Goal: Task Accomplishment & Management: Manage account settings

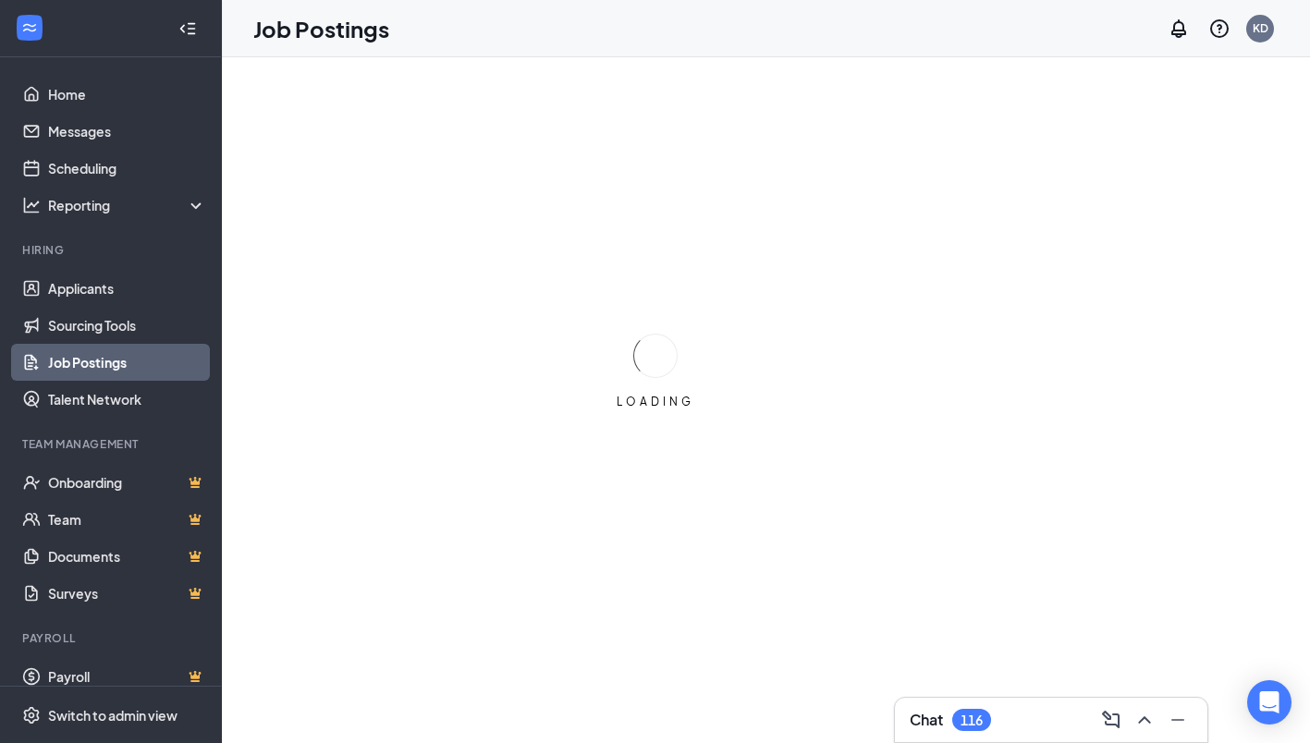
click at [958, 723] on div "116" at bounding box center [971, 720] width 39 height 22
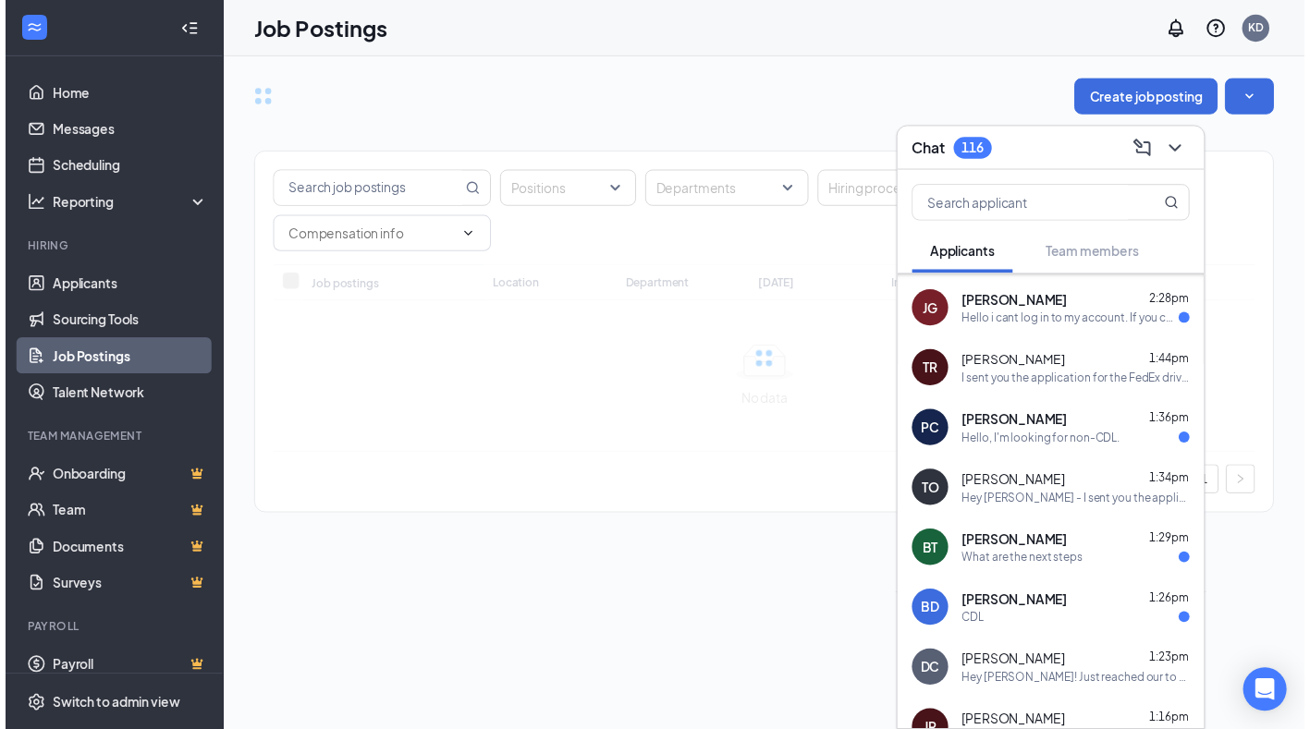
scroll to position [92, 0]
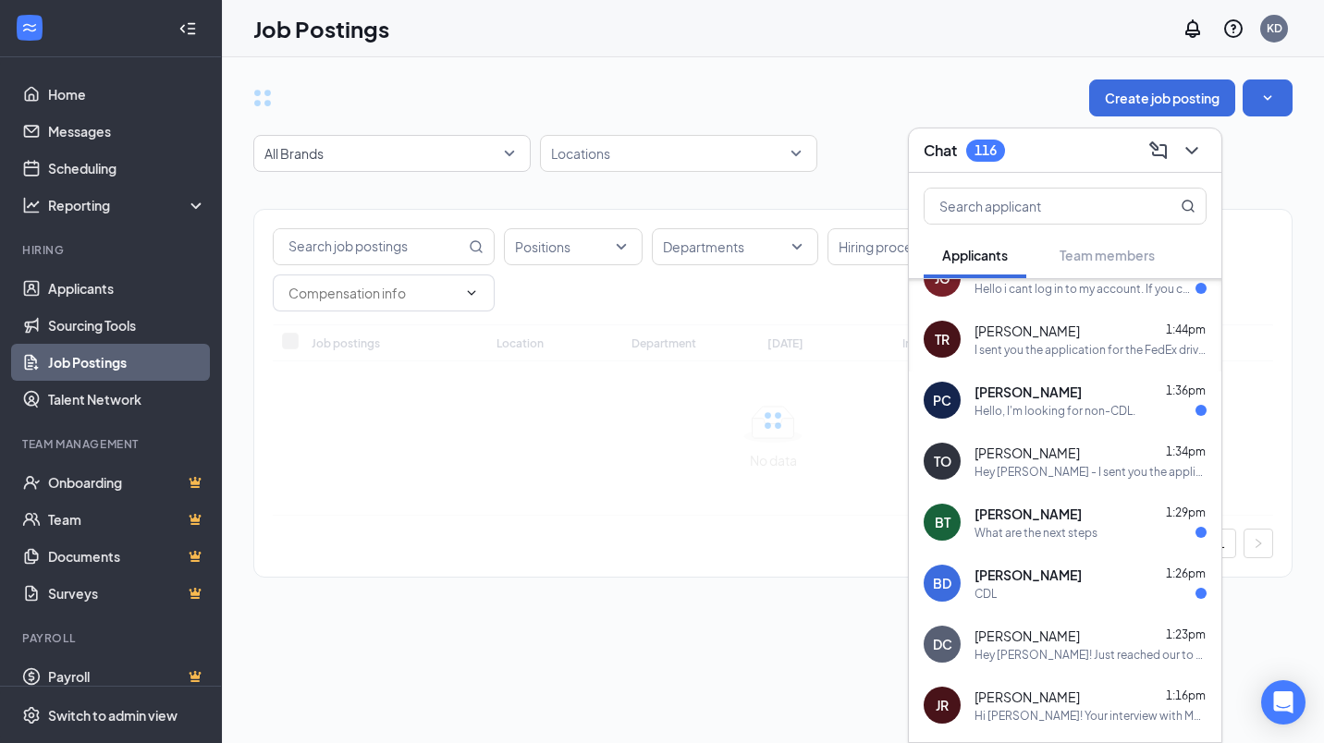
click at [1102, 604] on div "BD [PERSON_NAME] 1:26pm CDL" at bounding box center [1065, 583] width 313 height 61
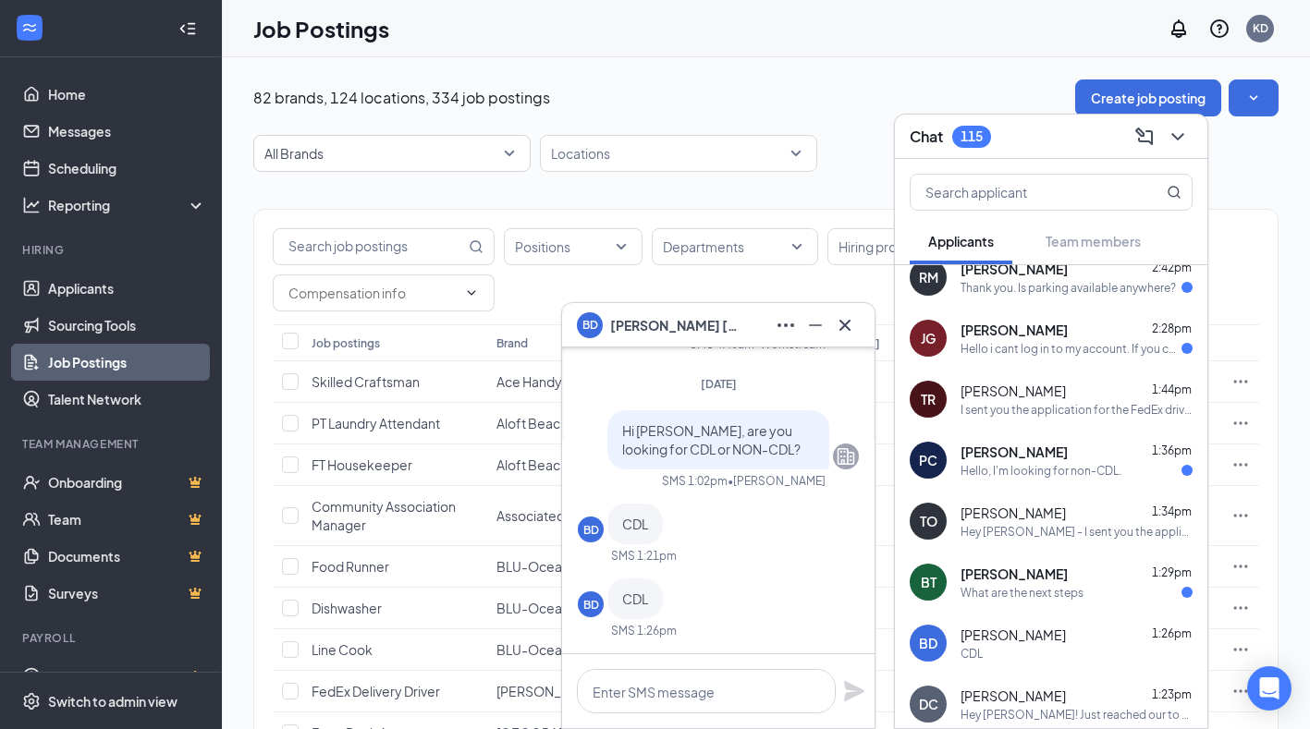
scroll to position [0, 0]
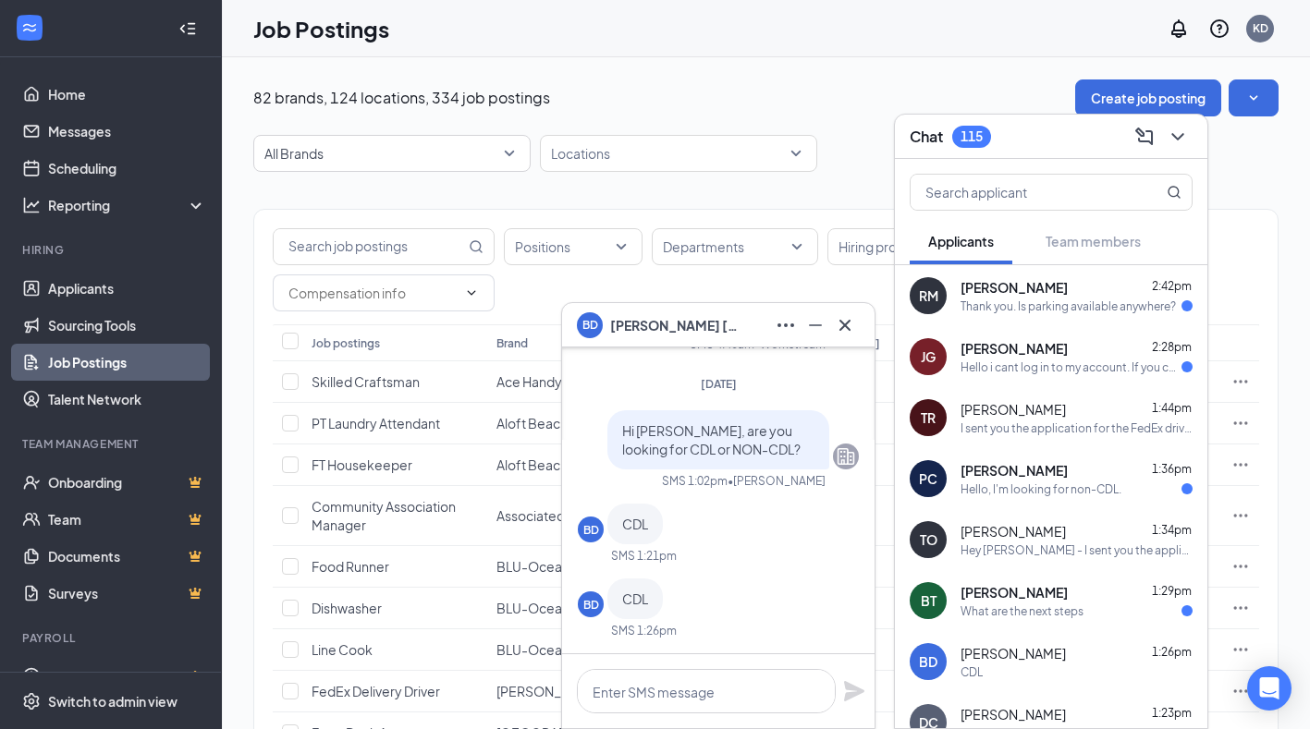
click at [1039, 591] on span "[PERSON_NAME]" at bounding box center [1014, 592] width 107 height 18
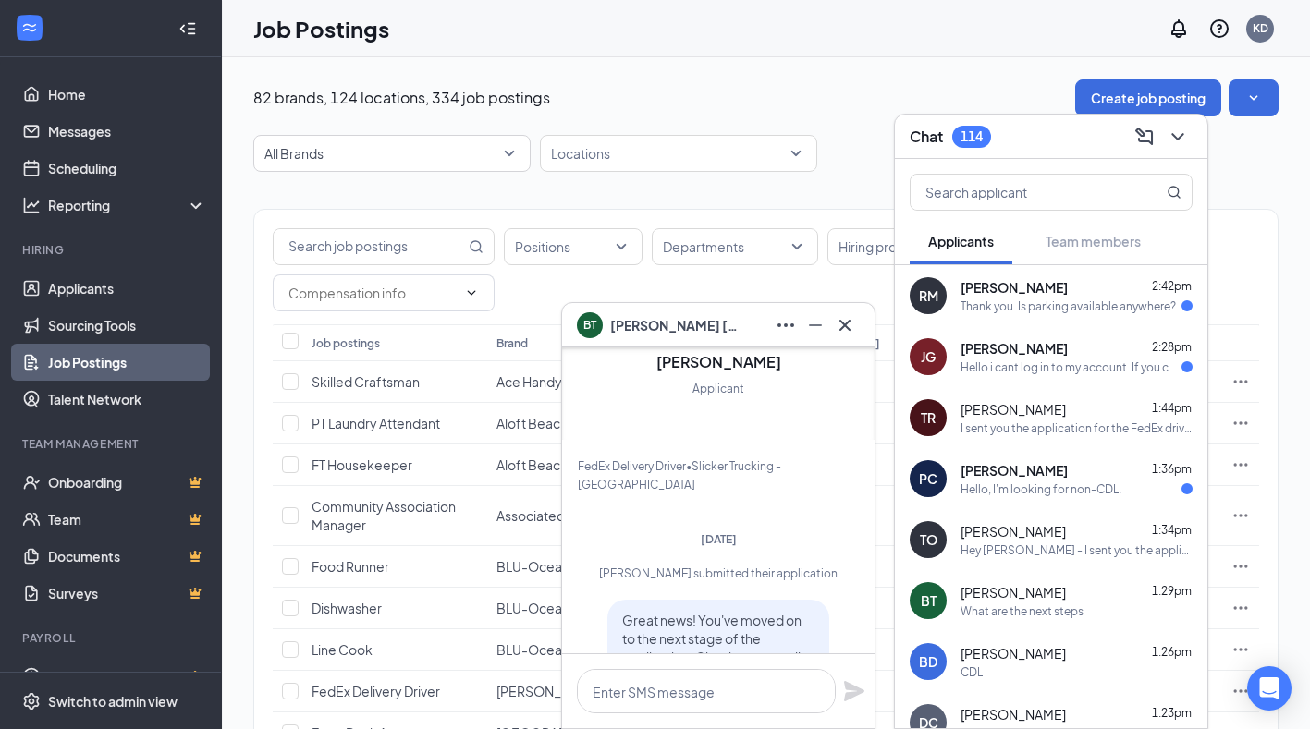
scroll to position [-277, 0]
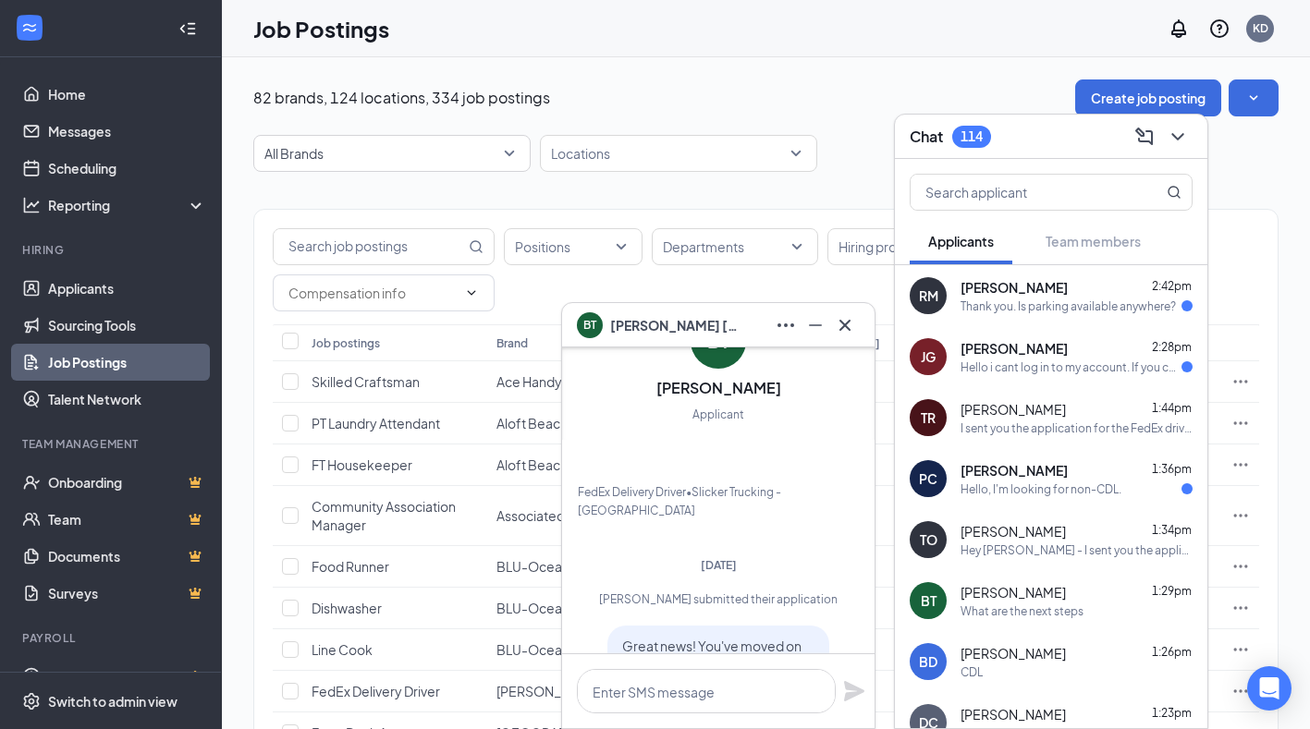
click at [1084, 453] on div "PC [PERSON_NAME] 1:36pm Hello, I'm looking for non-CDL." at bounding box center [1051, 478] width 313 height 61
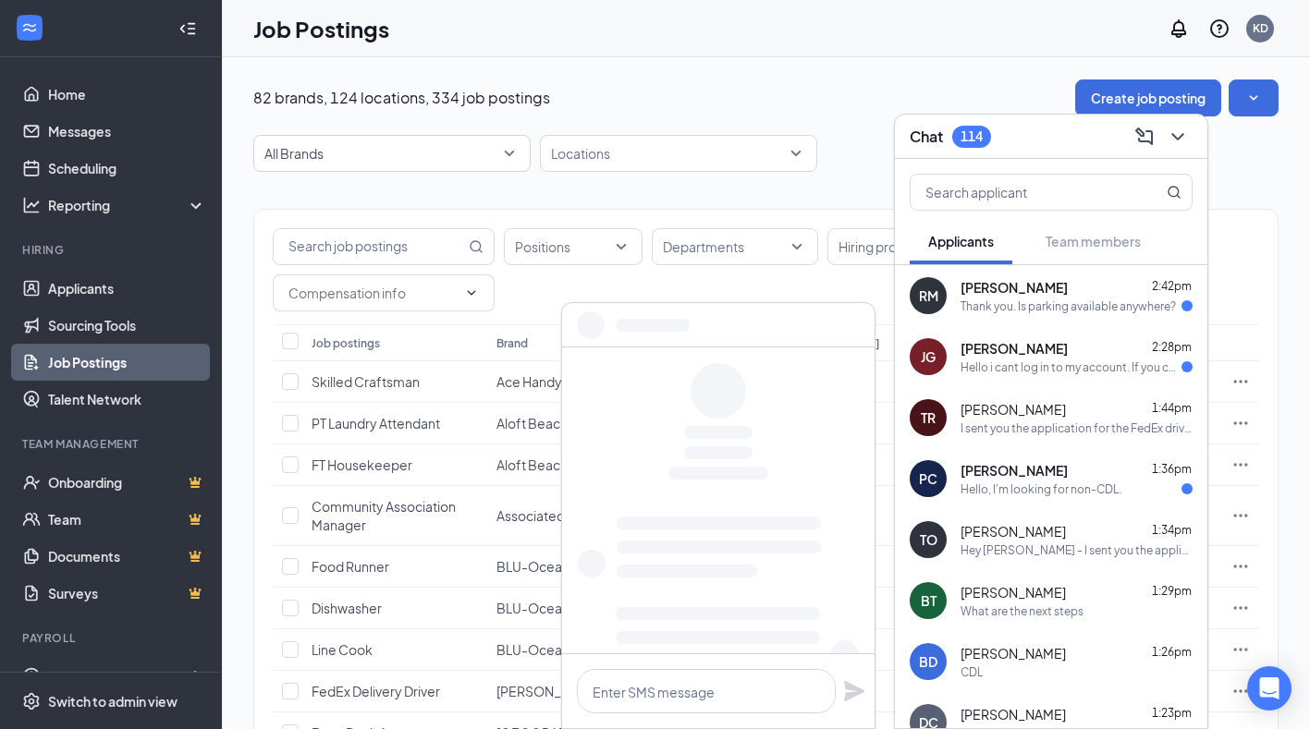
scroll to position [0, 0]
click at [1073, 466] on div "[PERSON_NAME] 1:36pm" at bounding box center [1077, 470] width 232 height 18
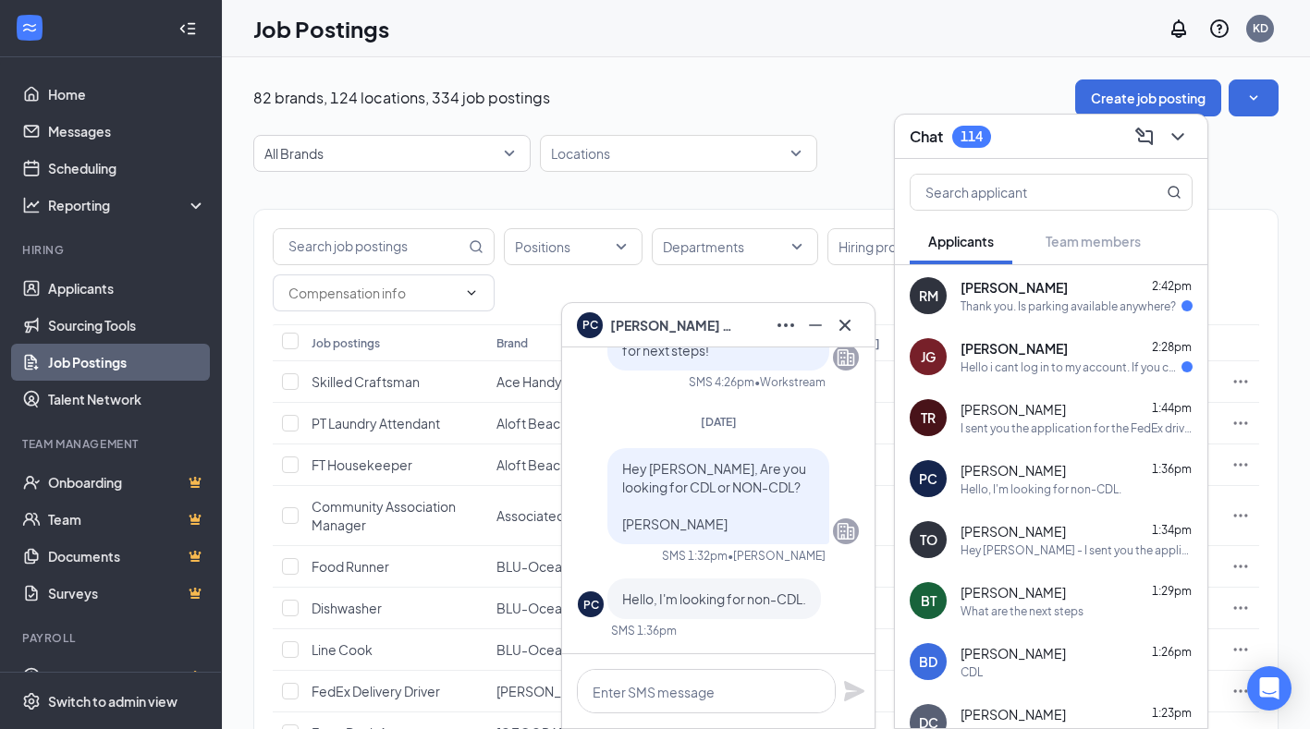
click at [1070, 327] on div "[PERSON_NAME] 2:28pm Hello i cant log in to my account. If you can please call …" at bounding box center [1051, 356] width 313 height 61
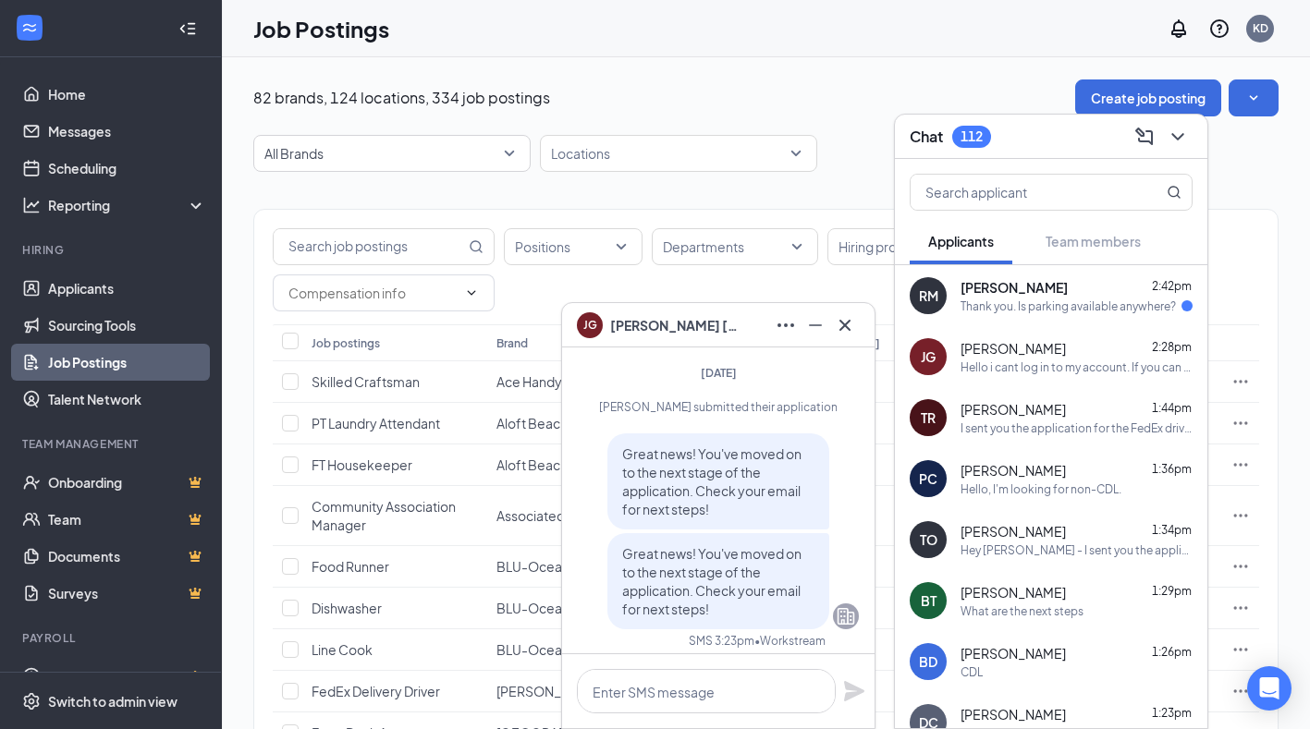
scroll to position [-557, 0]
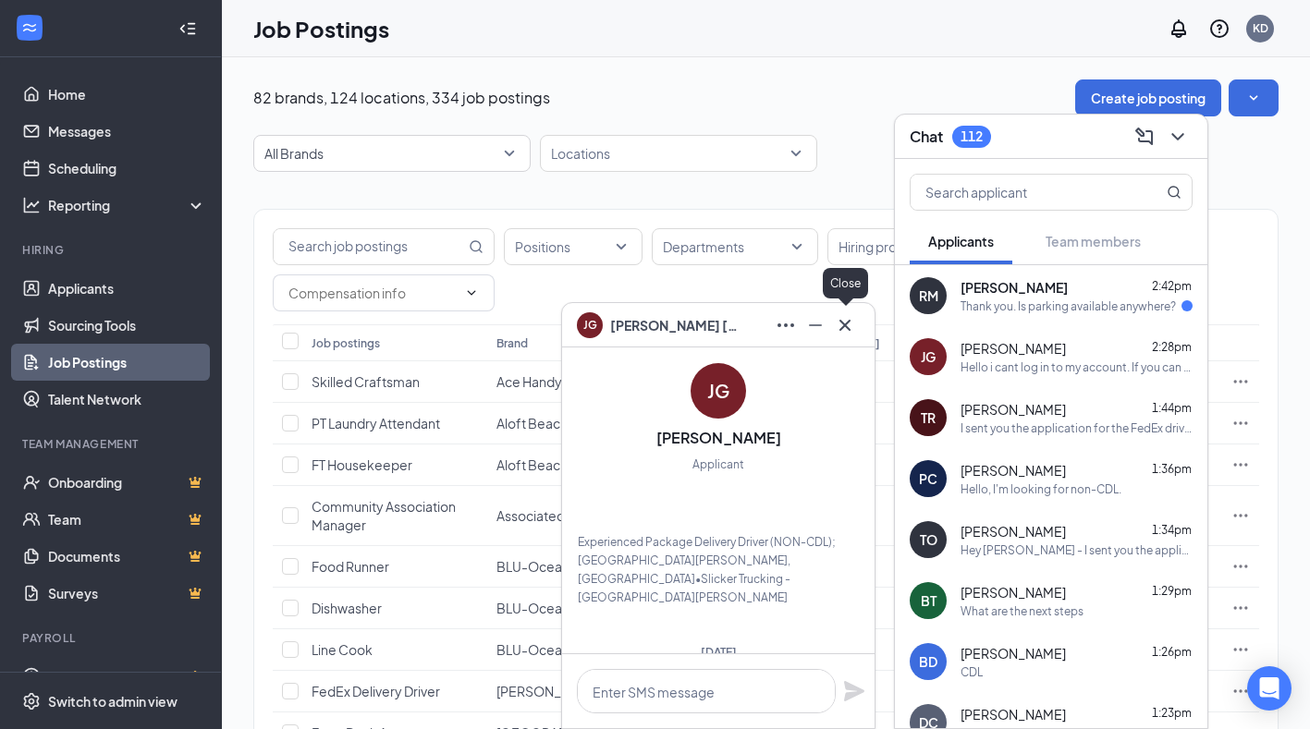
click at [839, 335] on icon "Cross" at bounding box center [845, 325] width 22 height 22
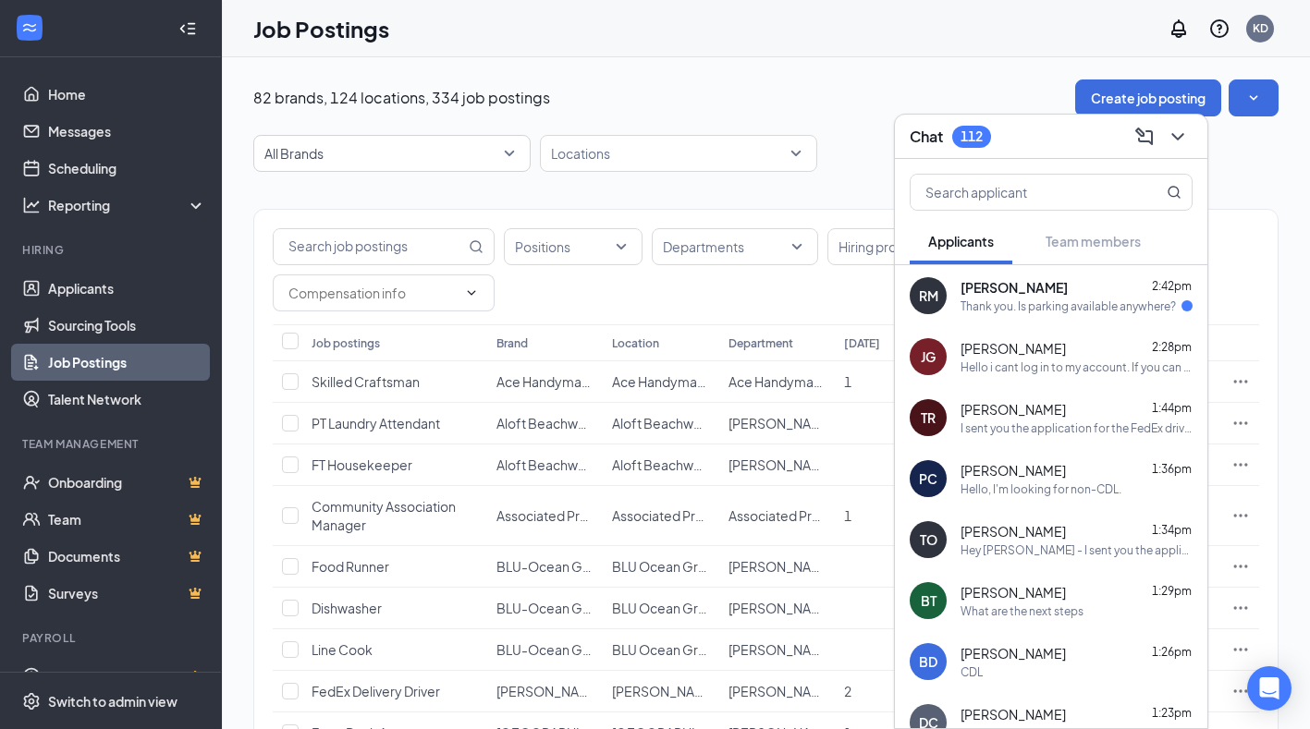
click at [1030, 312] on div "Thank you. Is parking available anywhere?" at bounding box center [1068, 307] width 215 height 16
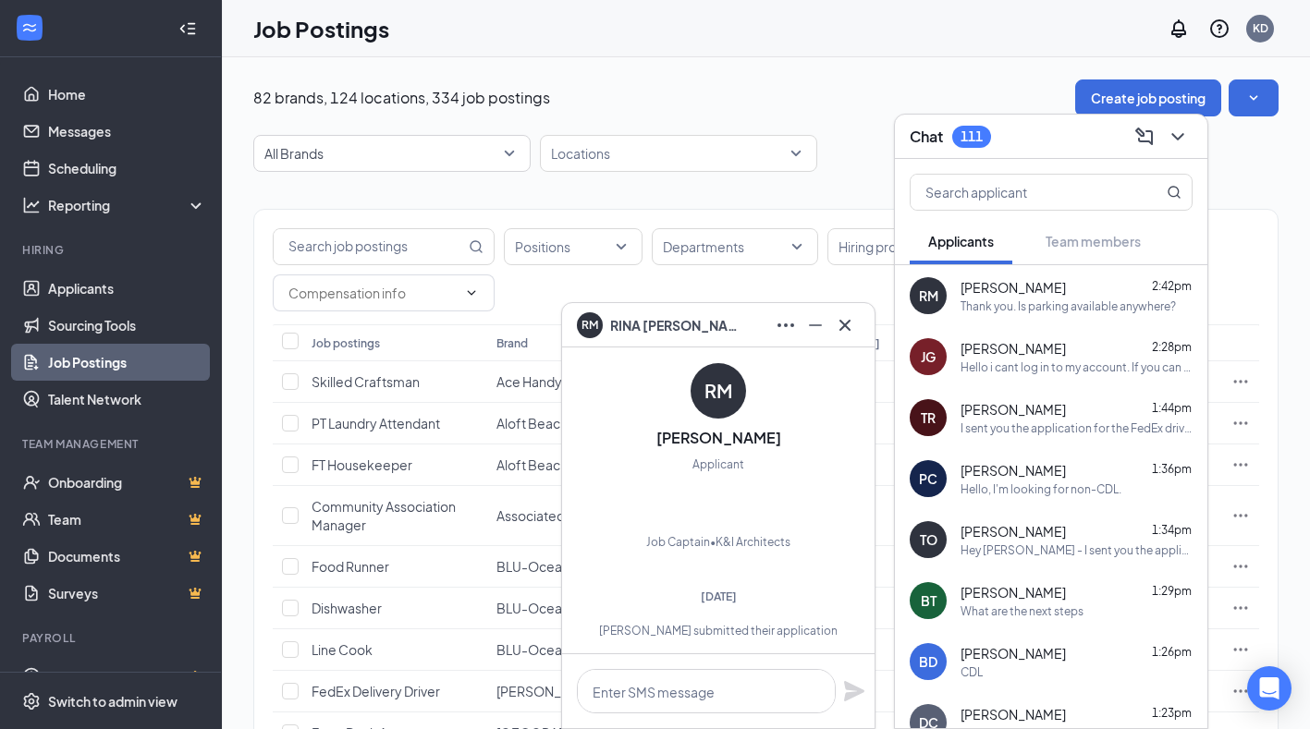
scroll to position [-1462, 0]
click at [854, 325] on icon "Cross" at bounding box center [845, 325] width 22 height 22
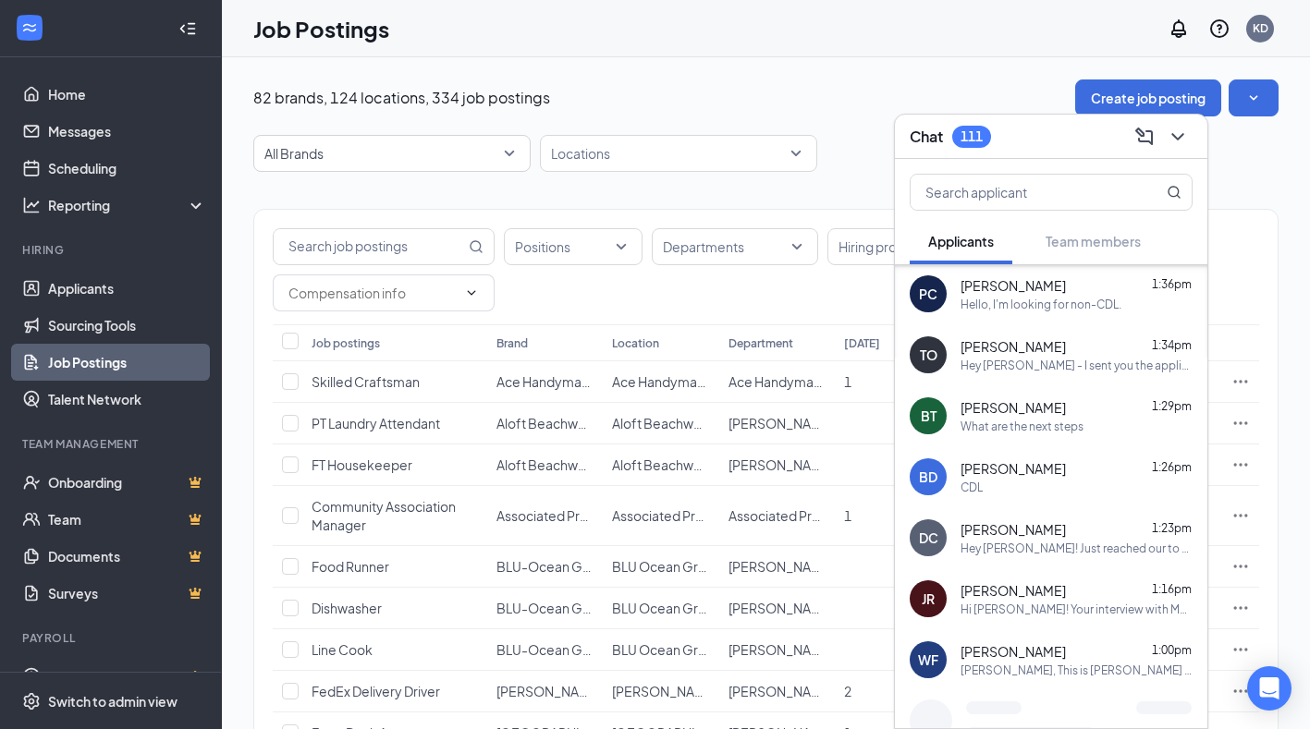
scroll to position [239, 0]
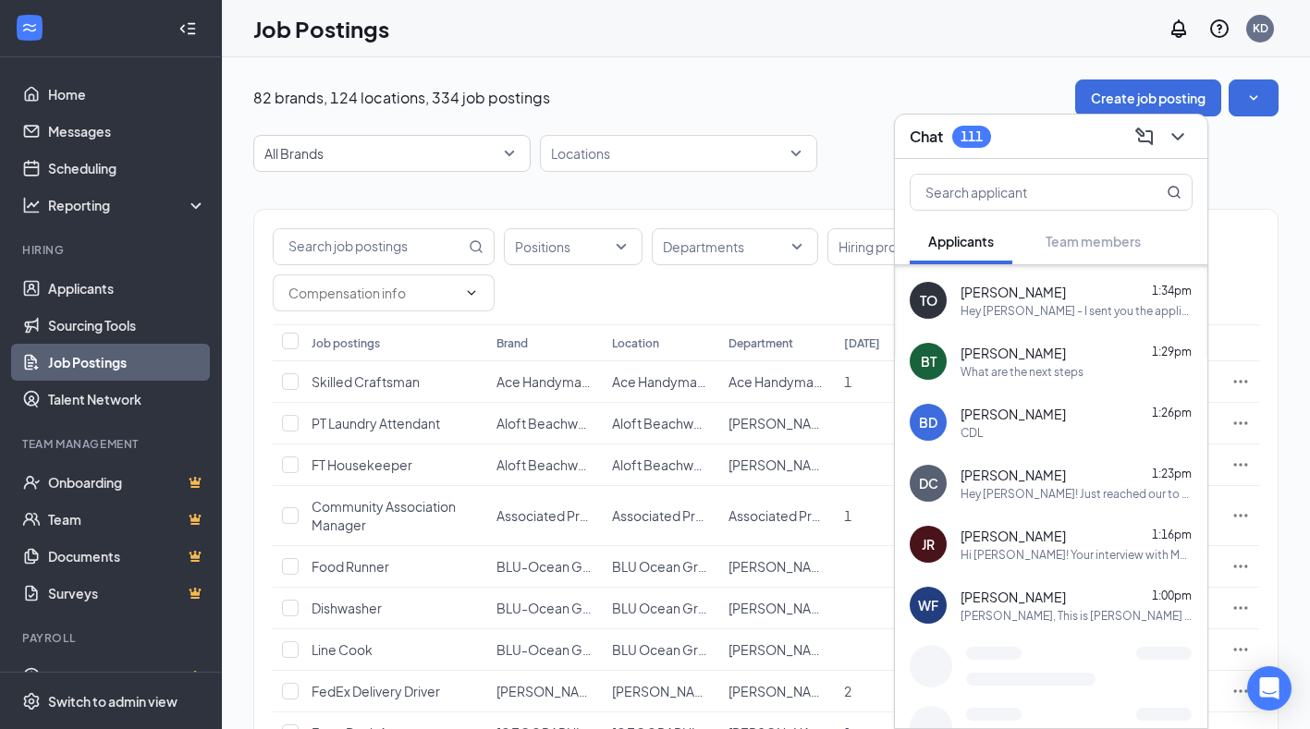
click at [1076, 548] on div "Hi [PERSON_NAME]! Your interview with Mechanical 24 has been confirmed with the…" at bounding box center [1077, 555] width 232 height 16
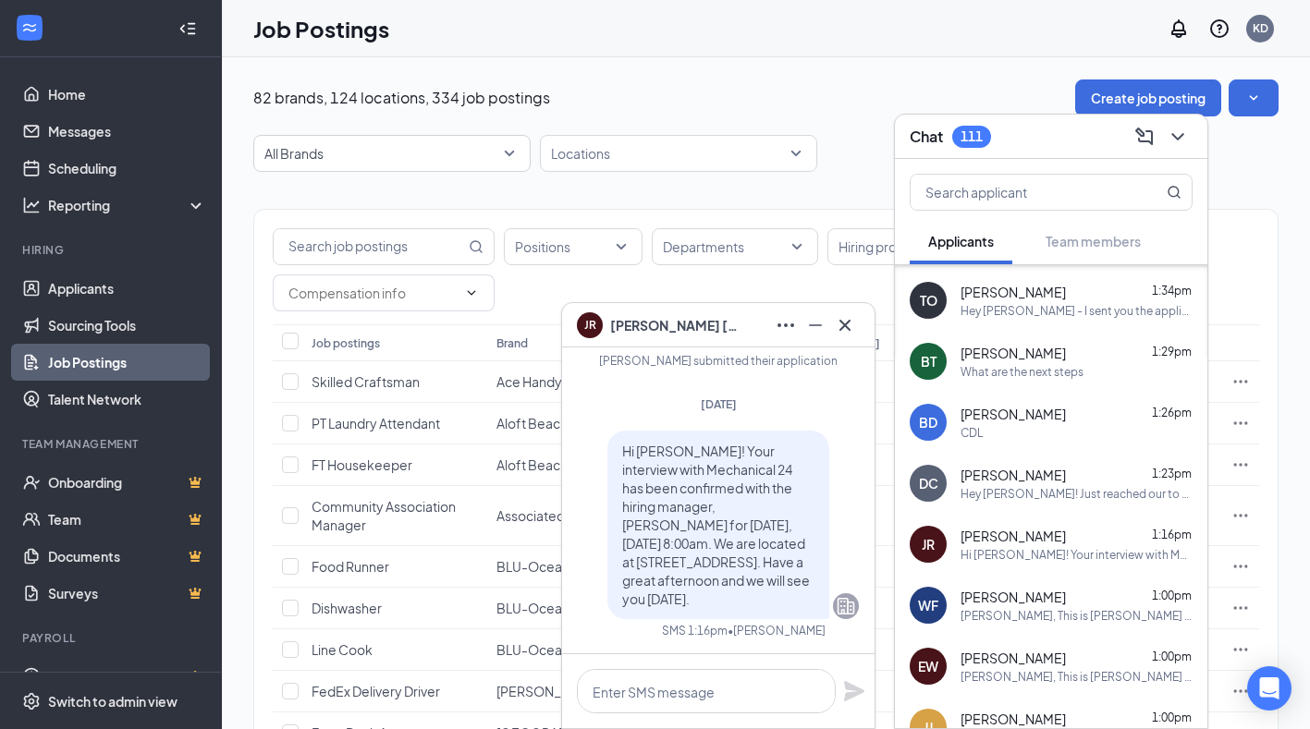
click at [1085, 625] on div "WF [PERSON_NAME] 1:00pm [PERSON_NAME], This is [PERSON_NAME] with Slicker Truck…" at bounding box center [1051, 605] width 313 height 61
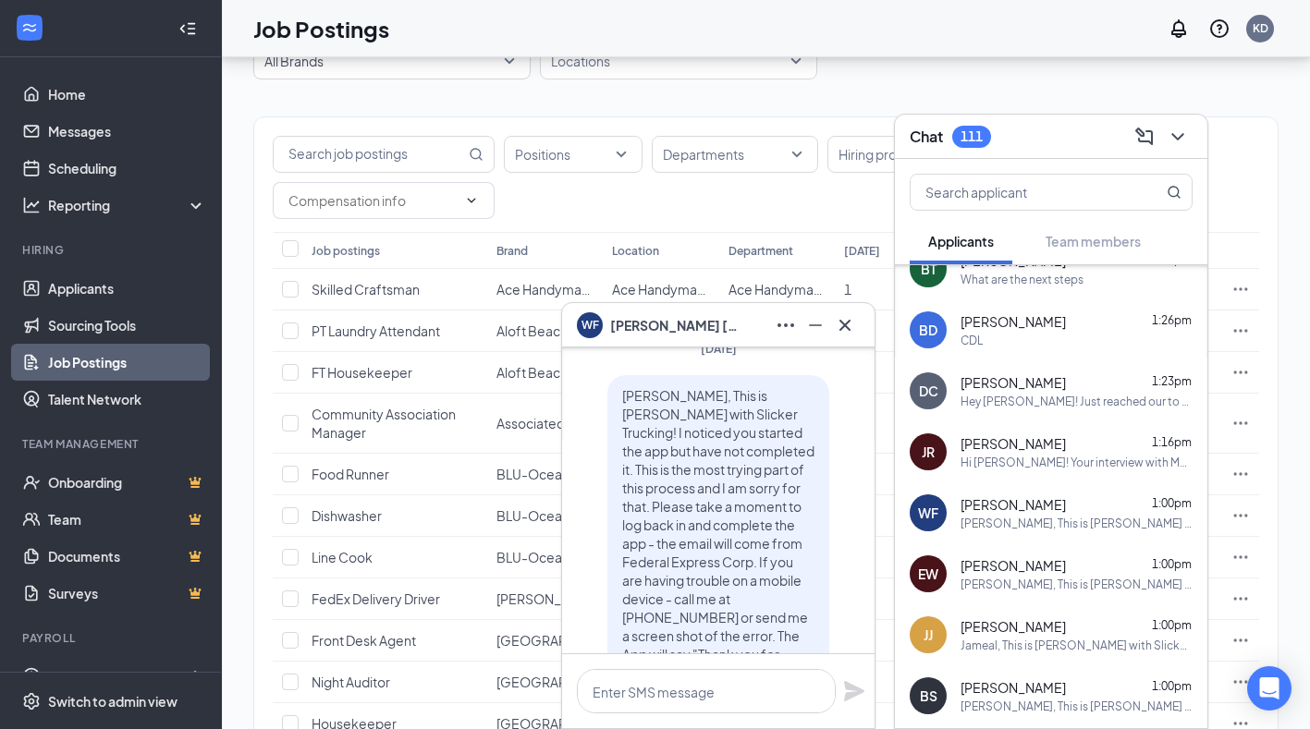
scroll to position [0, 0]
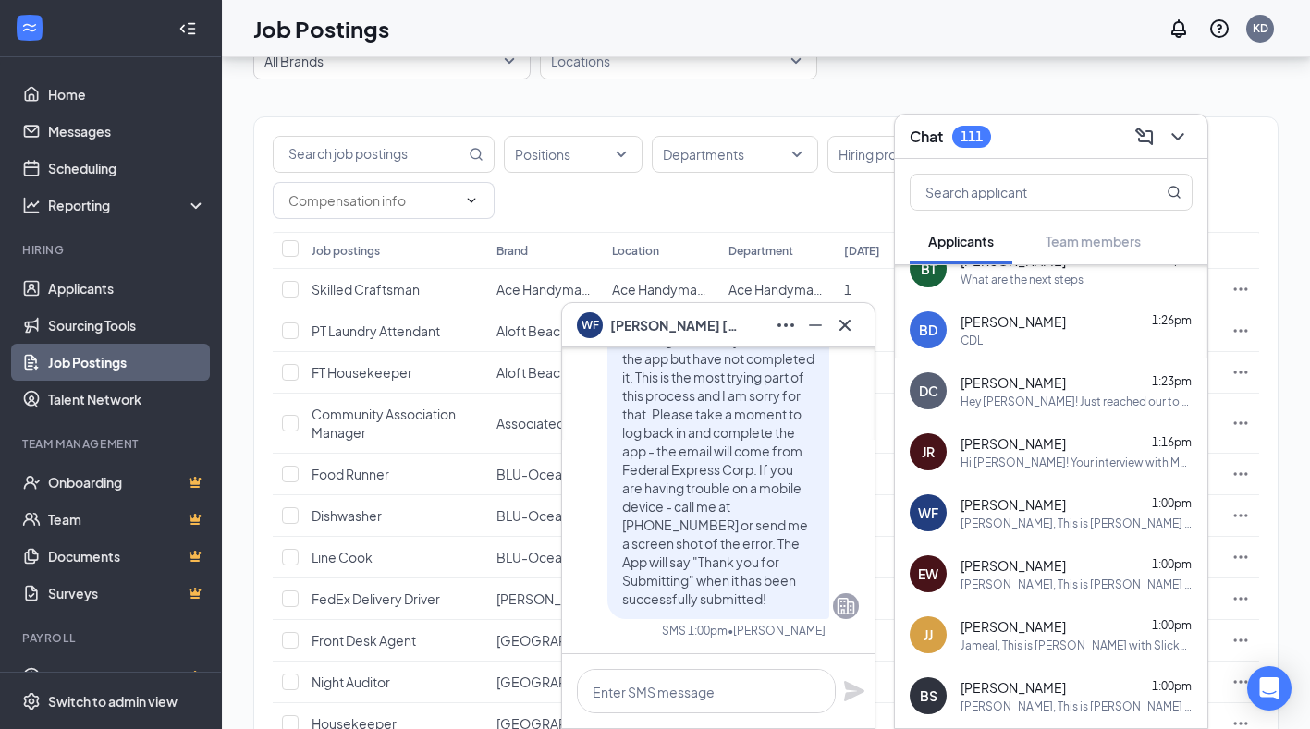
click at [1030, 558] on span "[PERSON_NAME]" at bounding box center [1013, 566] width 105 height 18
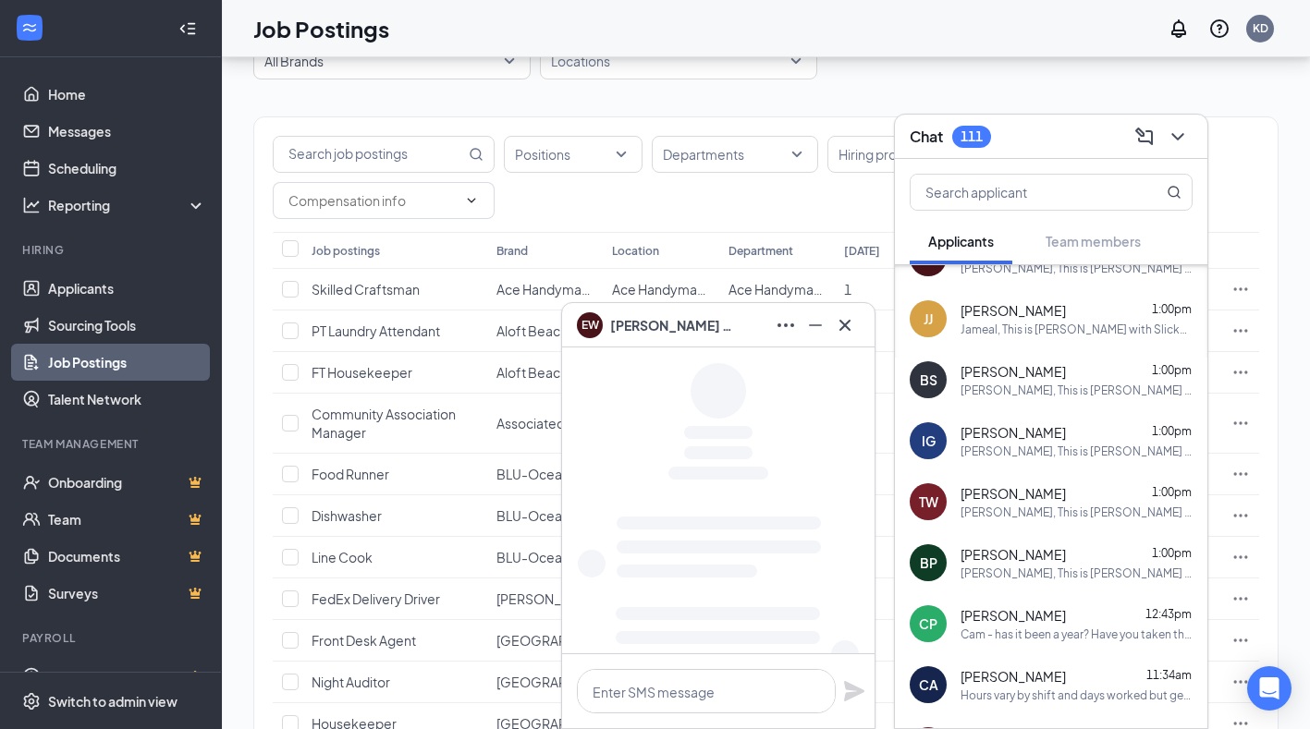
scroll to position [794, 0]
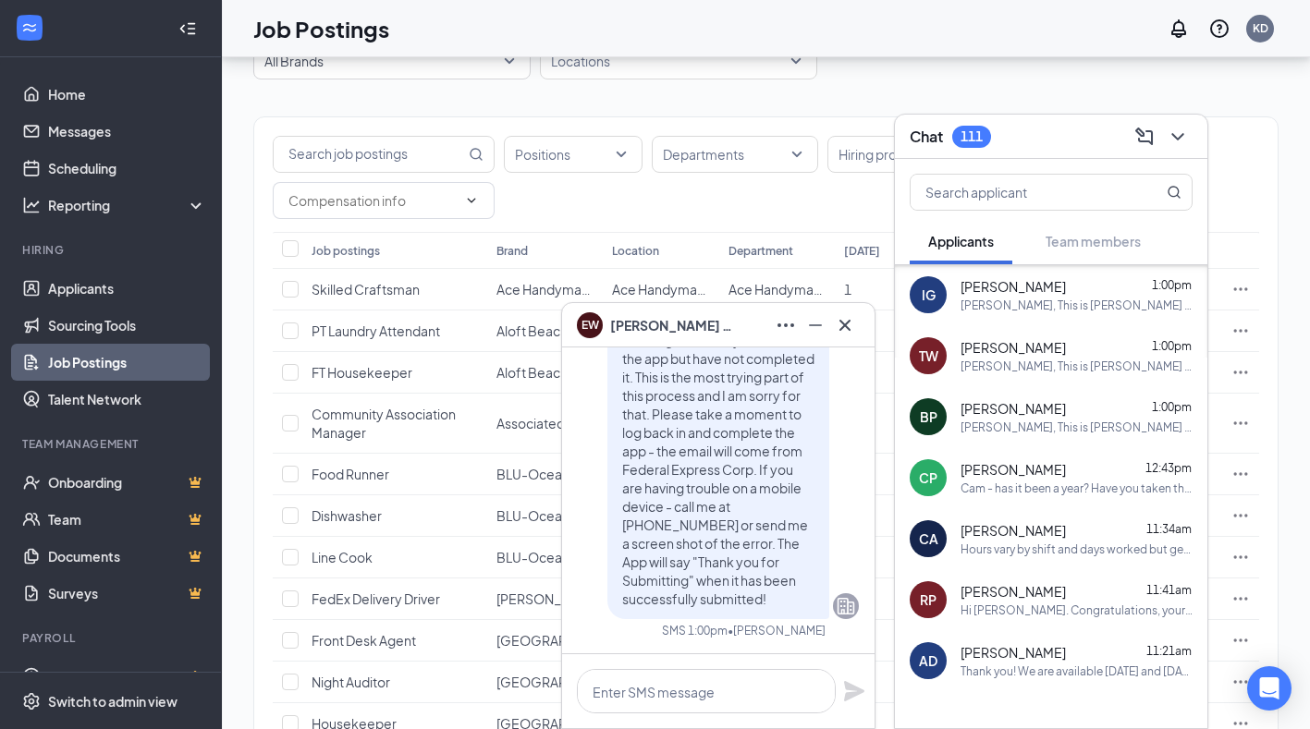
click at [1045, 481] on div "Cam - has it been a year? Have you taken the SAP course?" at bounding box center [1077, 489] width 232 height 16
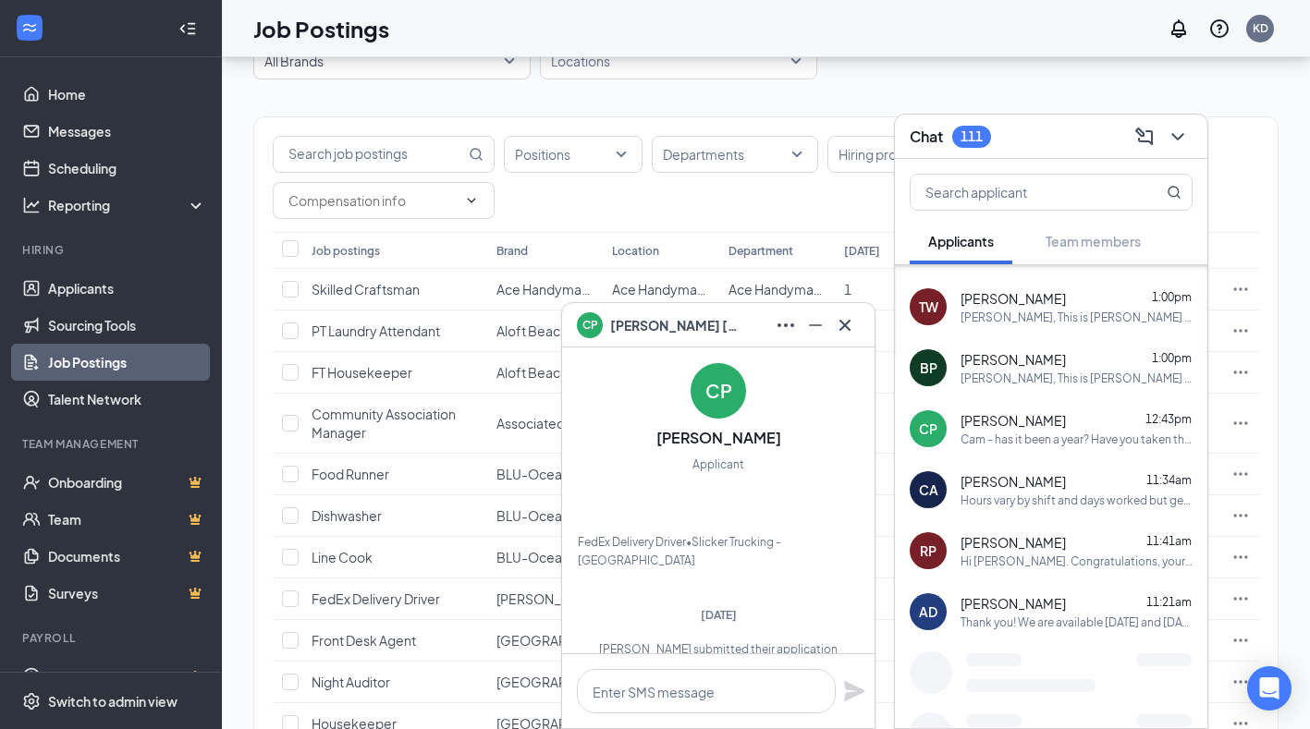
scroll to position [850, 0]
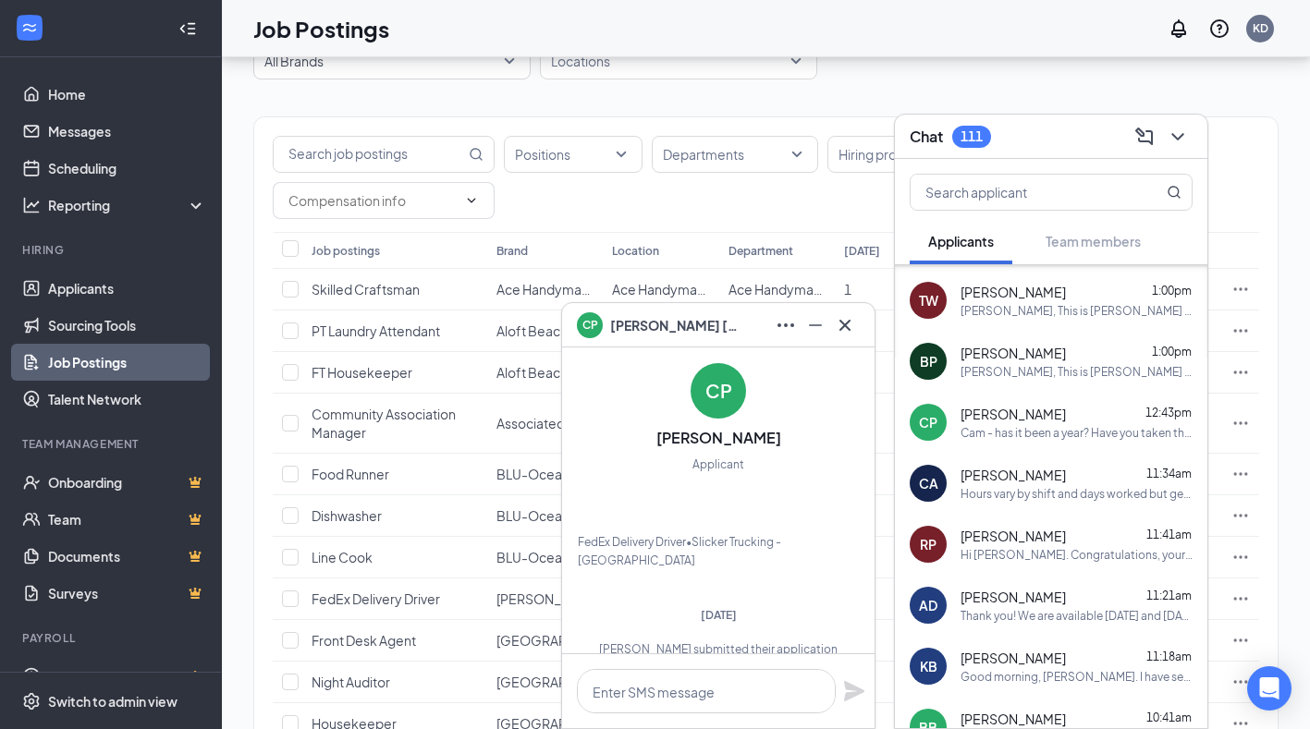
click at [1081, 496] on div "Hours vary by shift and days worked but generally first shift start @ 6-8 AM an…" at bounding box center [1077, 494] width 232 height 16
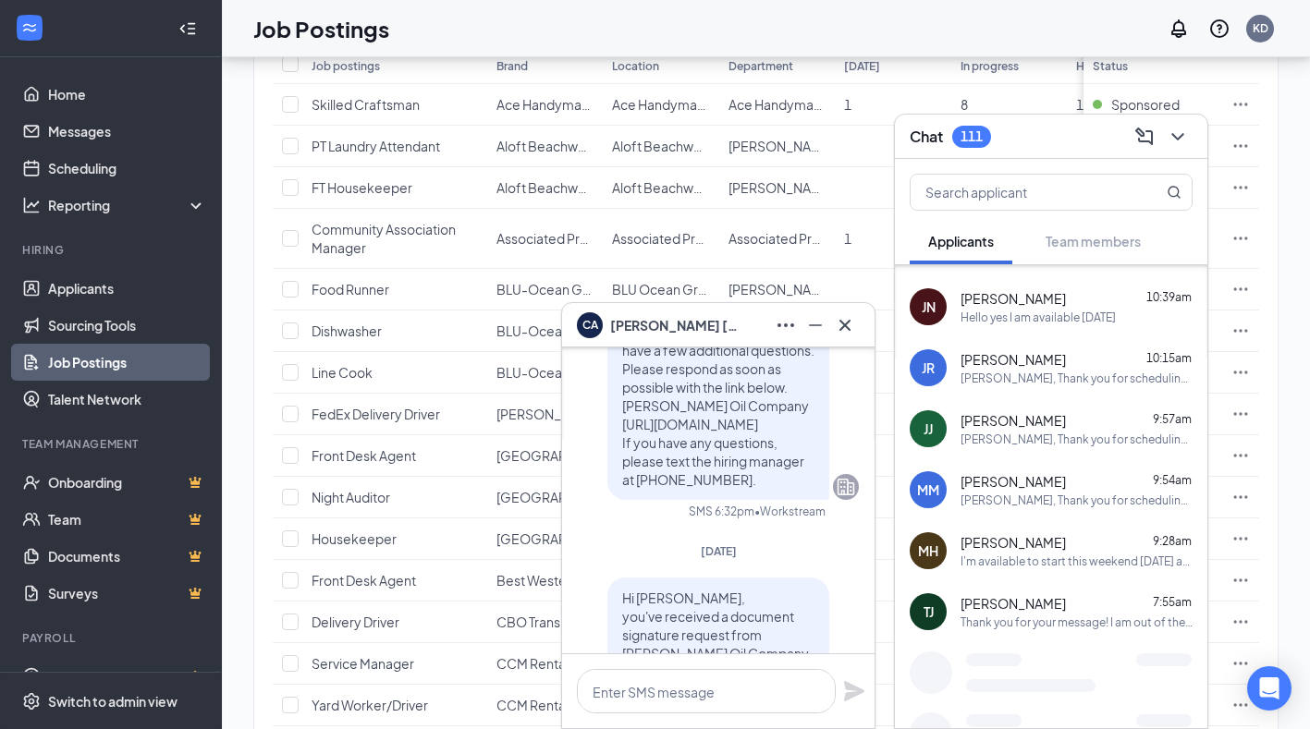
scroll to position [1460, 0]
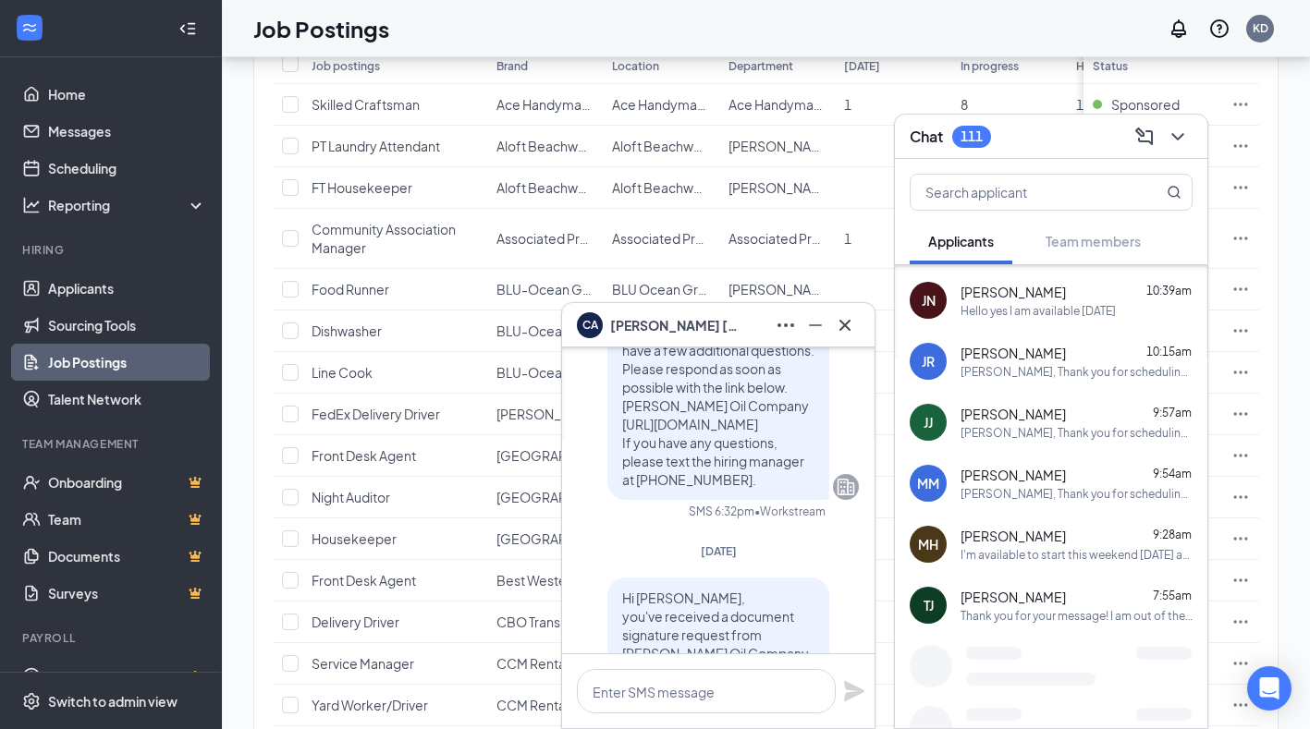
click at [1060, 557] on div "I'm available to start this weekend [DATE] and or [DATE]." at bounding box center [1077, 555] width 232 height 16
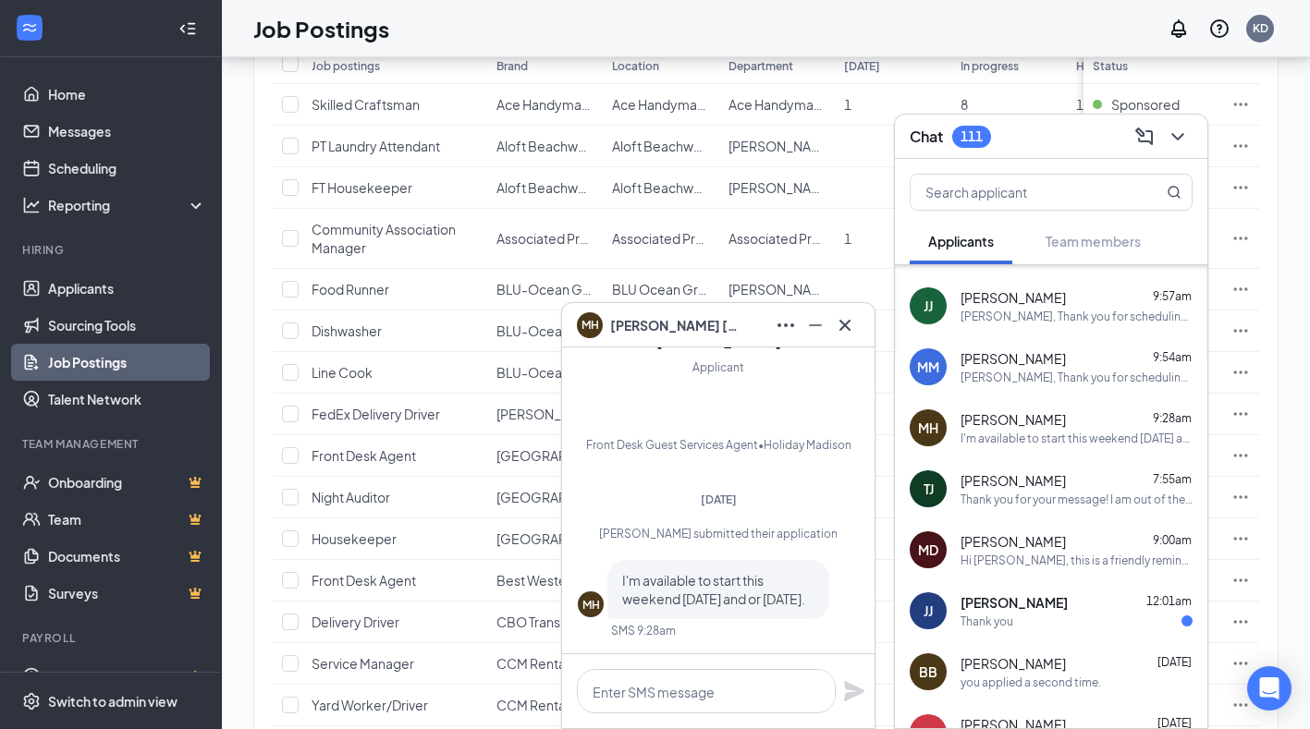
scroll to position [1645, 0]
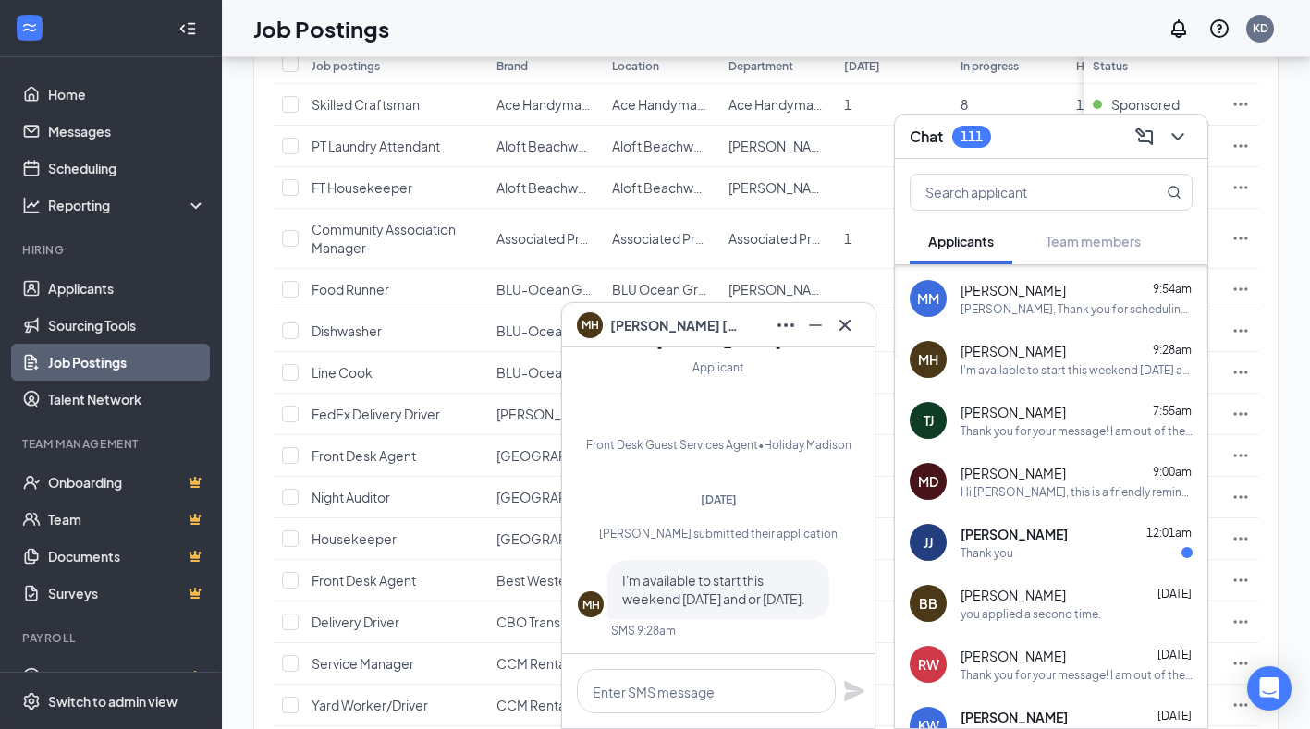
click at [1183, 572] on div "[PERSON_NAME] [PERSON_NAME] 12:01am Thank you" at bounding box center [1051, 542] width 313 height 61
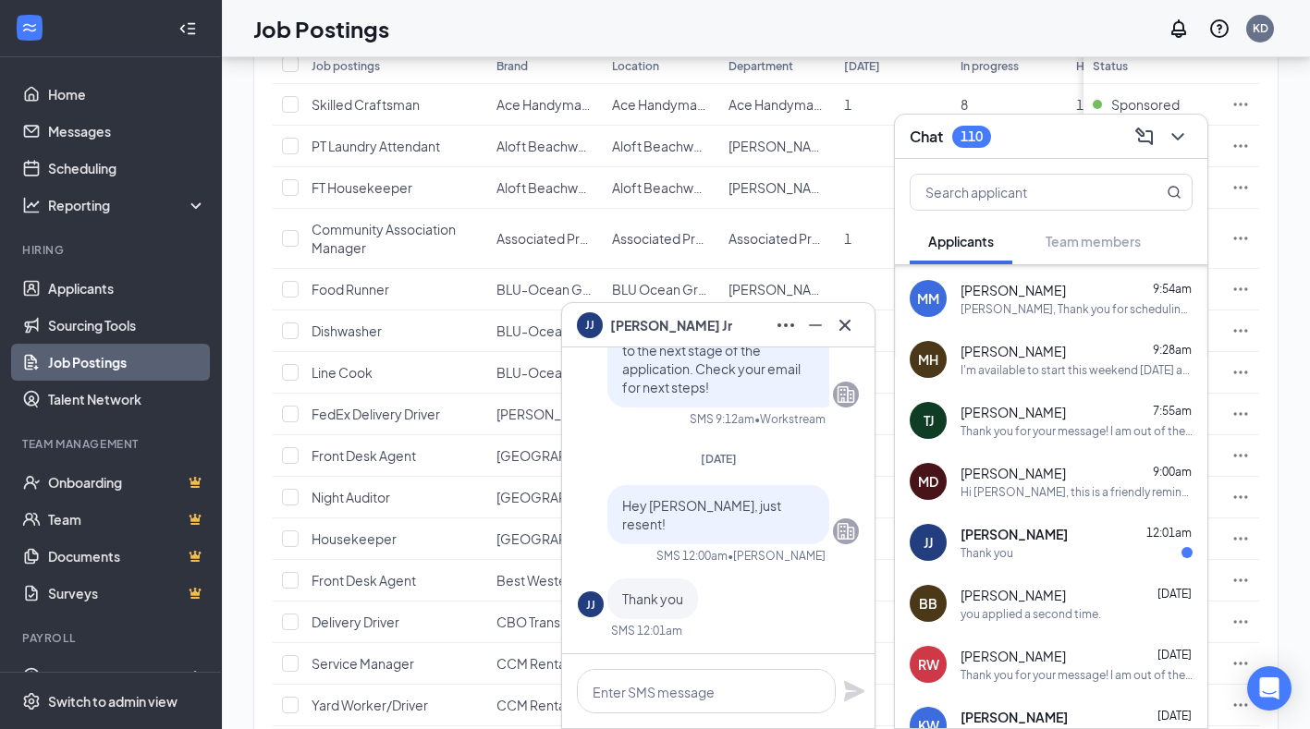
click at [995, 472] on span "[PERSON_NAME]" at bounding box center [1013, 473] width 105 height 18
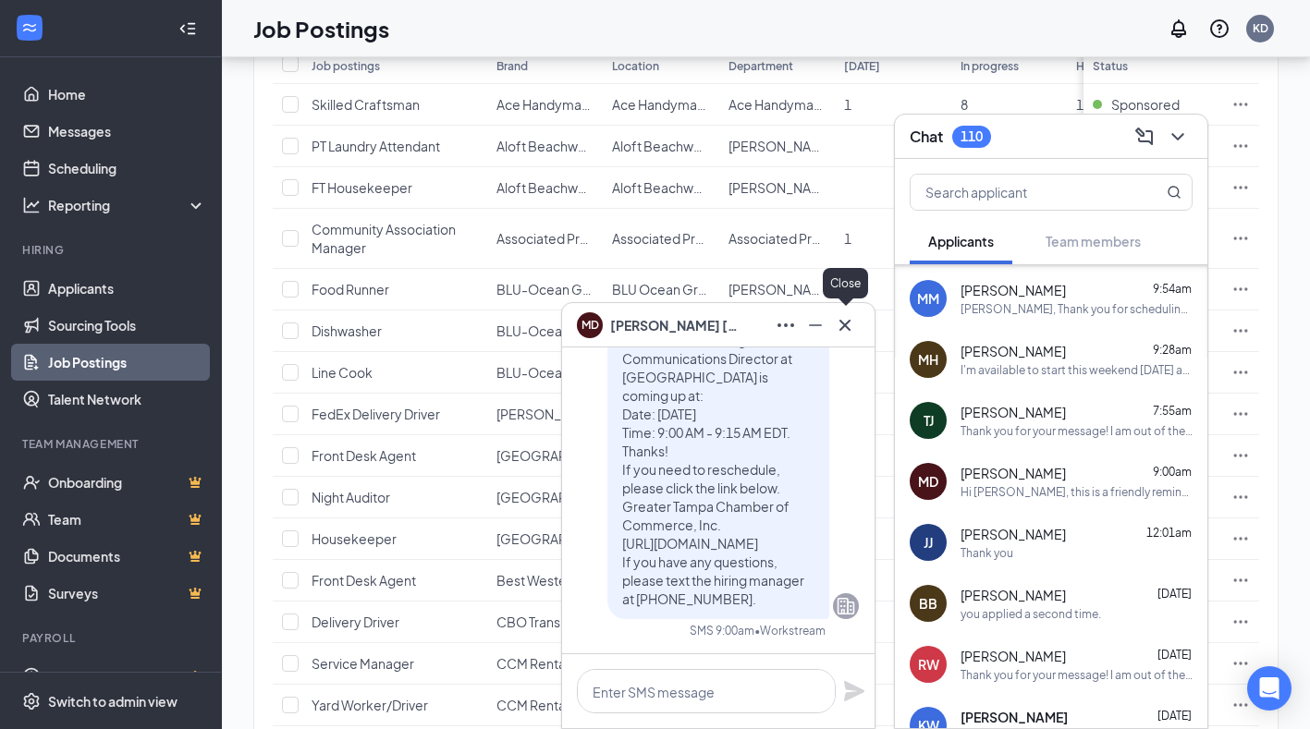
click at [850, 338] on button at bounding box center [845, 326] width 30 height 30
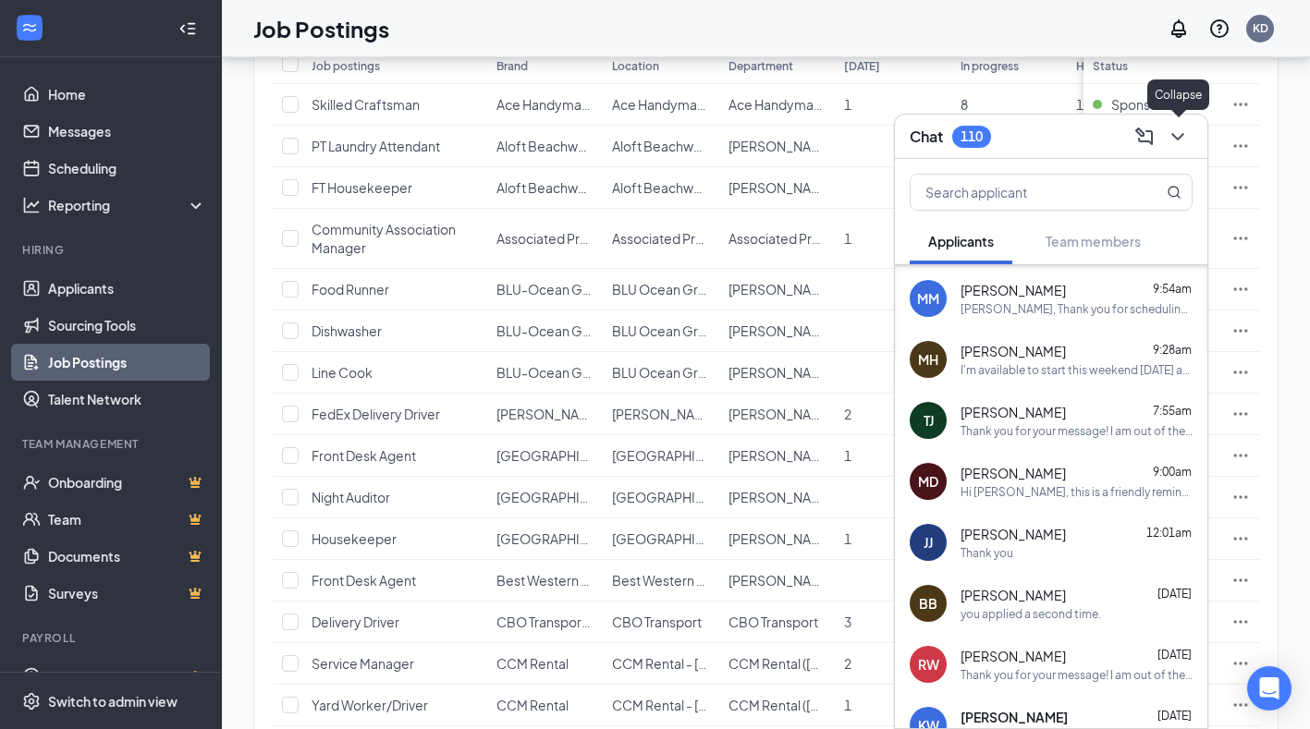
click at [1198, 136] on div "Chat 110" at bounding box center [1051, 137] width 313 height 44
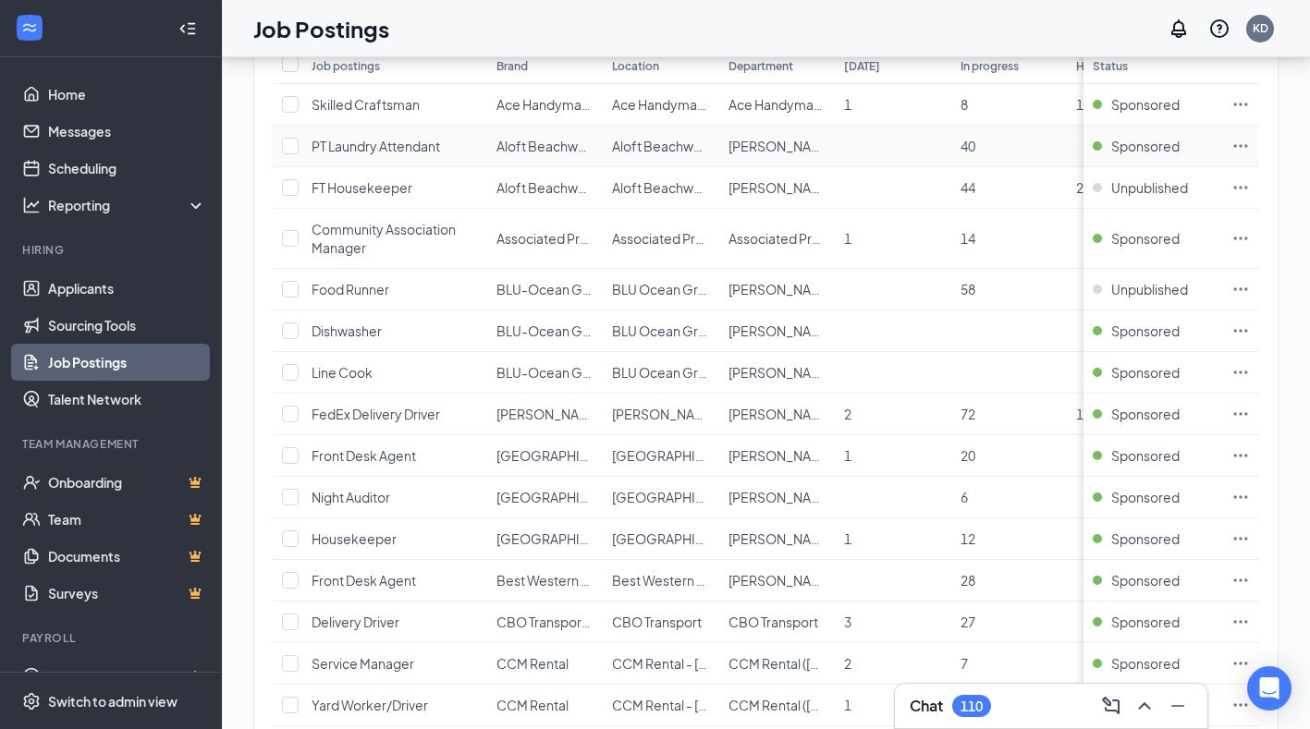
scroll to position [0, 0]
click at [91, 288] on link "Applicants" at bounding box center [127, 288] width 158 height 37
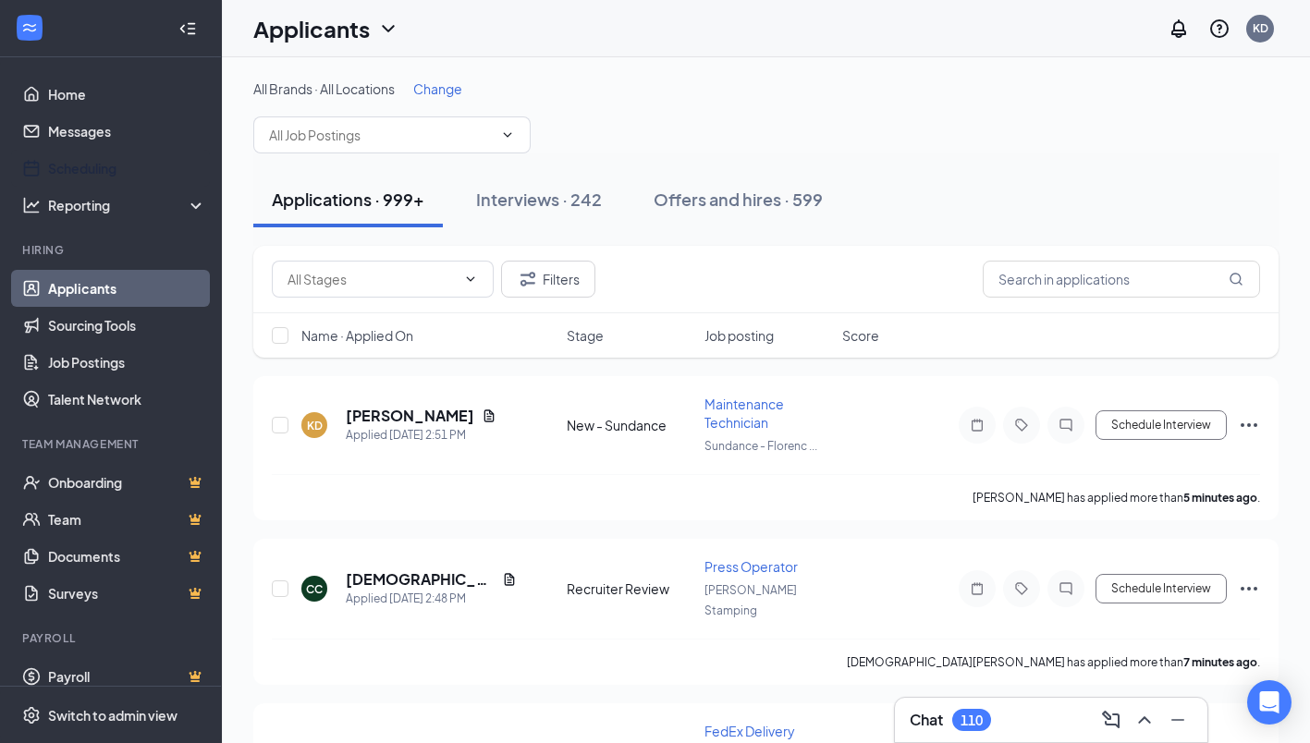
click at [112, 160] on link "Scheduling" at bounding box center [127, 168] width 158 height 37
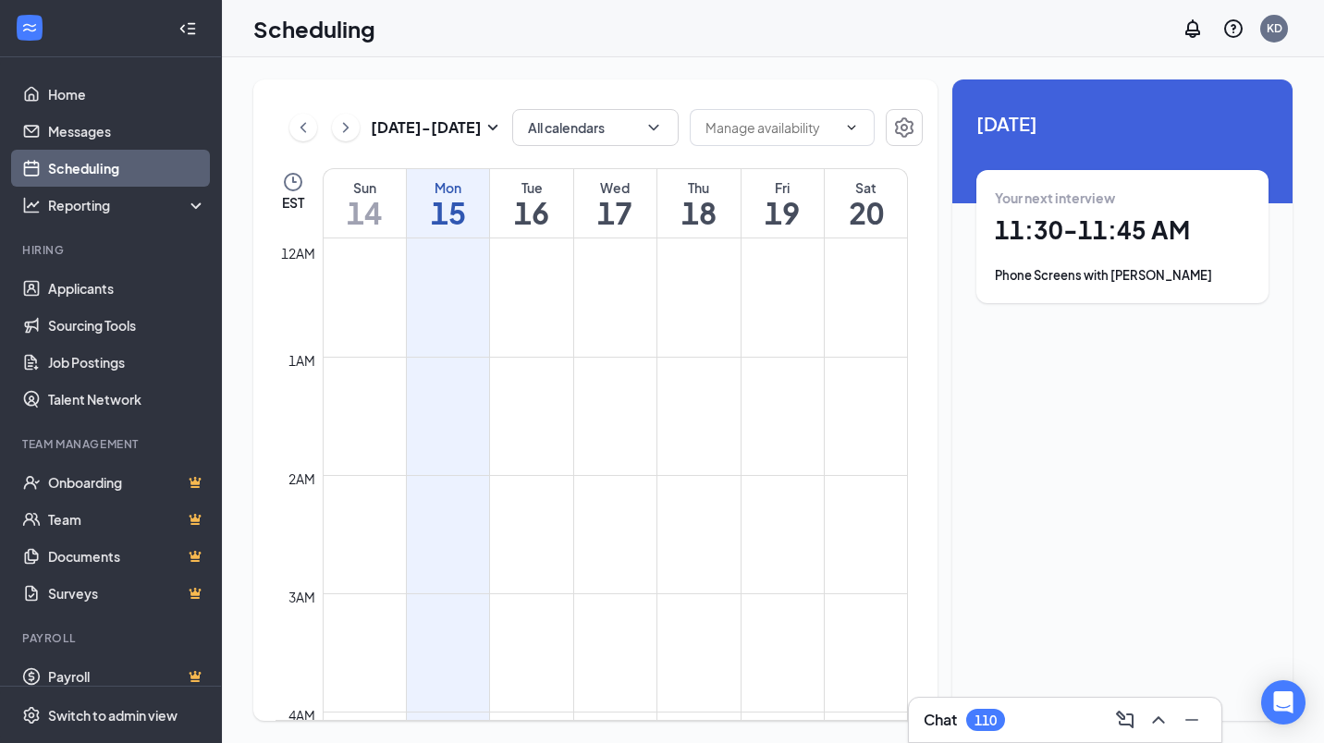
scroll to position [909, 0]
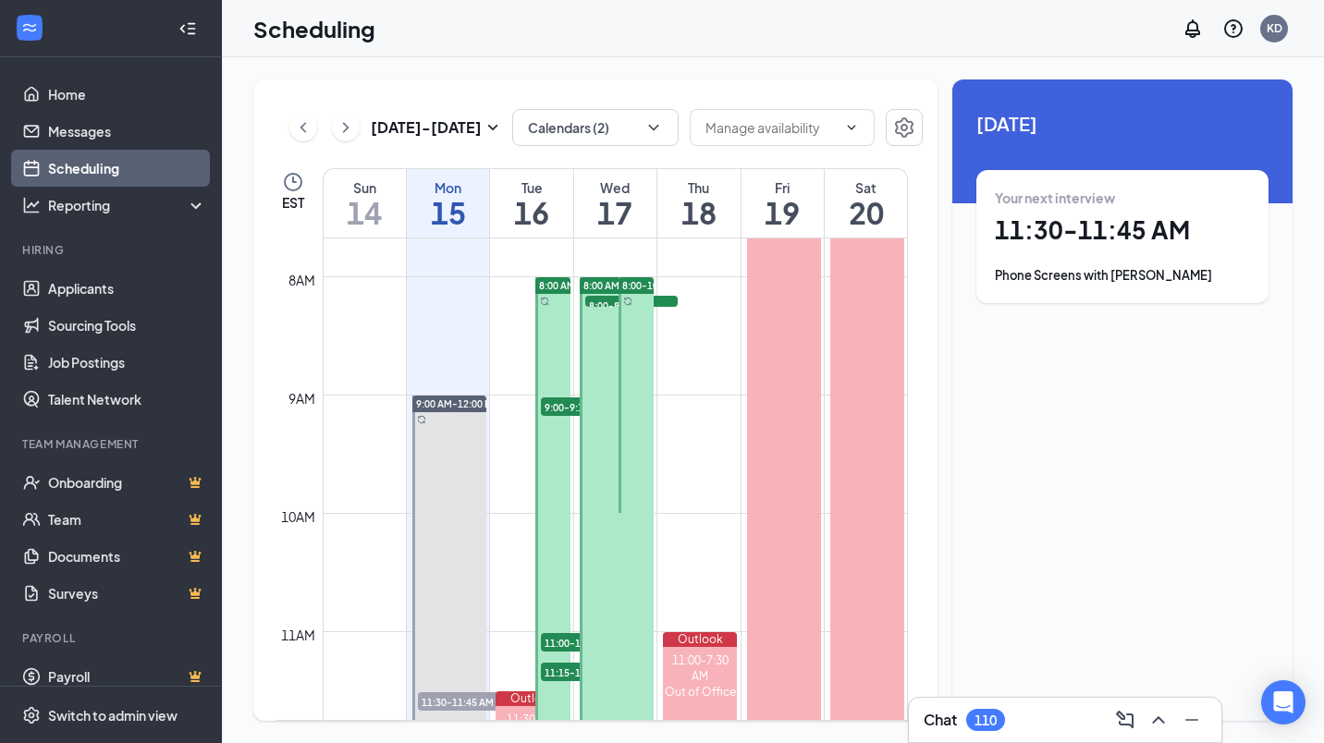
click at [557, 398] on span "9:00-9:15 AM" at bounding box center [587, 407] width 92 height 18
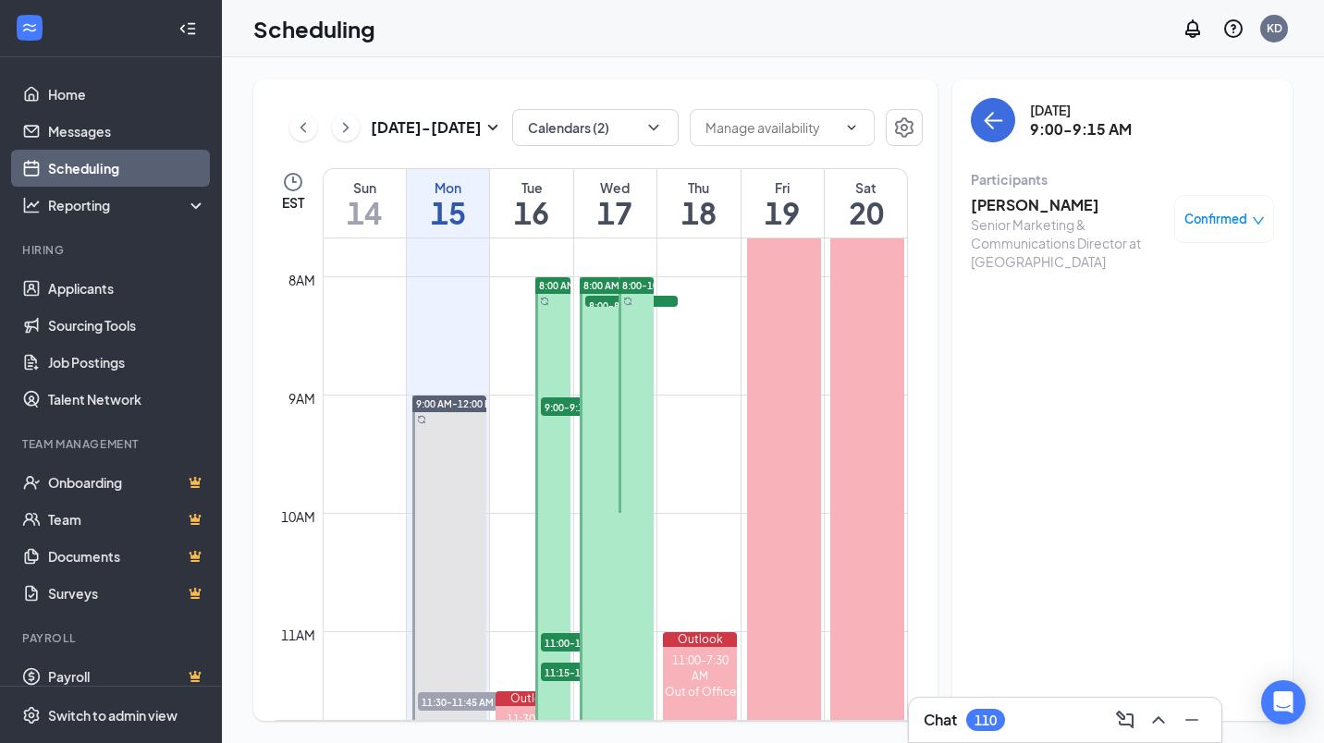
click at [1044, 223] on div "Senior Marketing & Communications Director at [GEOGRAPHIC_DATA]" at bounding box center [1068, 242] width 194 height 55
click at [1037, 209] on h3 "[PERSON_NAME]" at bounding box center [1068, 205] width 194 height 20
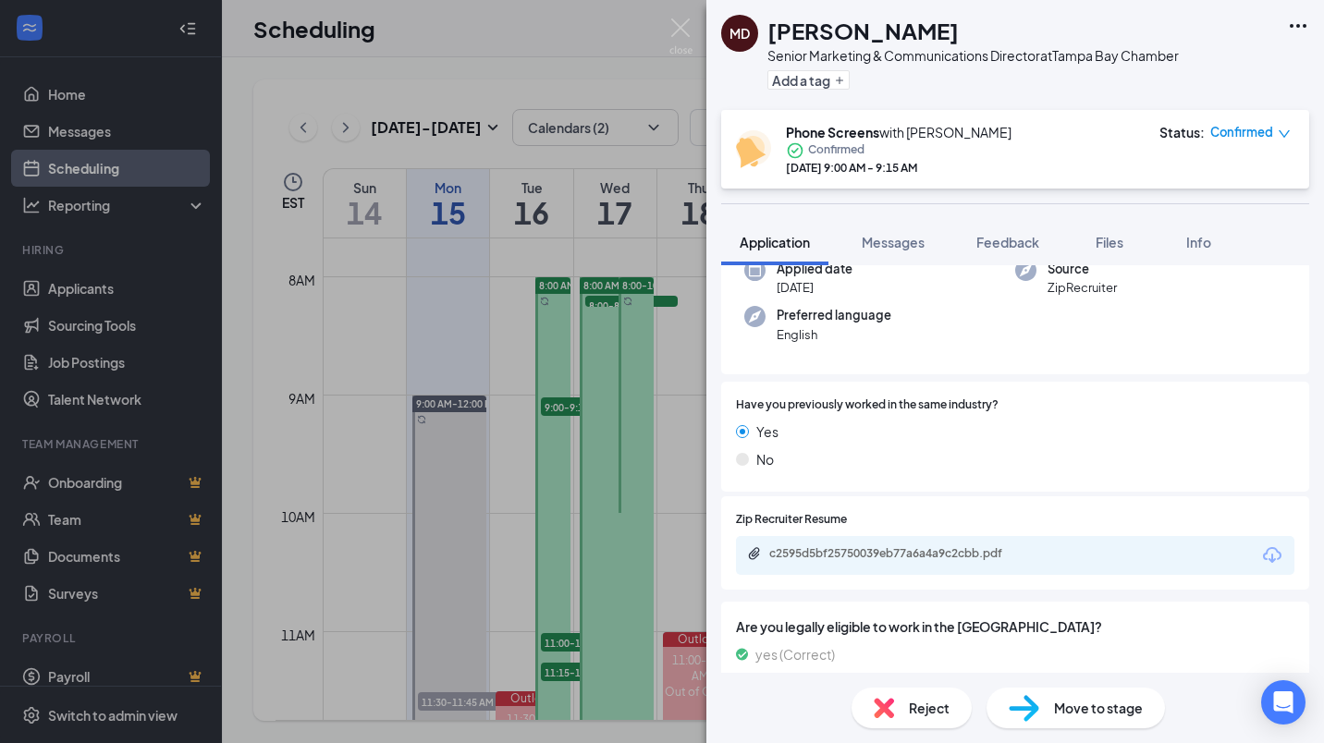
scroll to position [202, 0]
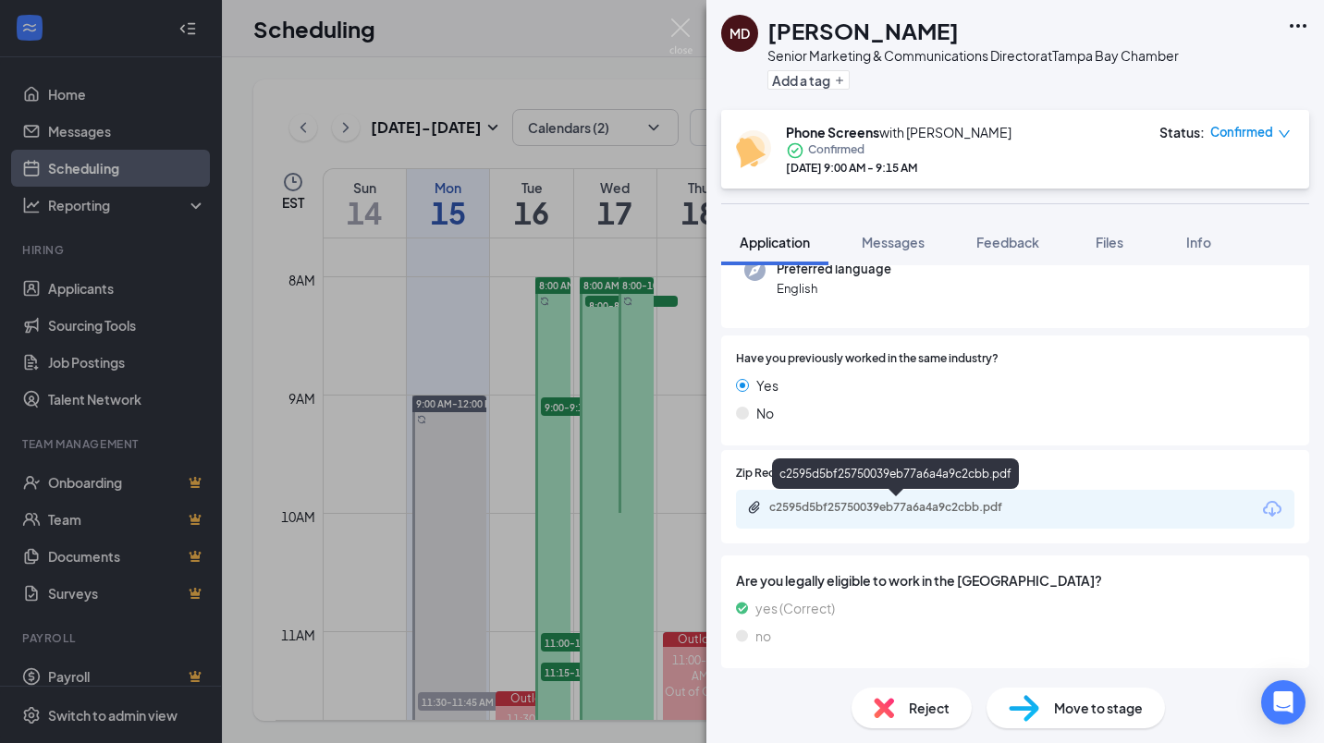
click at [933, 508] on div "c2595d5bf25750039eb77a6a4a9c2cbb.pdf" at bounding box center [898, 507] width 259 height 15
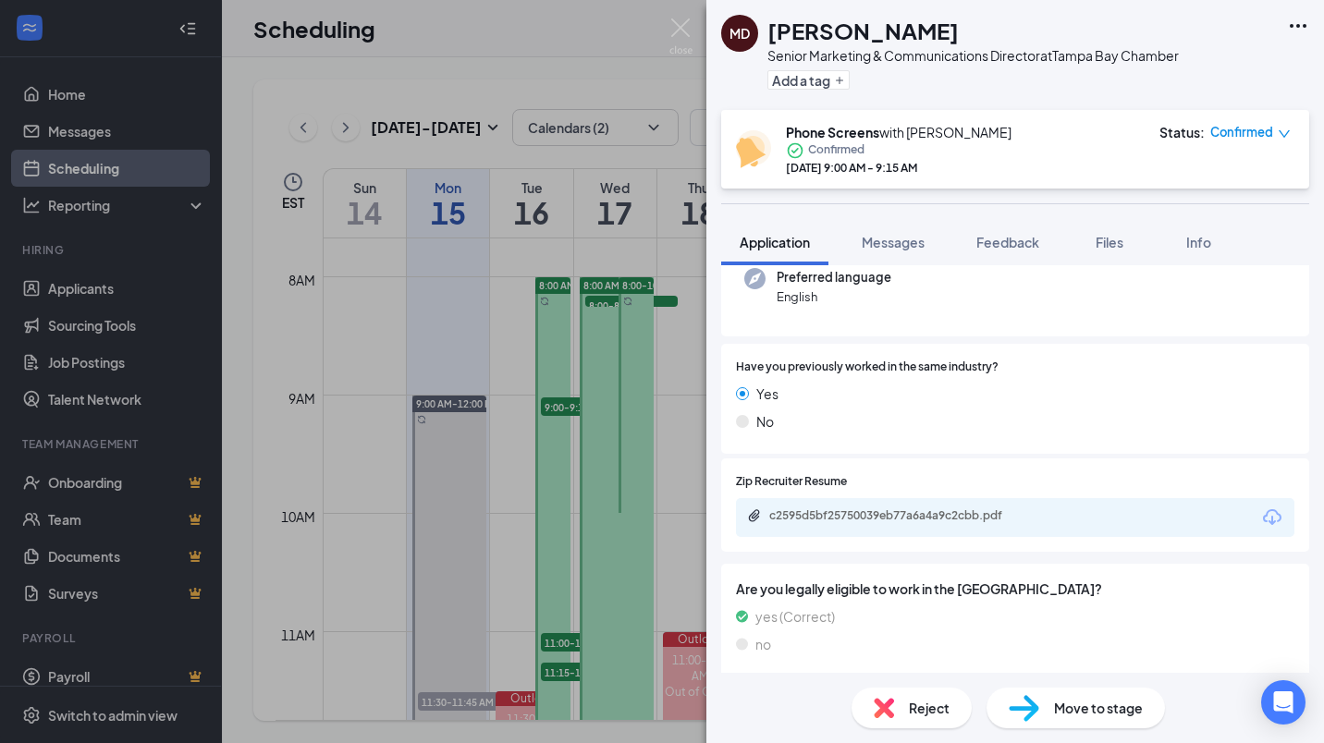
click at [546, 446] on div "MD [PERSON_NAME] Senior Marketing & Communications Director at Tampa Bay Chambe…" at bounding box center [662, 371] width 1324 height 743
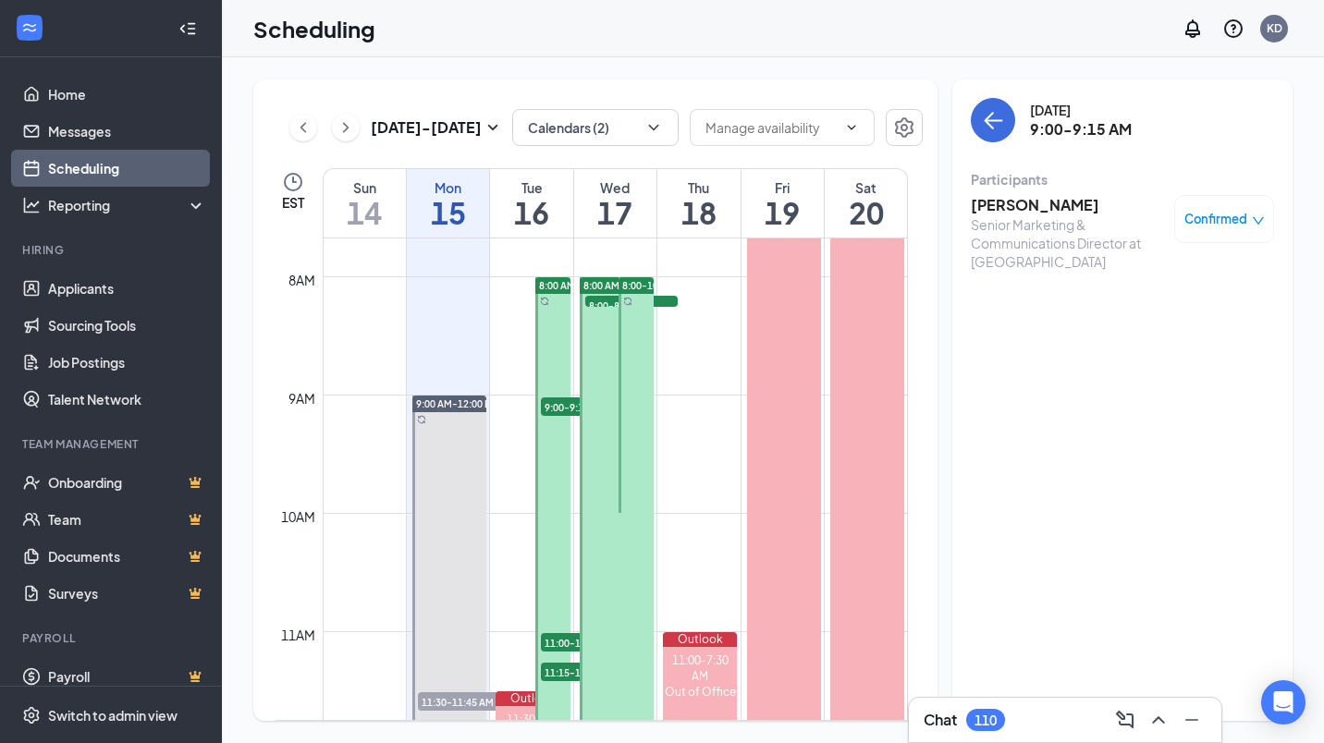
click at [564, 638] on span "11:00-11:15 AM" at bounding box center [587, 642] width 92 height 18
click at [986, 199] on h3 "[PERSON_NAME]" at bounding box center [1068, 205] width 194 height 20
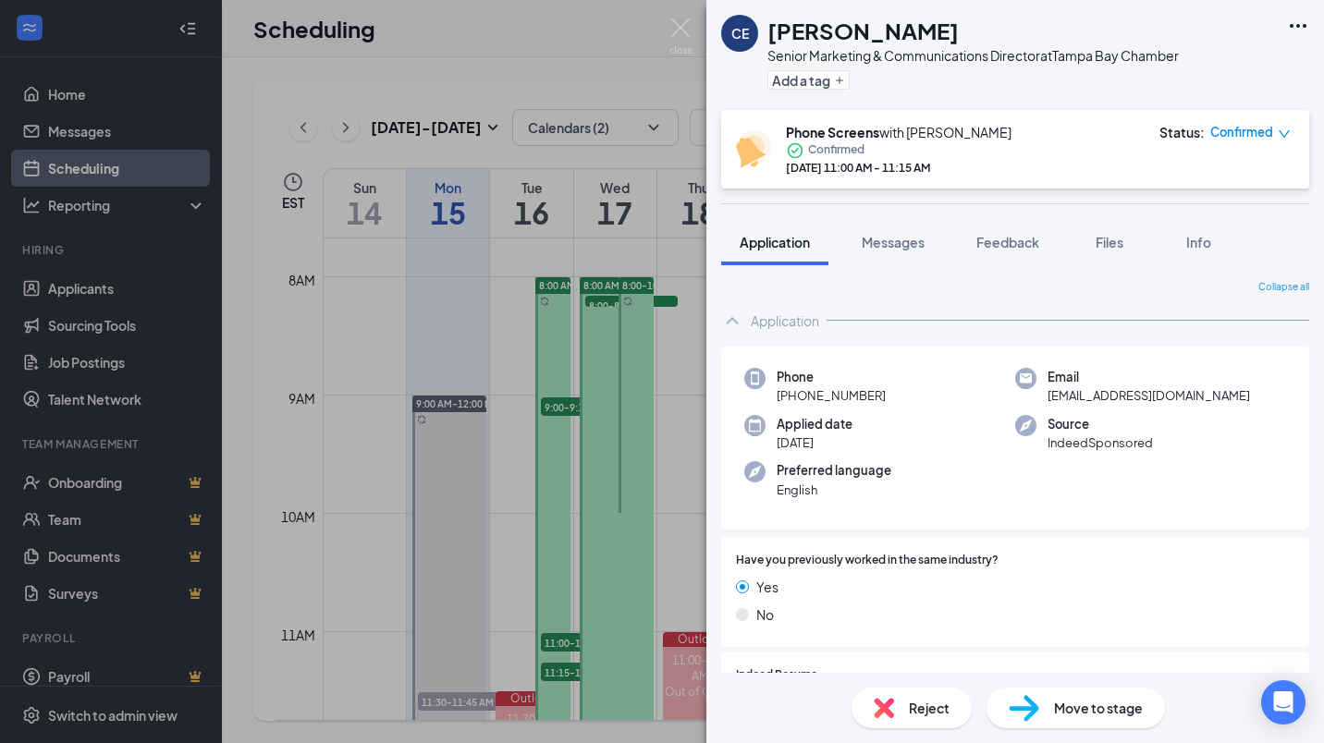
scroll to position [191, 0]
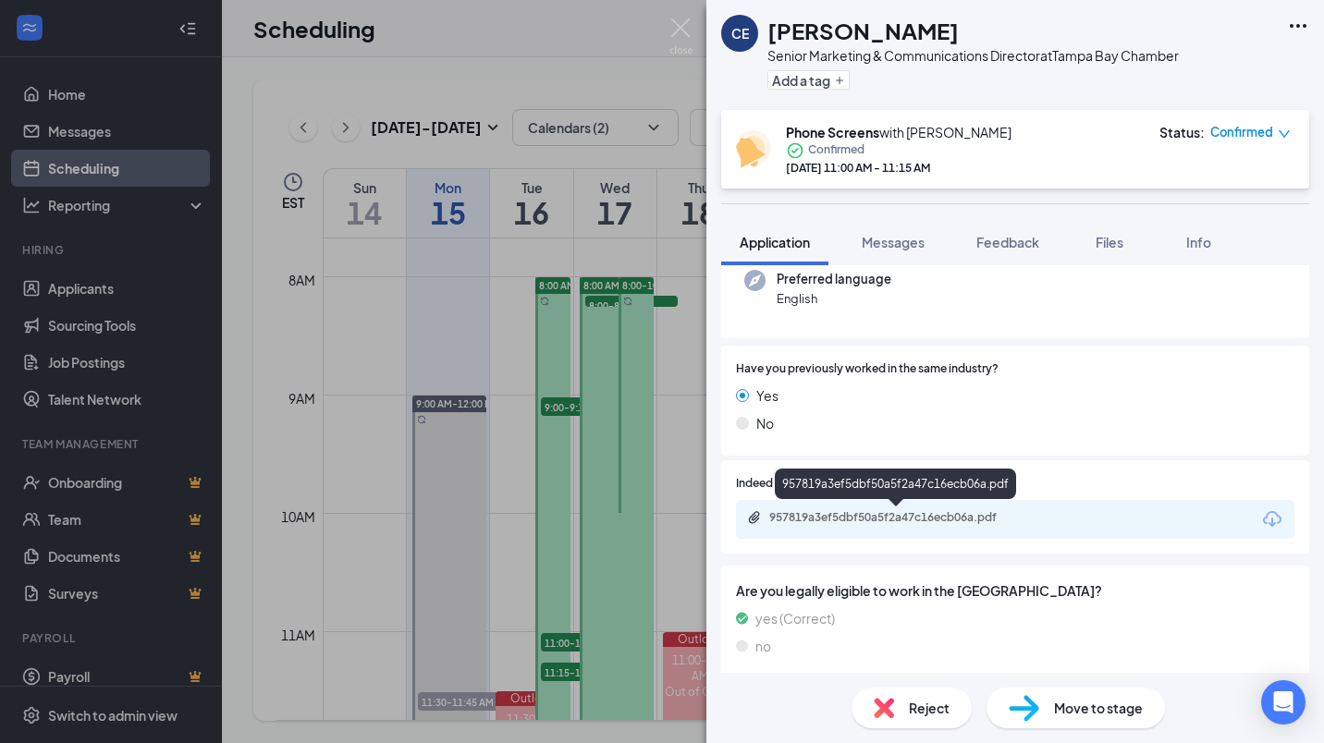
click at [954, 527] on div "957819a3ef5dbf50a5f2a47c16ecb06a.pdf" at bounding box center [897, 519] width 300 height 18
click at [591, 366] on div "CE [PERSON_NAME] Senior Marketing & Communications Director at Tampa Bay Chambe…" at bounding box center [662, 371] width 1324 height 743
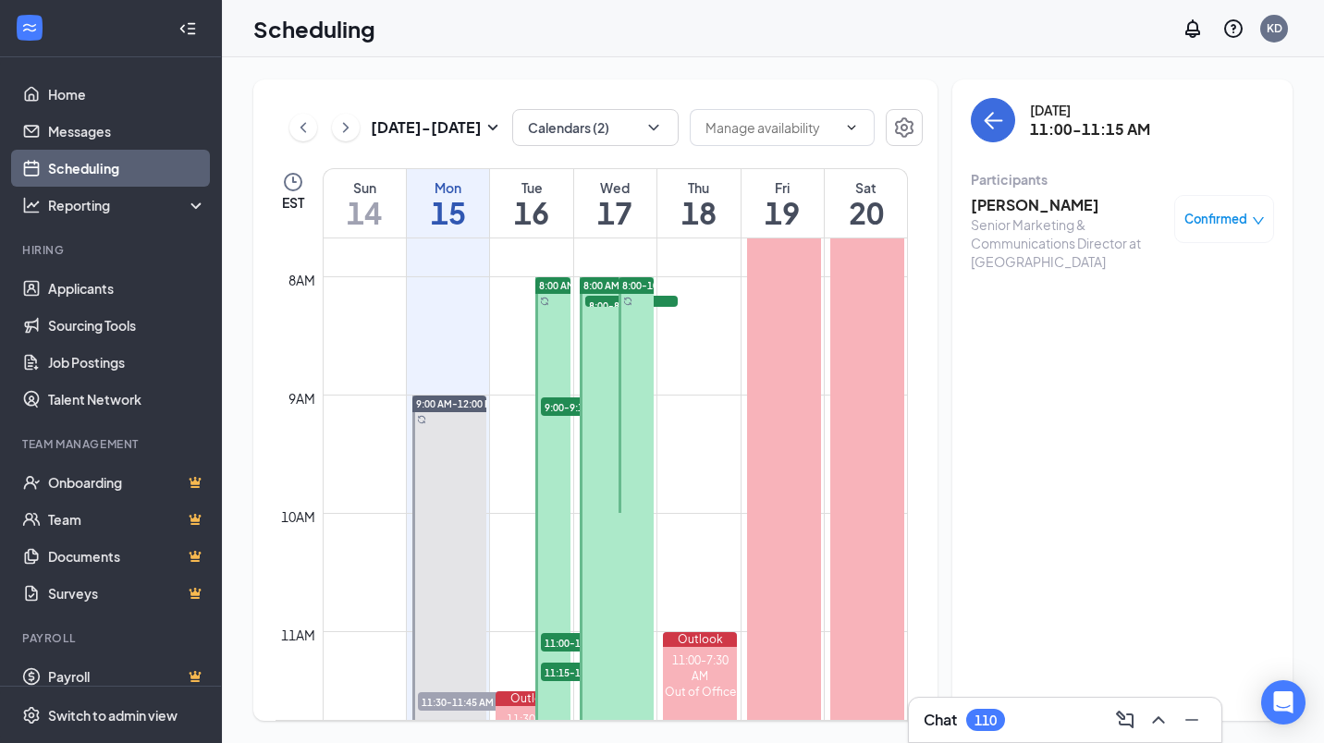
click at [549, 669] on span "11:15-11:30 AM" at bounding box center [587, 672] width 92 height 18
click at [1030, 208] on h3 "[PERSON_NAME]" at bounding box center [1068, 205] width 194 height 20
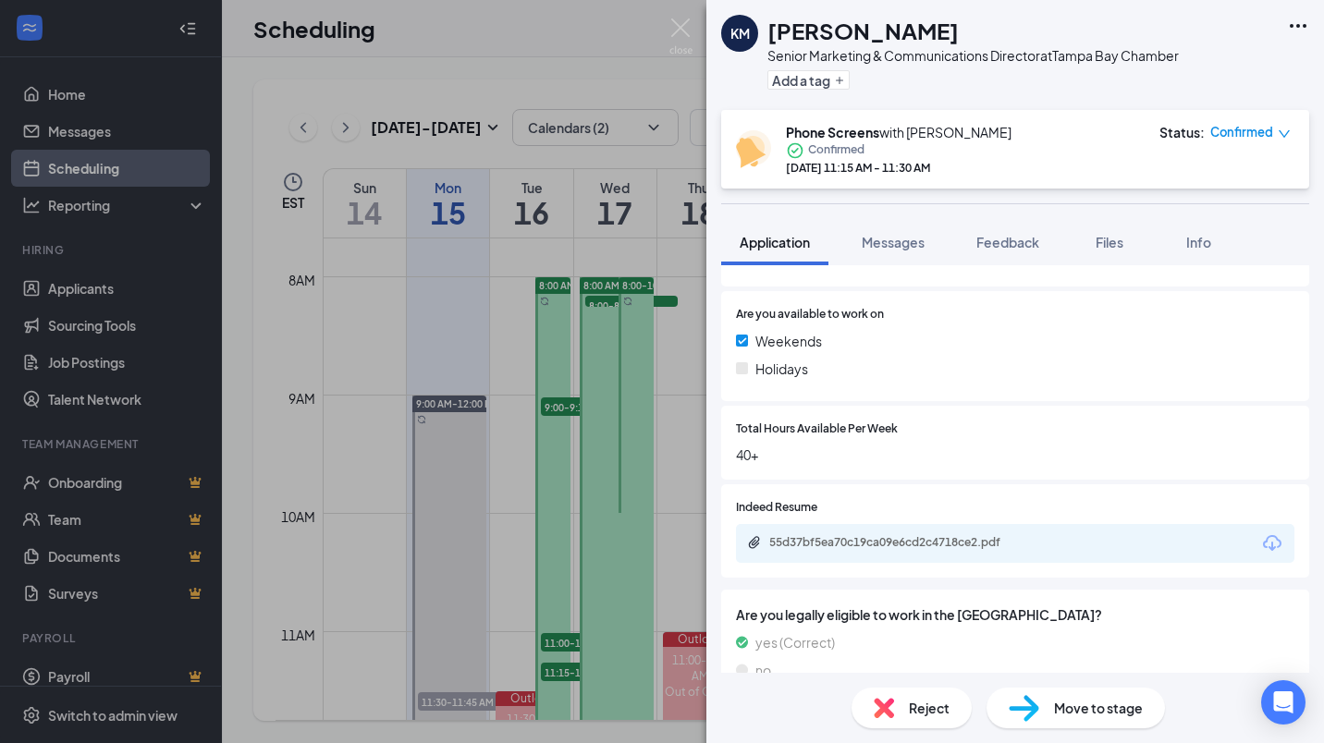
scroll to position [647, 0]
click at [926, 546] on div "55d37bf5ea70c19ca09e6cd2c4718ce2.pdf" at bounding box center [898, 540] width 259 height 15
click at [551, 394] on div "KM [PERSON_NAME] Senior Marketing & Communications Director at Tampa Bay Chambe…" at bounding box center [662, 371] width 1324 height 743
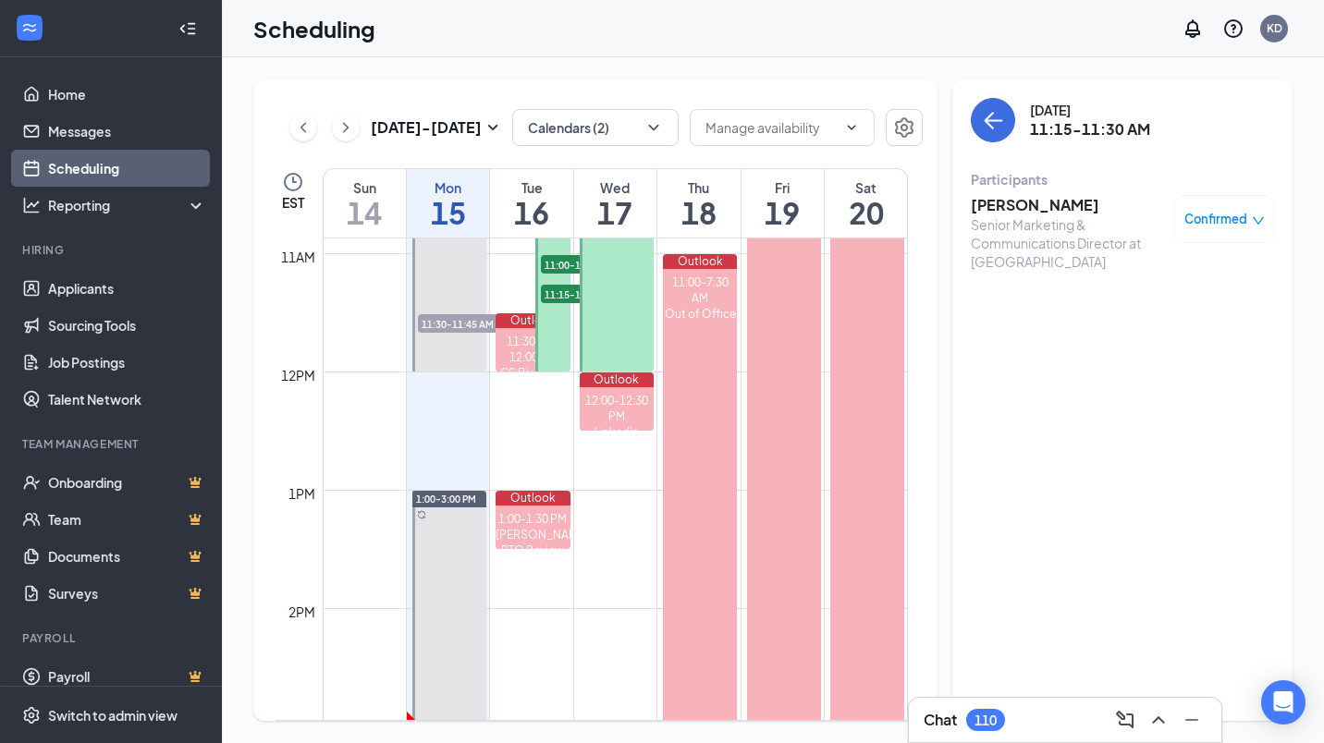
scroll to position [1371, 0]
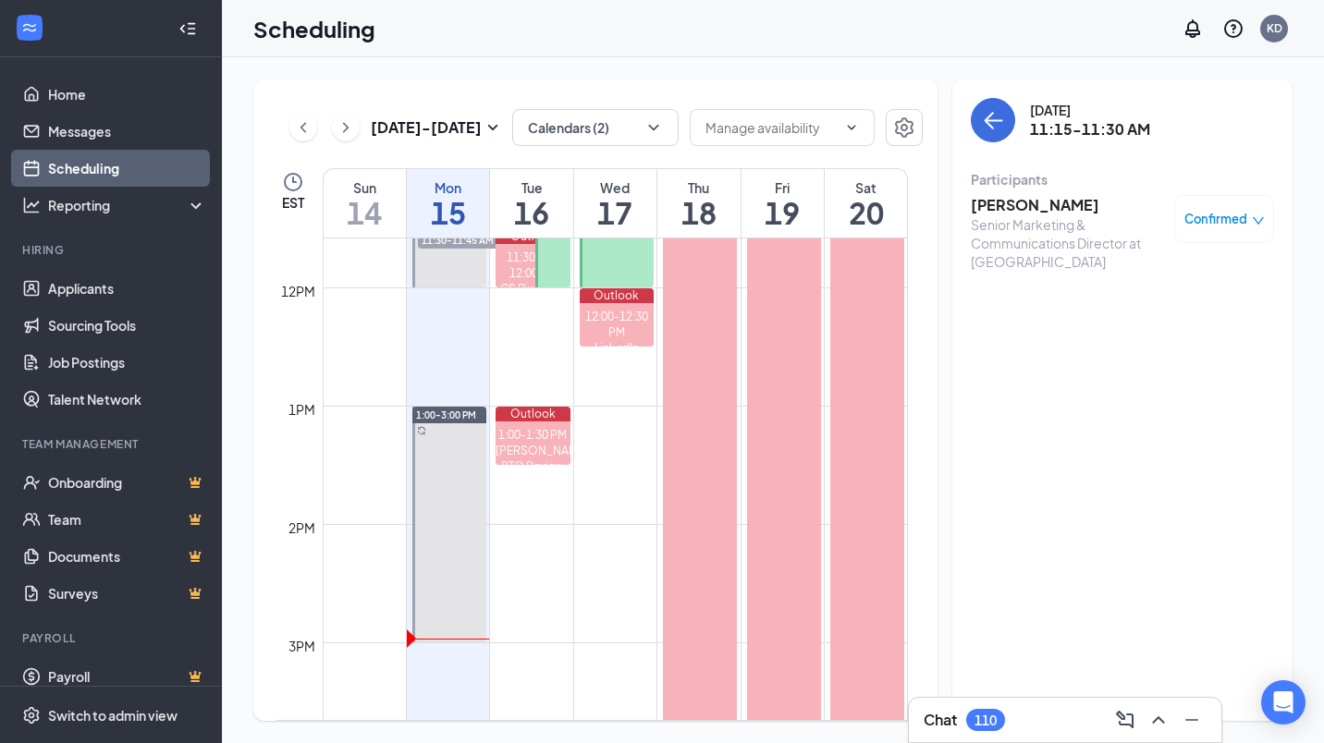
click at [1039, 711] on div "Chat 110" at bounding box center [1065, 720] width 283 height 30
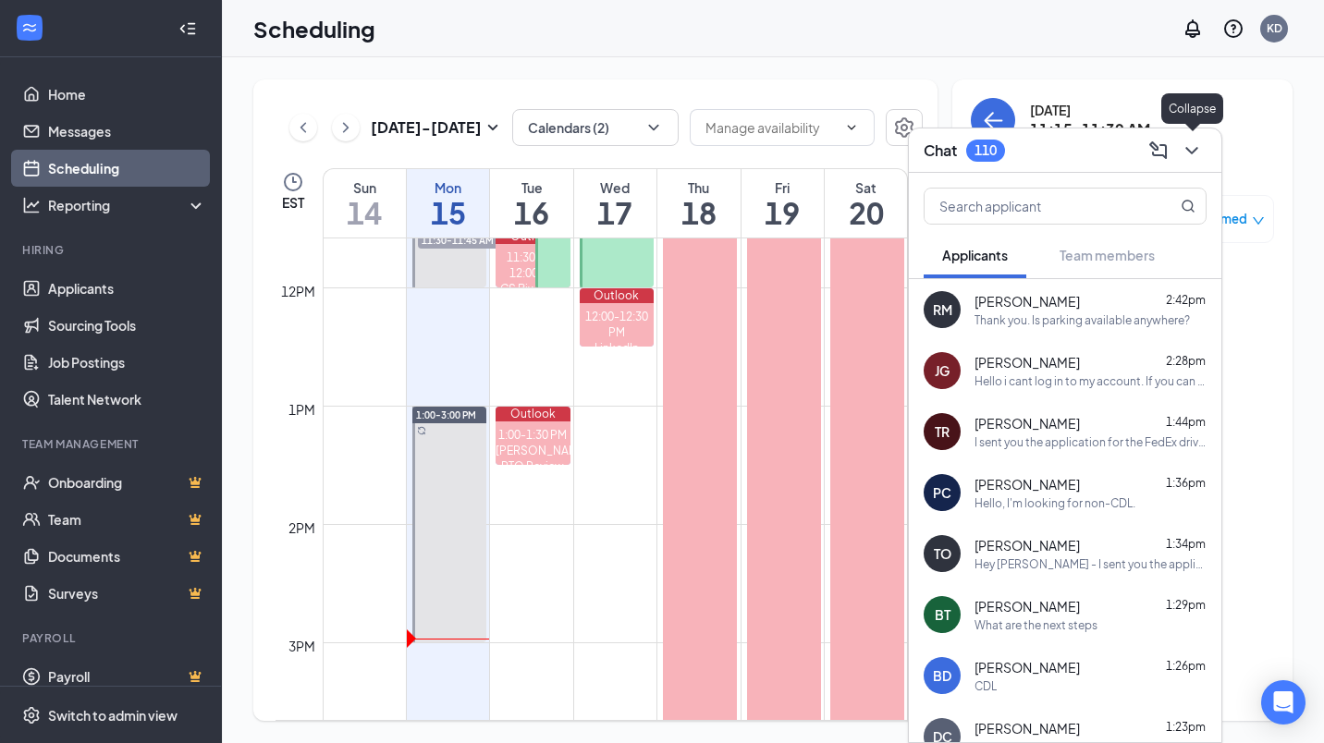
click at [1183, 152] on icon "ChevronDown" at bounding box center [1192, 151] width 22 height 22
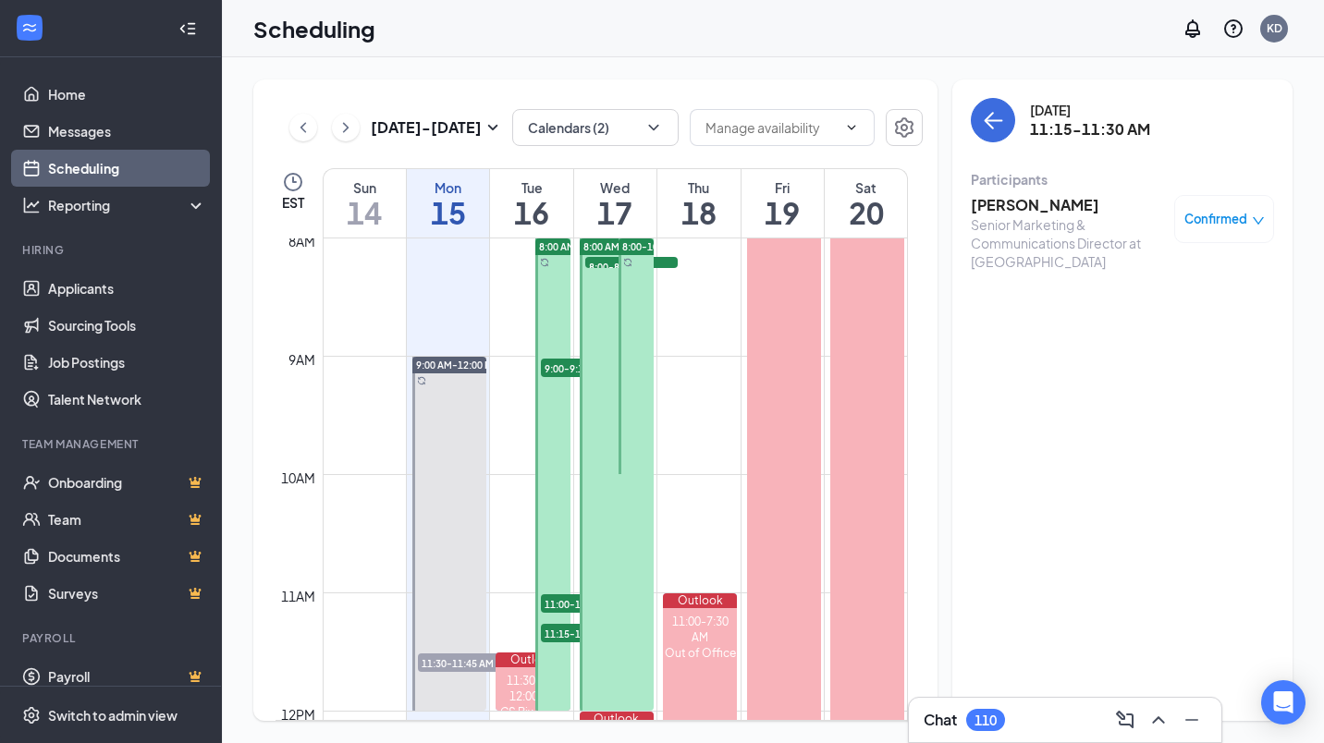
scroll to position [1186, 0]
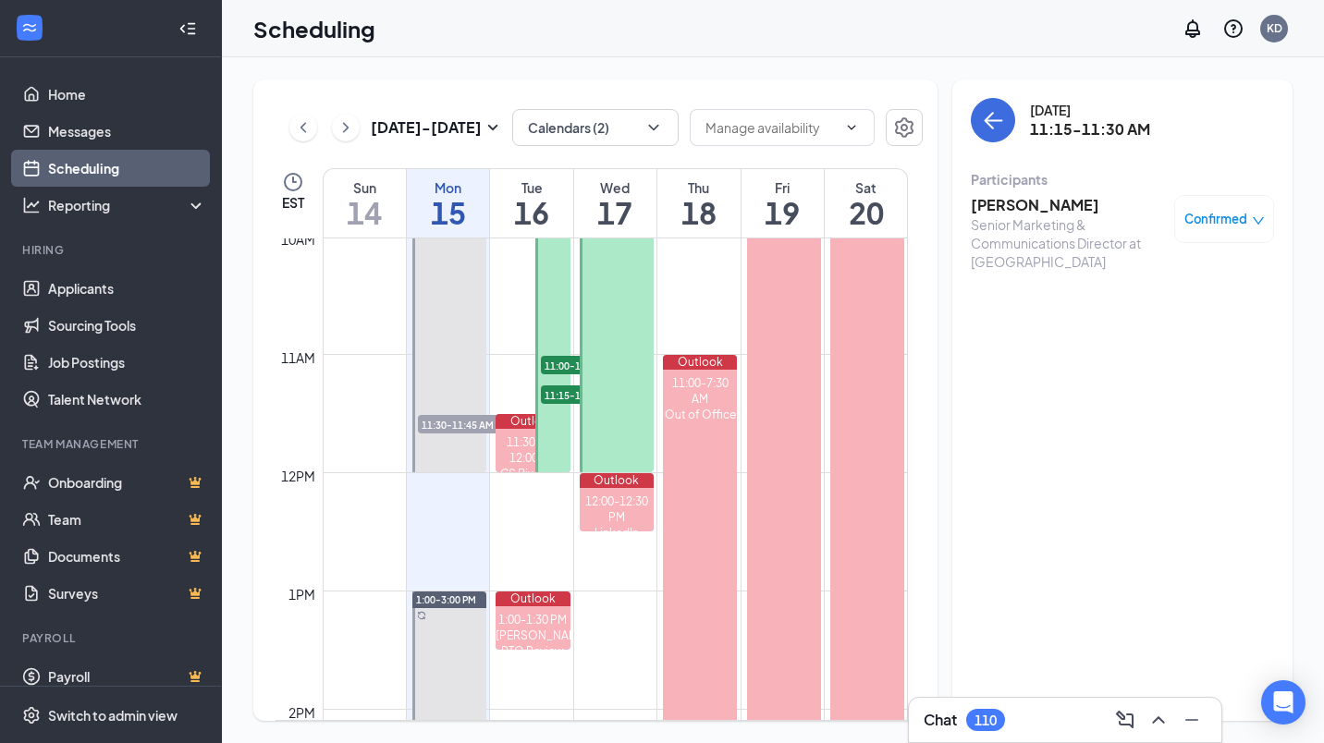
click at [472, 423] on span "11:30-11:45 AM" at bounding box center [464, 424] width 92 height 18
click at [134, 294] on link "Applicants" at bounding box center [127, 288] width 158 height 37
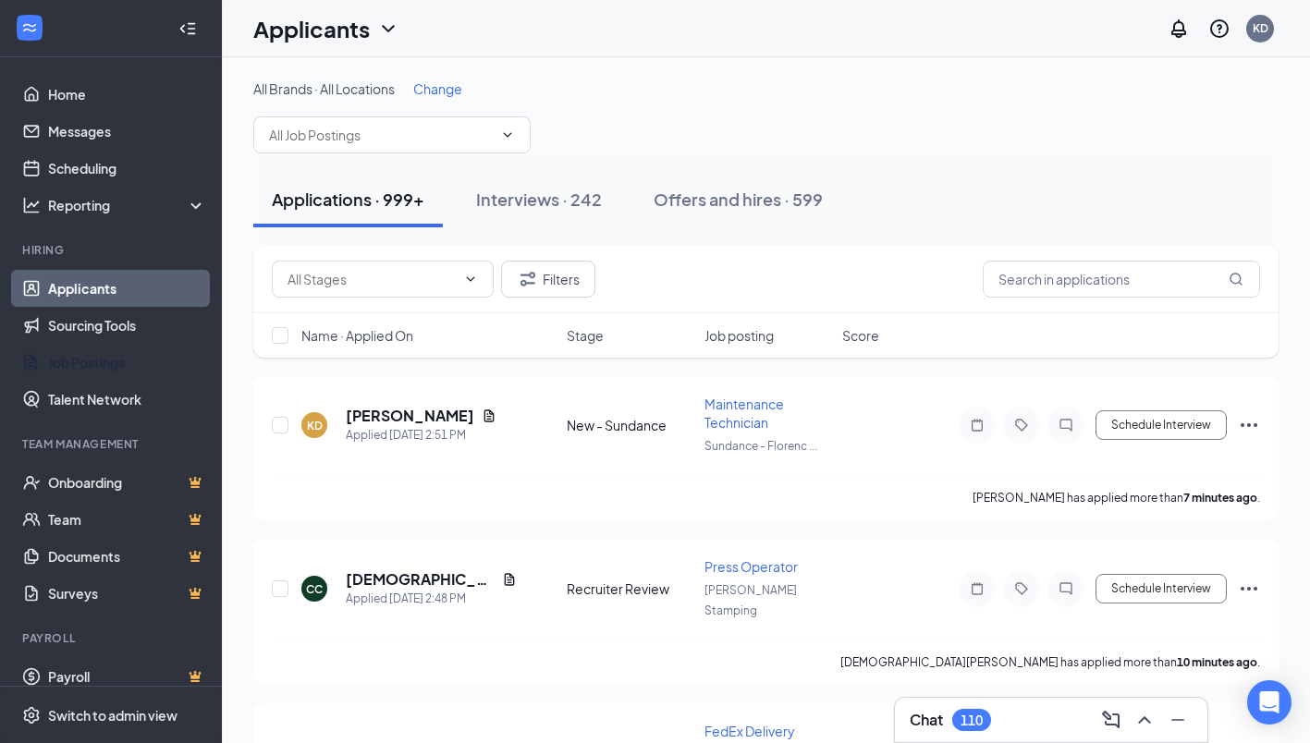
click at [142, 364] on link "Job Postings" at bounding box center [127, 362] width 158 height 37
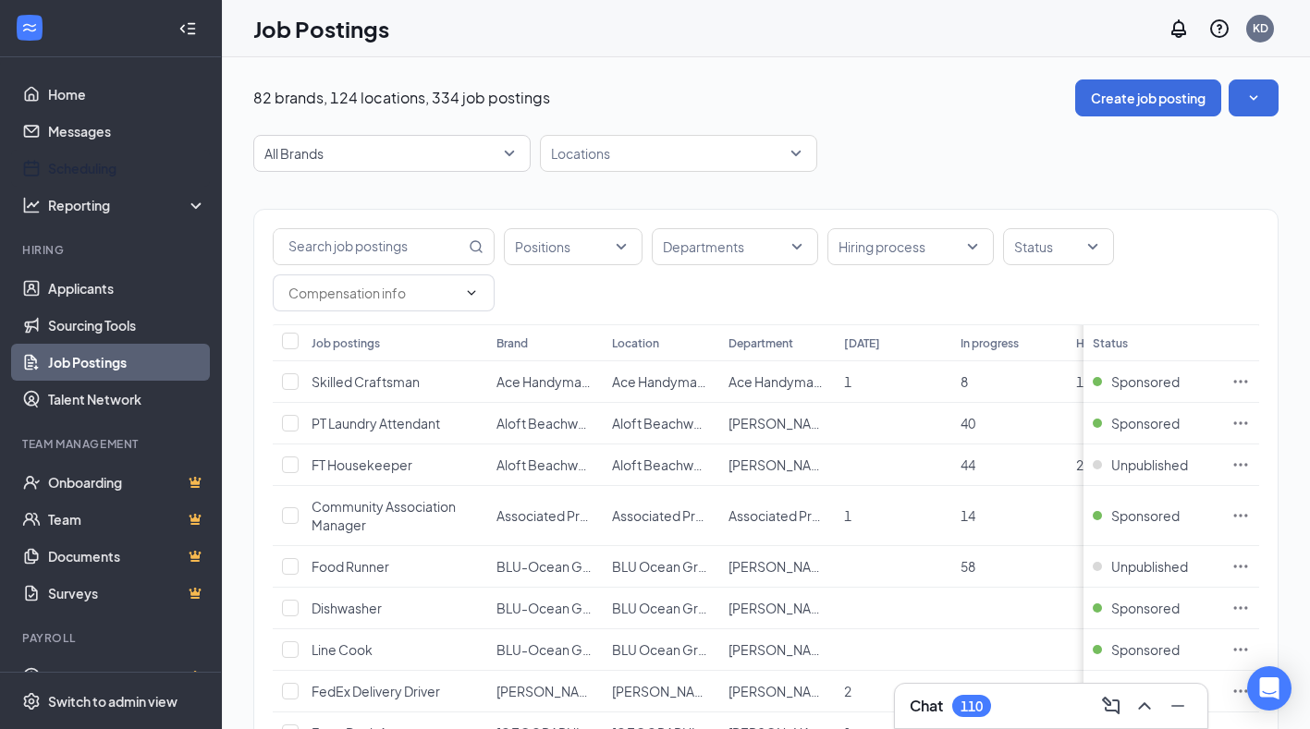
click at [98, 155] on link "Scheduling" at bounding box center [127, 168] width 158 height 37
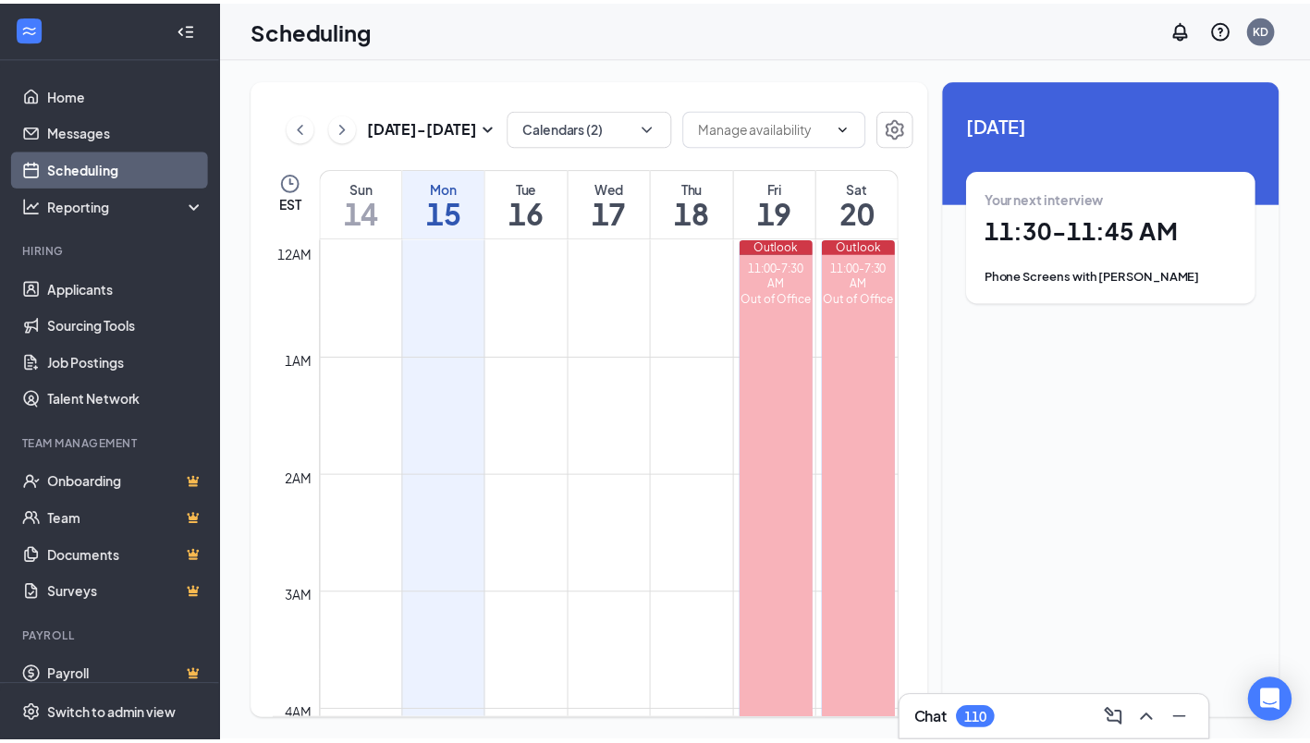
scroll to position [909, 0]
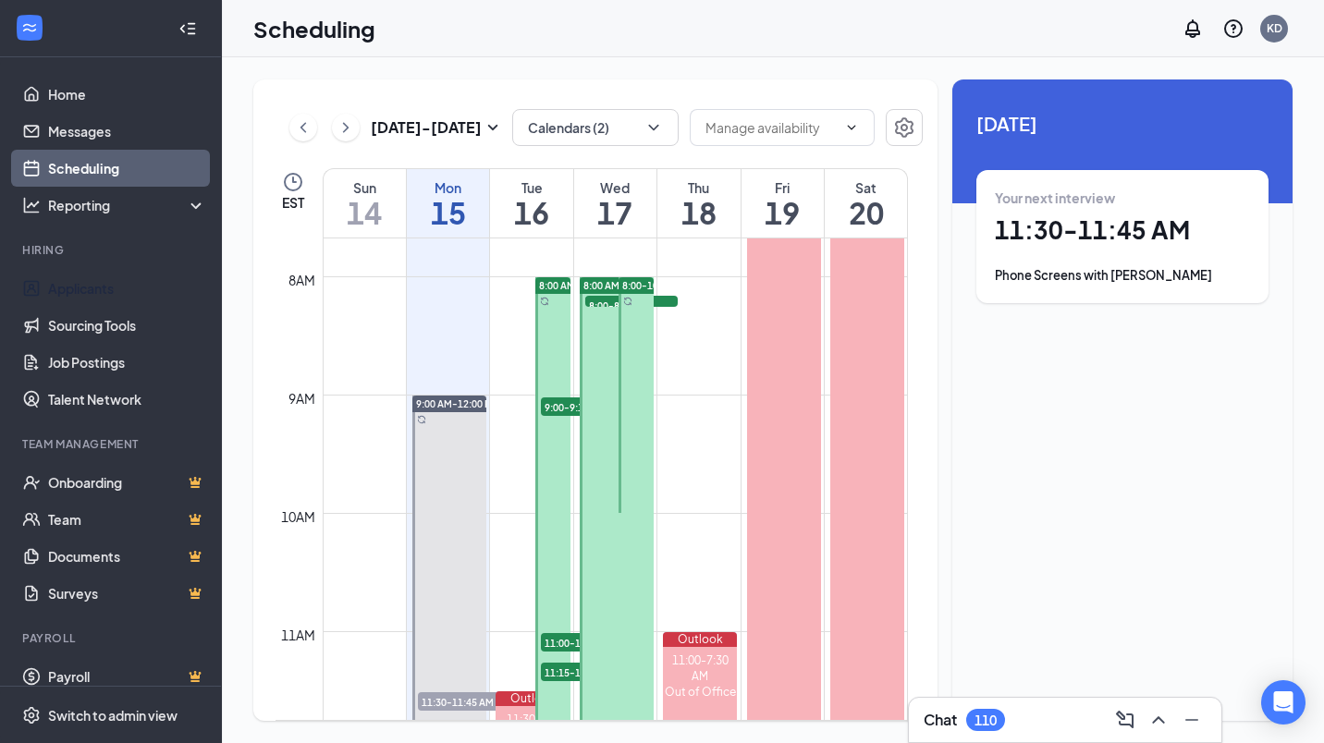
click at [97, 290] on link "Applicants" at bounding box center [127, 288] width 158 height 37
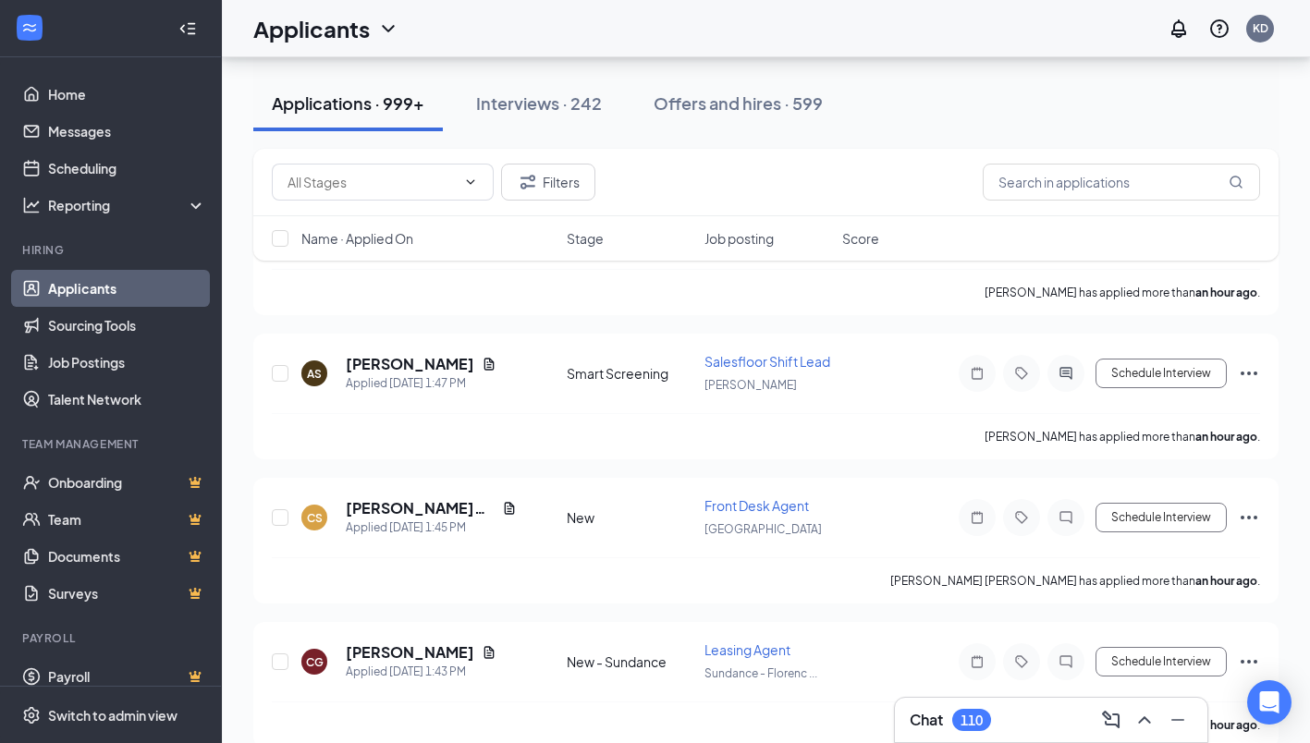
scroll to position [3236, 0]
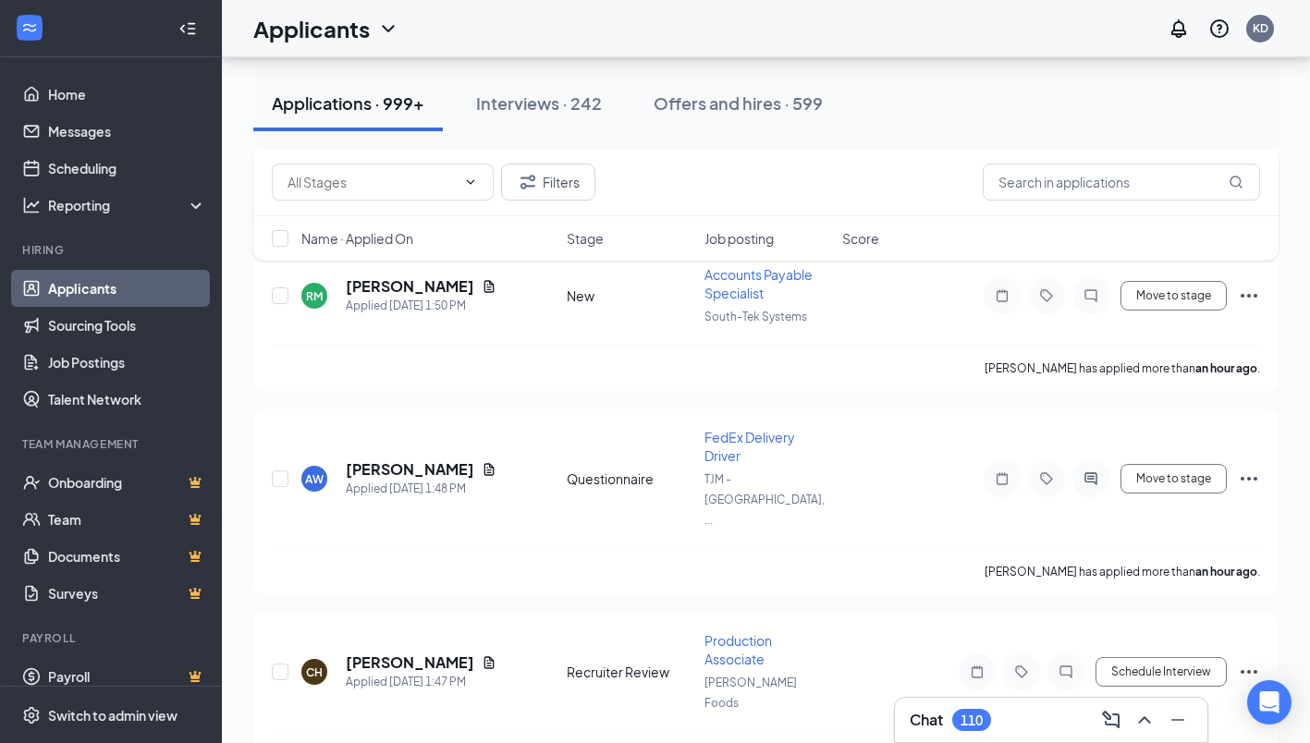
click at [1035, 722] on div "Chat 110" at bounding box center [1051, 720] width 283 height 30
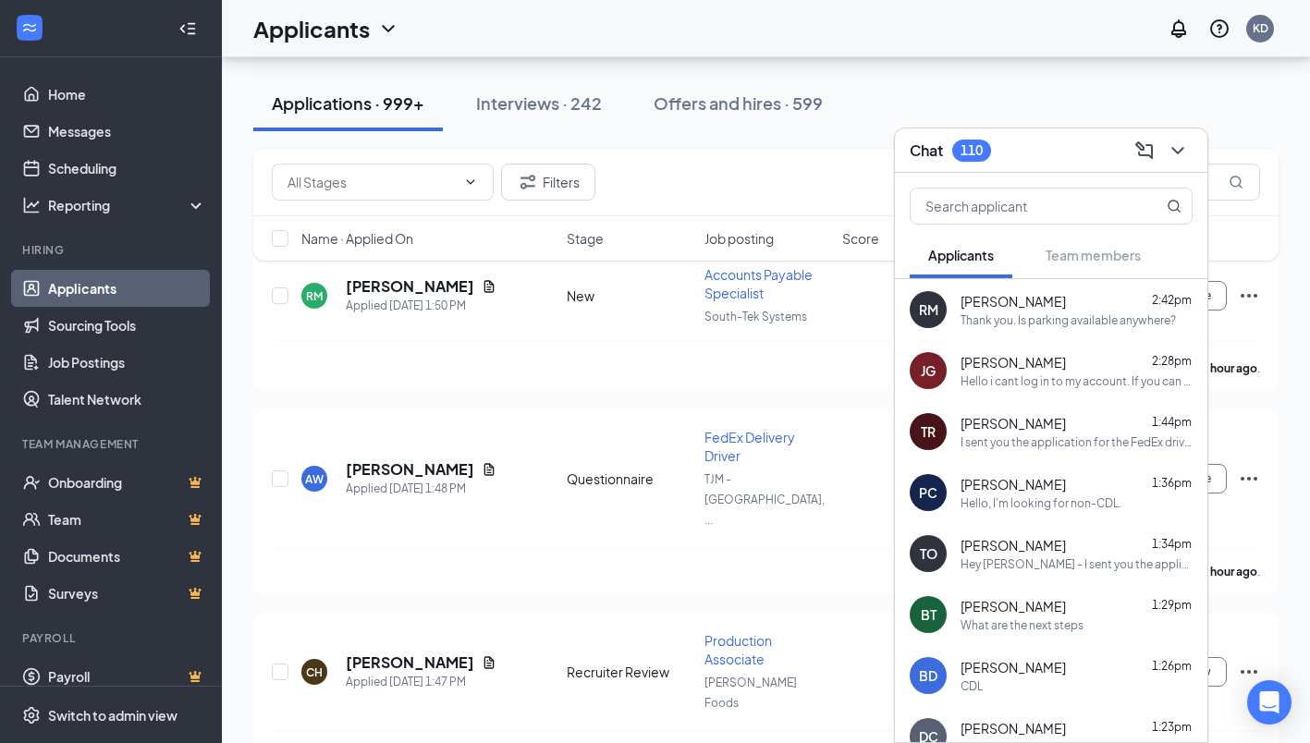
click at [577, 631] on div "CH [PERSON_NAME] Applied [DATE] 1:47 PM Recruiter Review Production Associate […" at bounding box center [766, 681] width 988 height 100
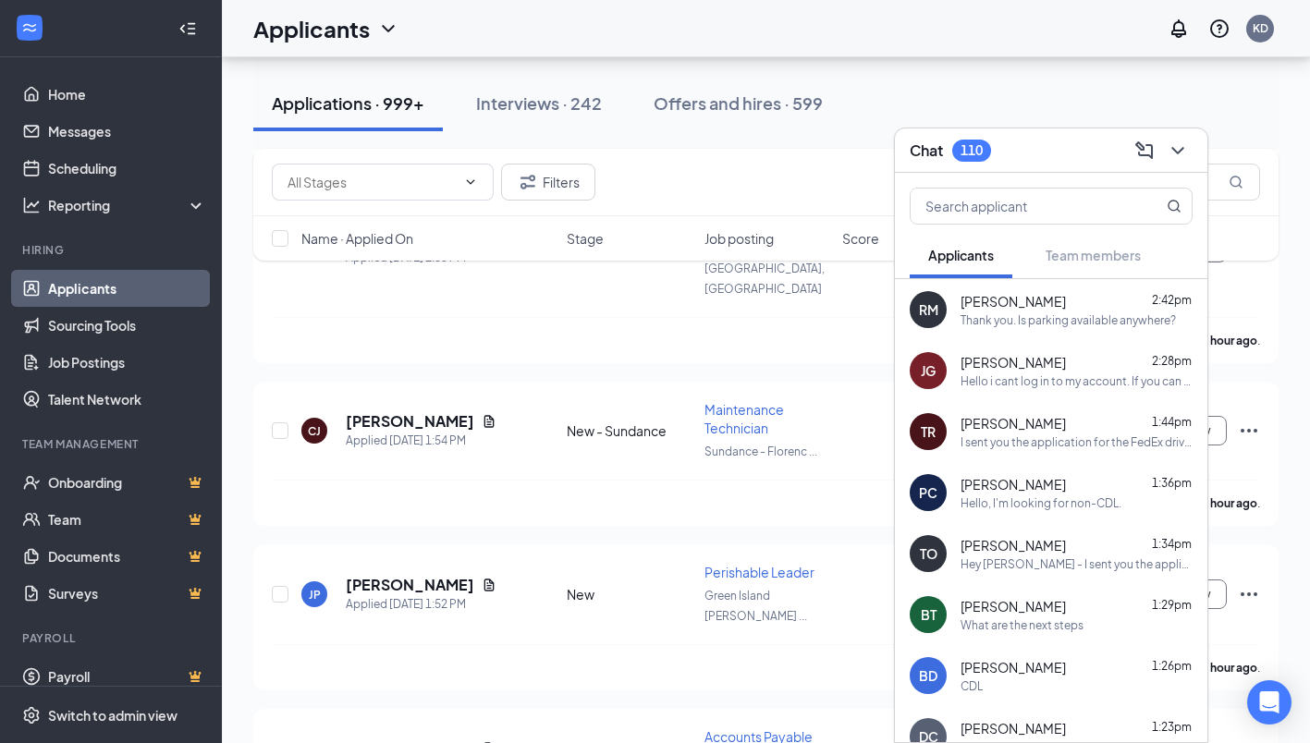
scroll to position [2404, 0]
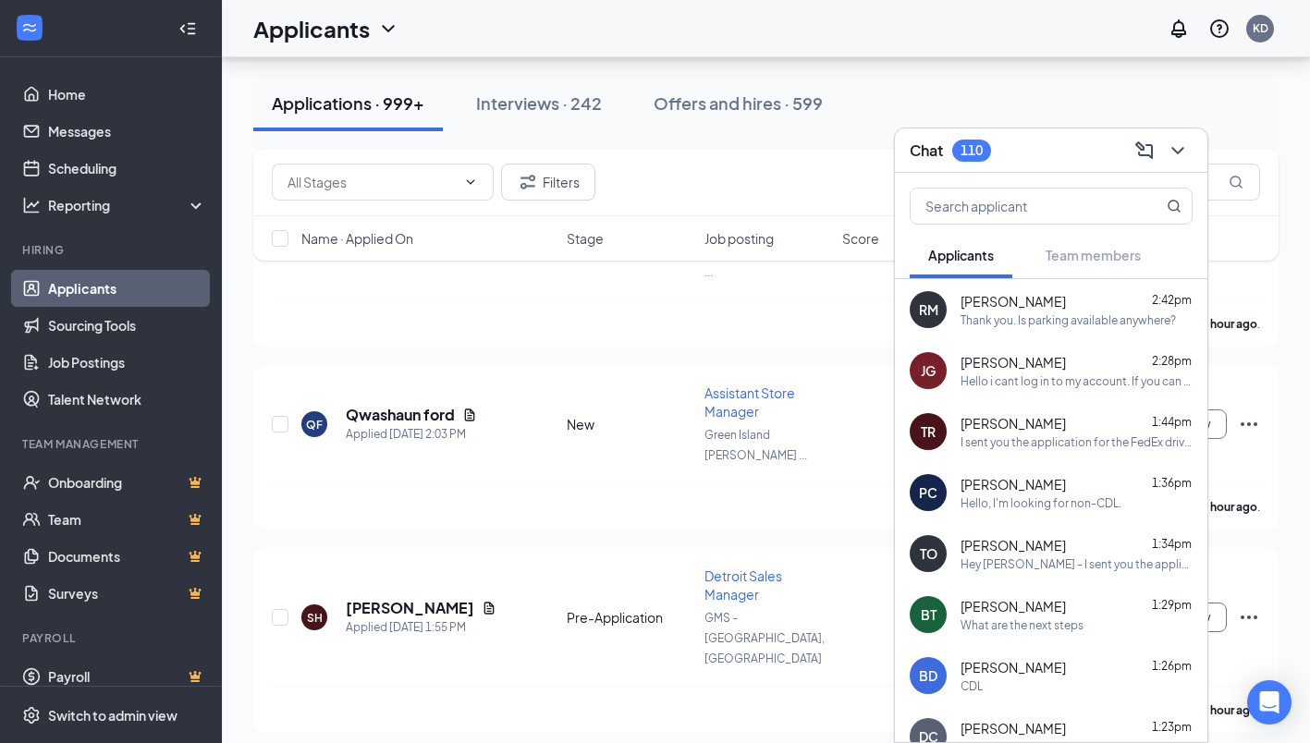
click at [938, 94] on div "Applications · 999+ Interviews · 242 Offers and hires · 599" at bounding box center [765, 103] width 1025 height 55
click at [62, 277] on link "Applicants" at bounding box center [127, 288] width 158 height 37
click at [1168, 142] on icon "ChevronDown" at bounding box center [1178, 151] width 22 height 22
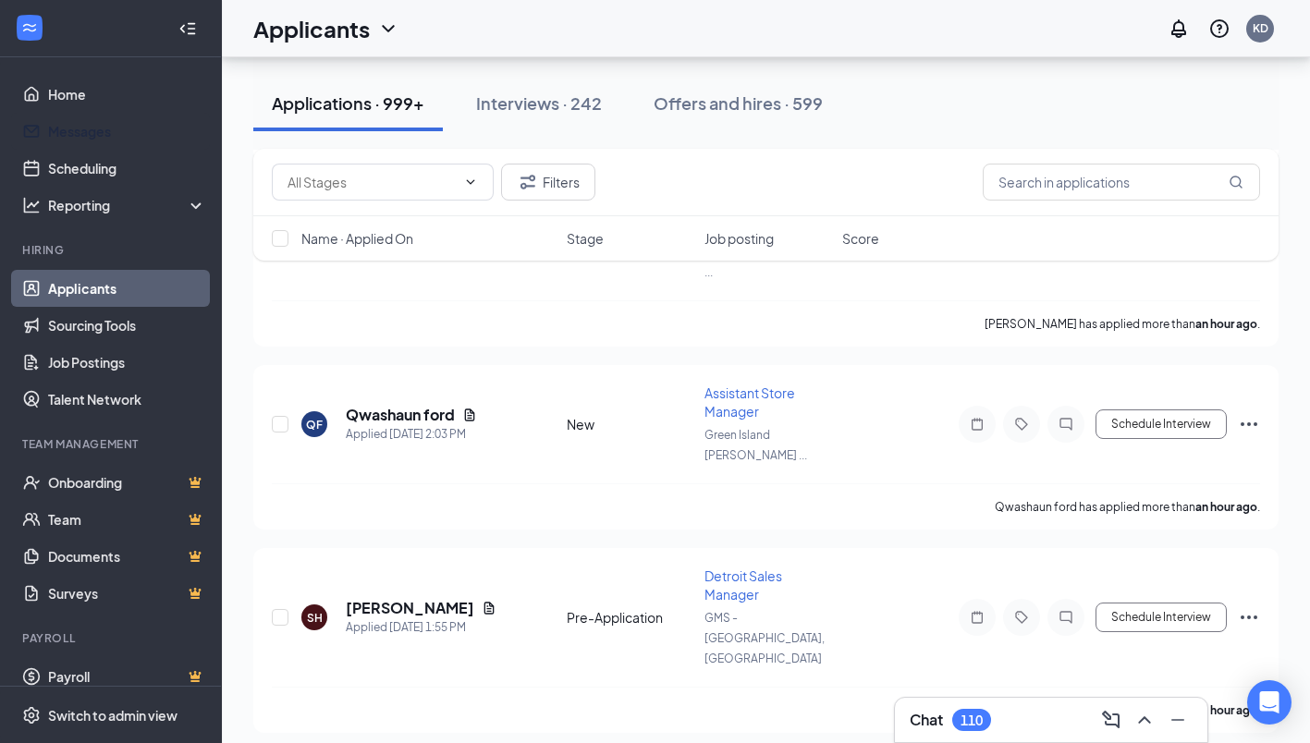
click at [69, 141] on link "Messages" at bounding box center [127, 131] width 158 height 37
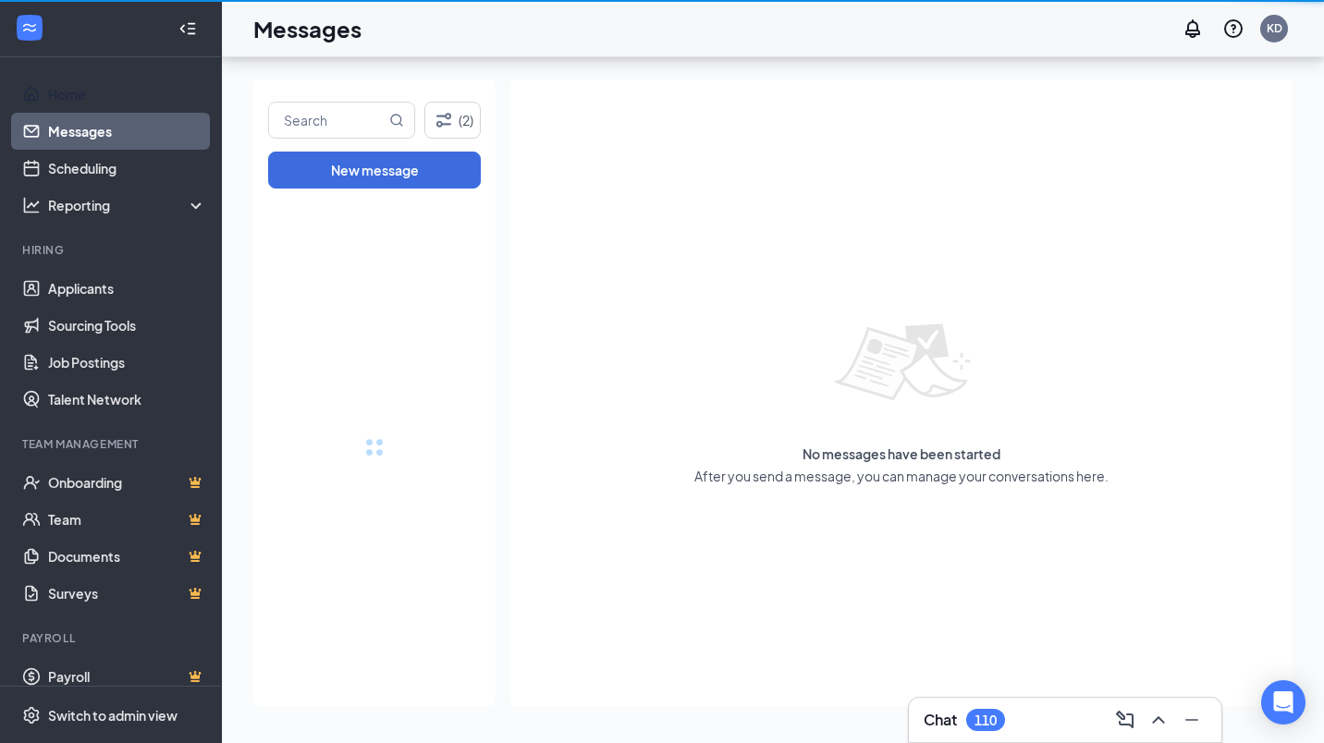
click at [86, 106] on link "Home" at bounding box center [127, 94] width 158 height 37
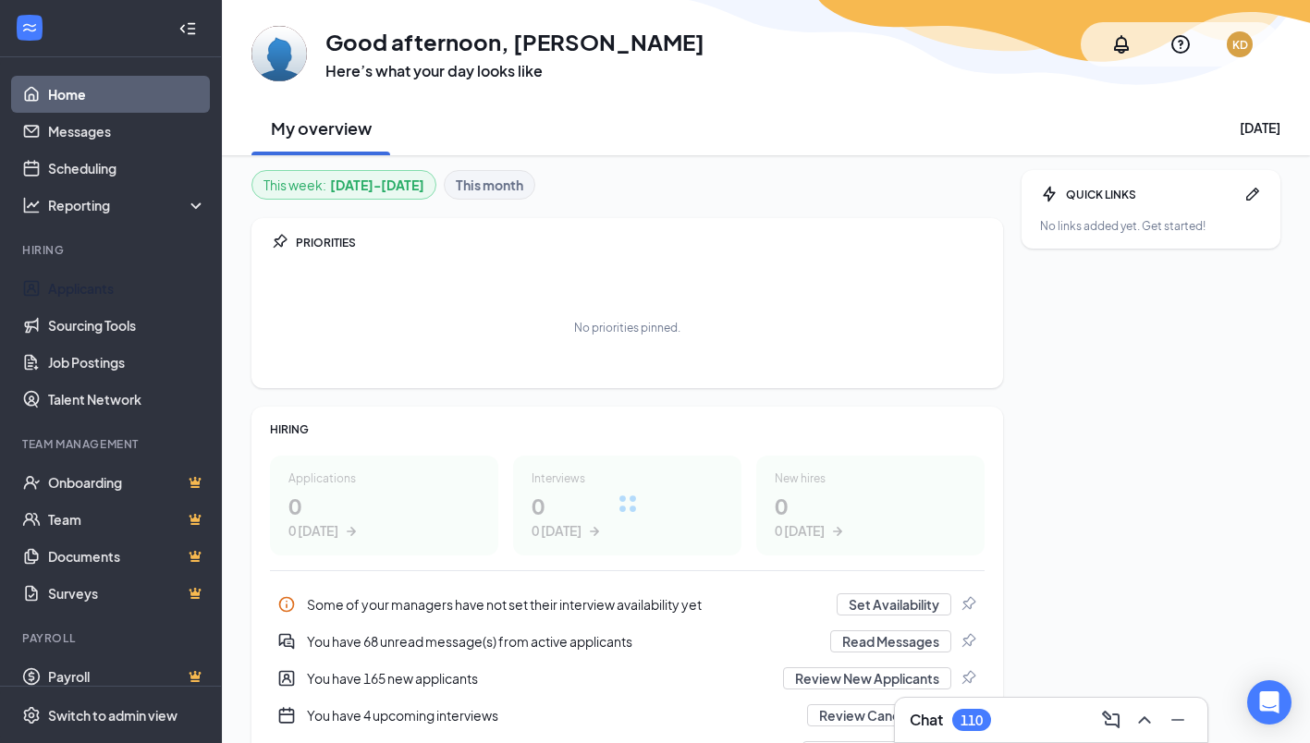
click at [121, 281] on link "Applicants" at bounding box center [127, 288] width 158 height 37
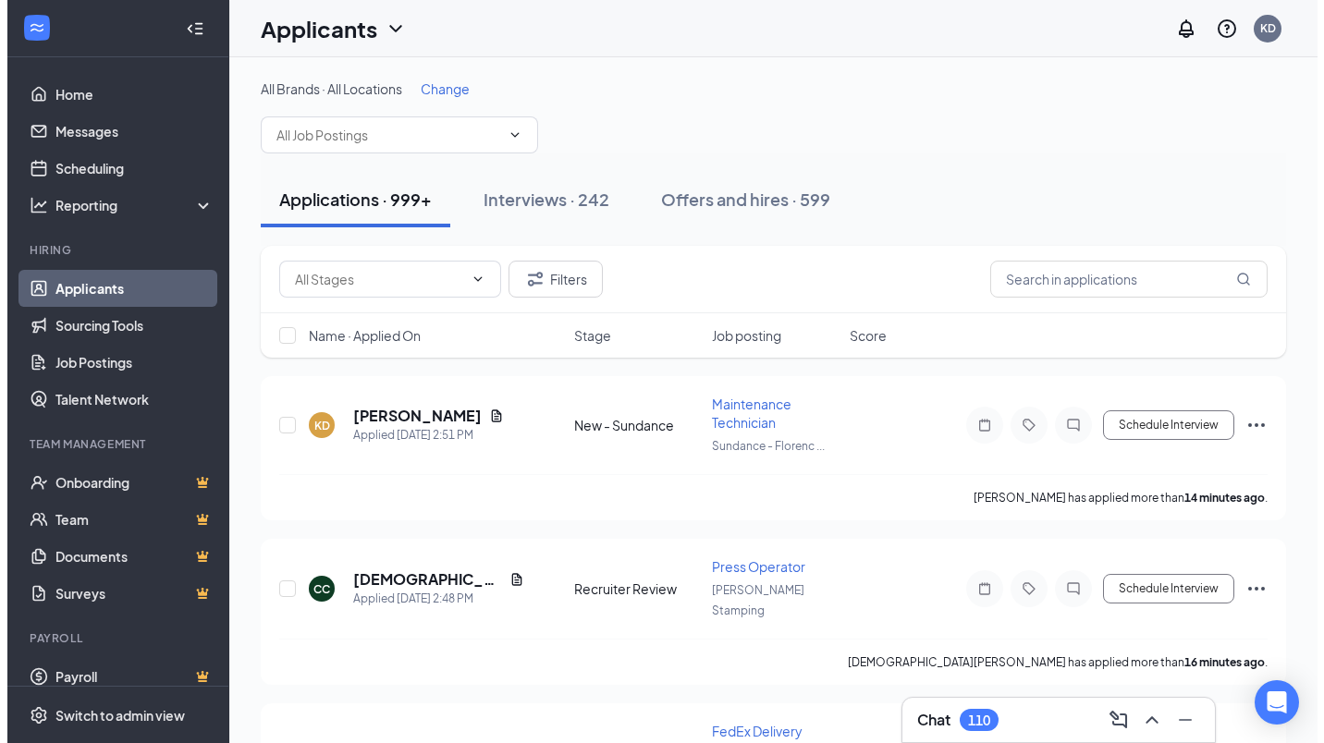
scroll to position [17, 0]
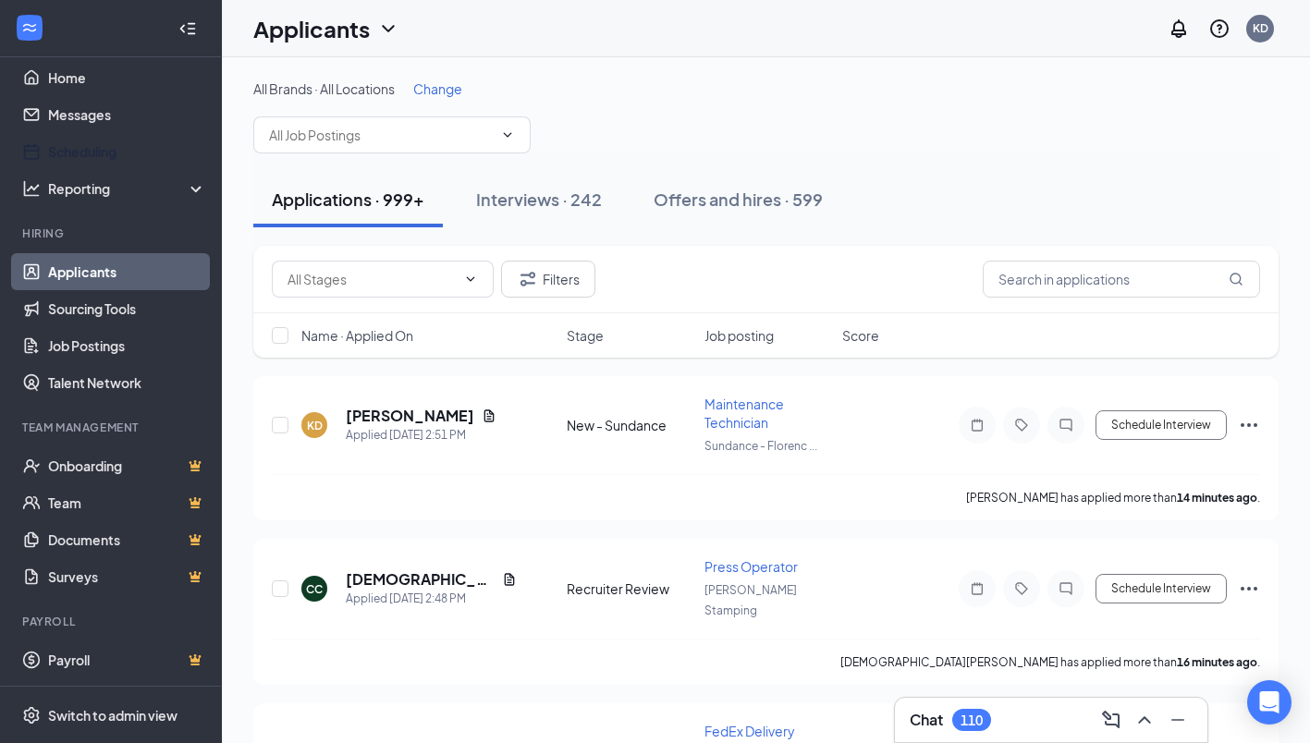
click at [107, 172] on div "Reporting" at bounding box center [111, 188] width 222 height 37
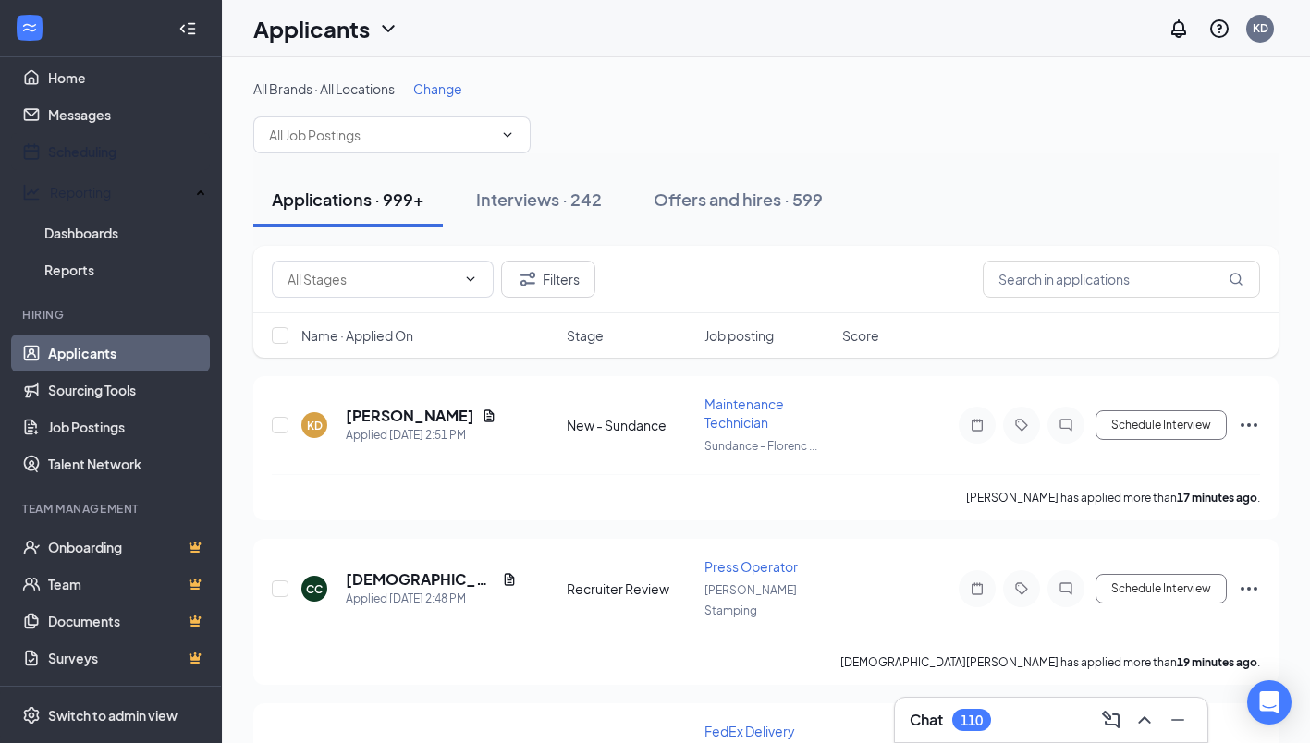
click at [90, 142] on link "Scheduling" at bounding box center [127, 151] width 158 height 37
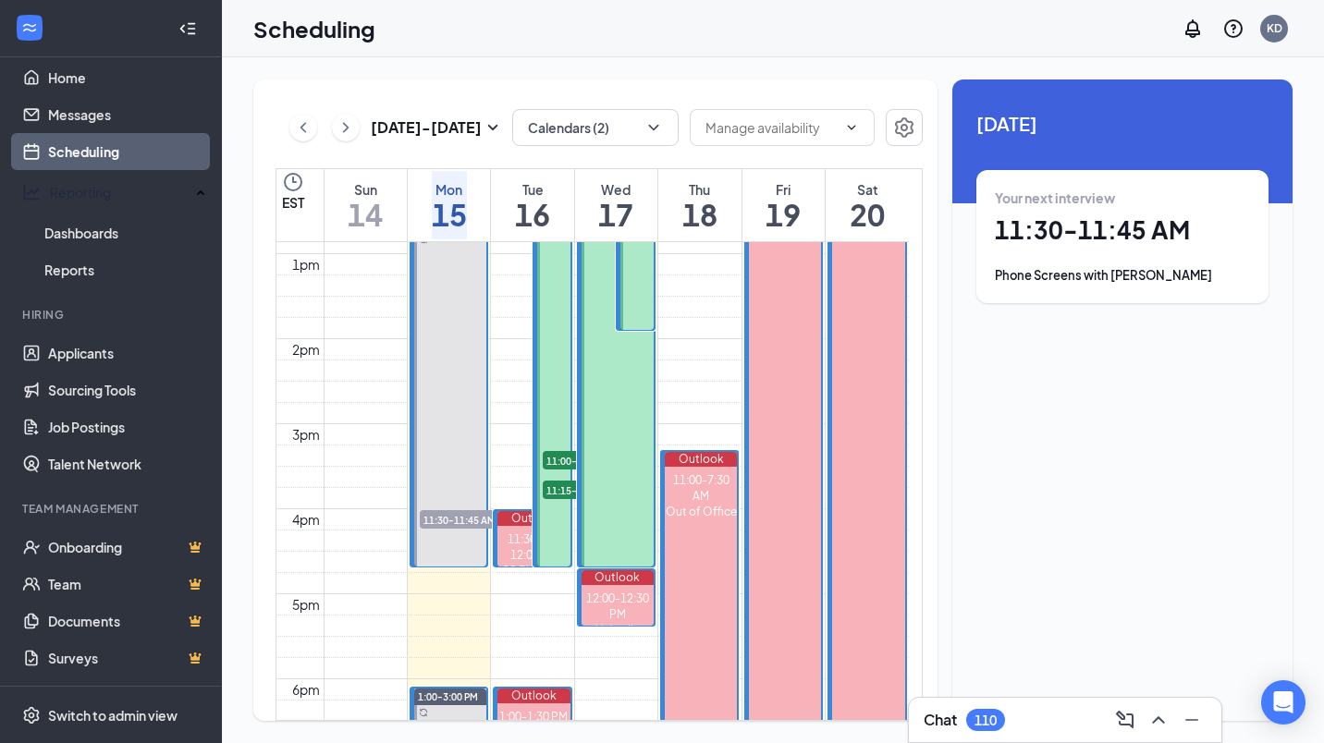
scroll to position [1279, 0]
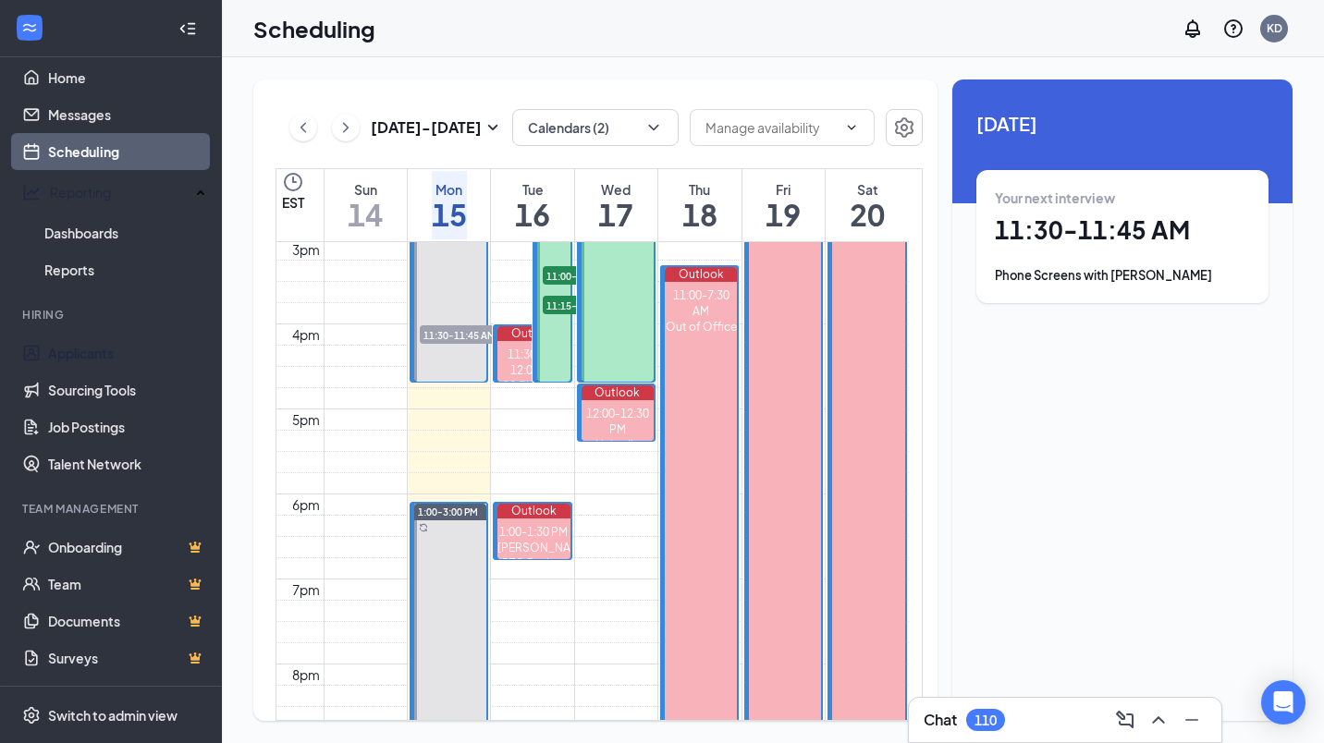
click at [88, 354] on link "Applicants" at bounding box center [127, 353] width 158 height 37
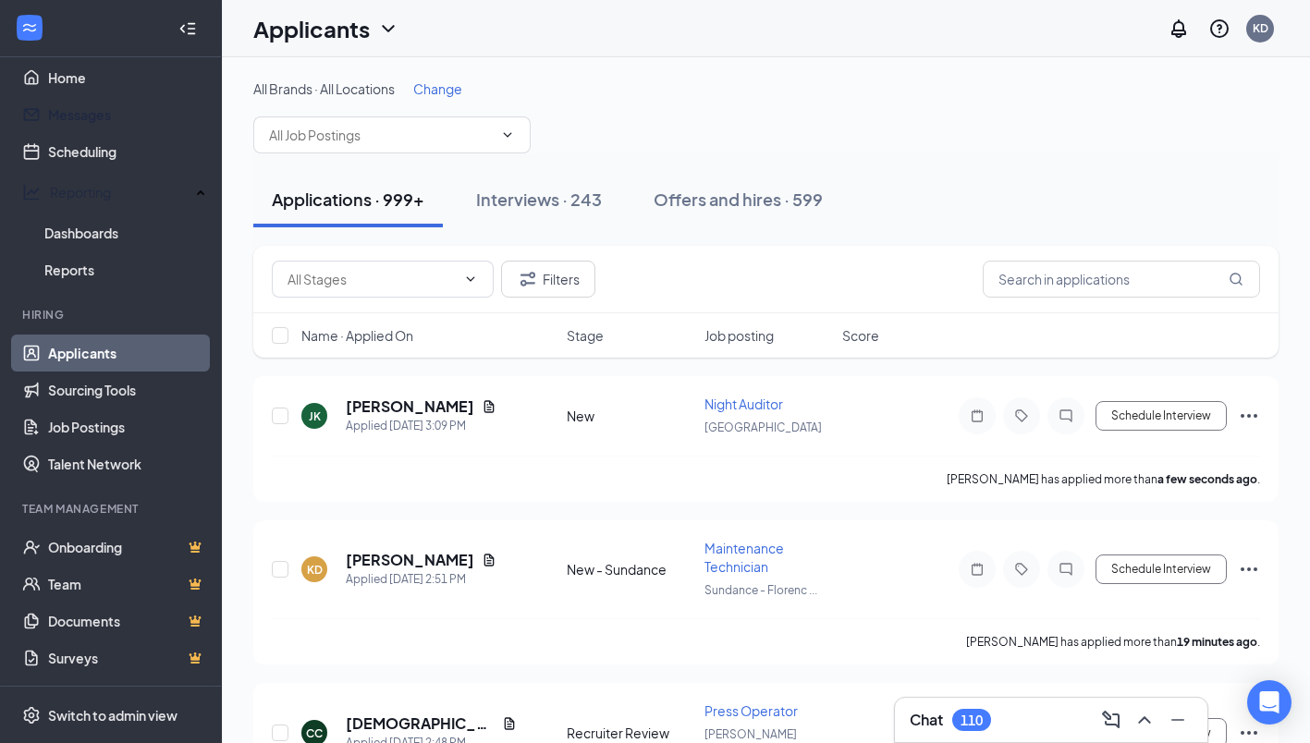
click at [88, 129] on link "Messages" at bounding box center [127, 114] width 158 height 37
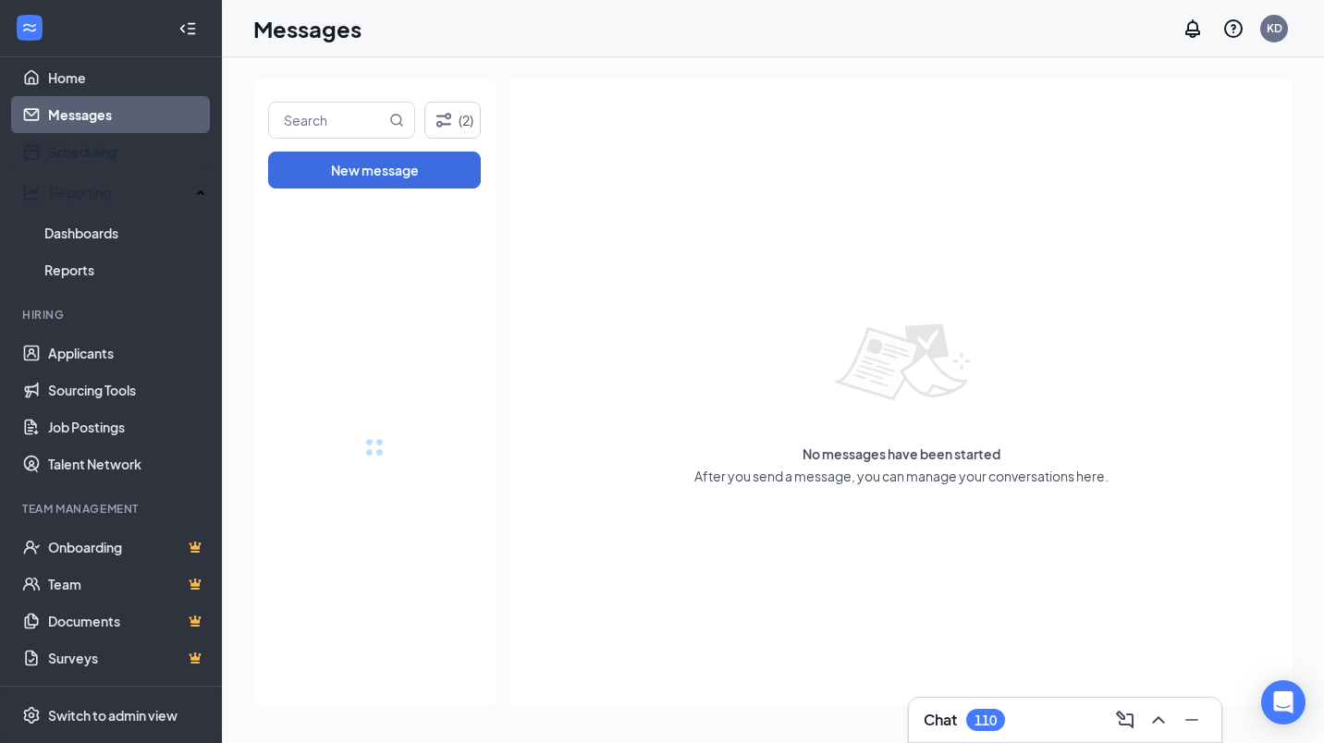
click at [64, 169] on link "Scheduling" at bounding box center [127, 151] width 158 height 37
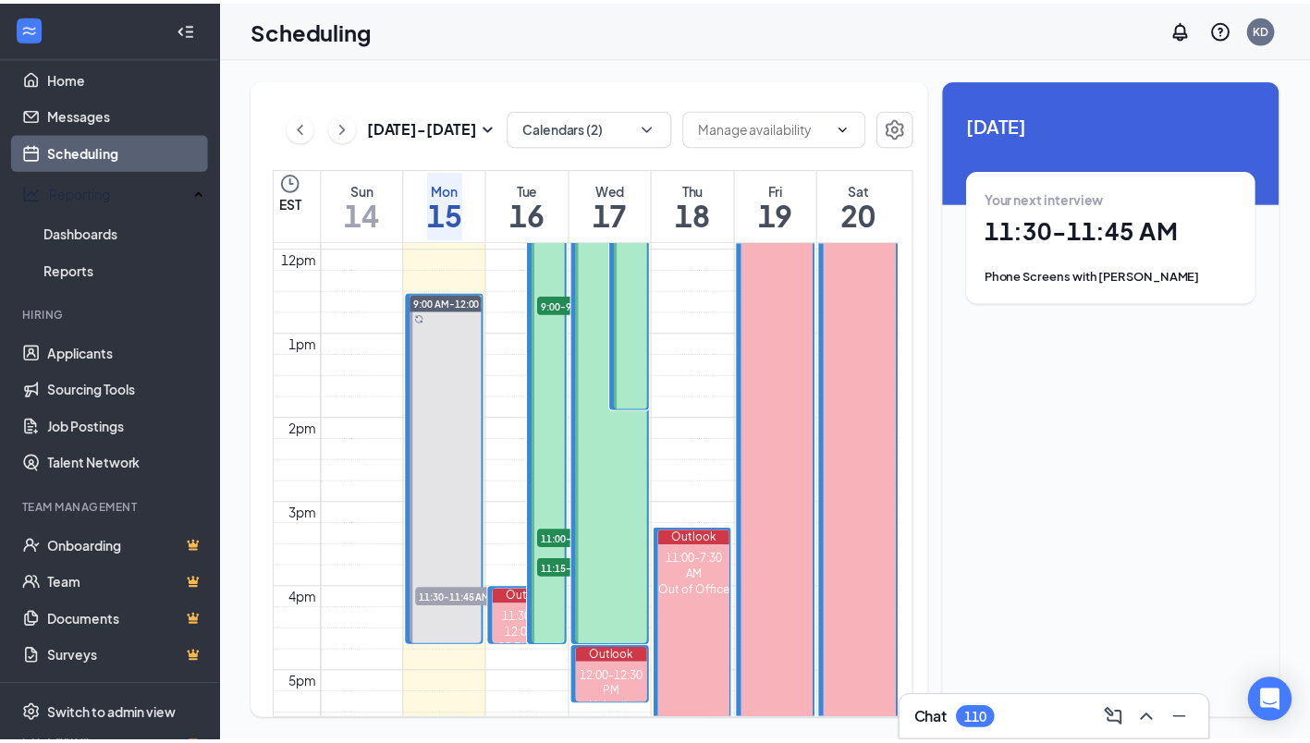
scroll to position [1094, 0]
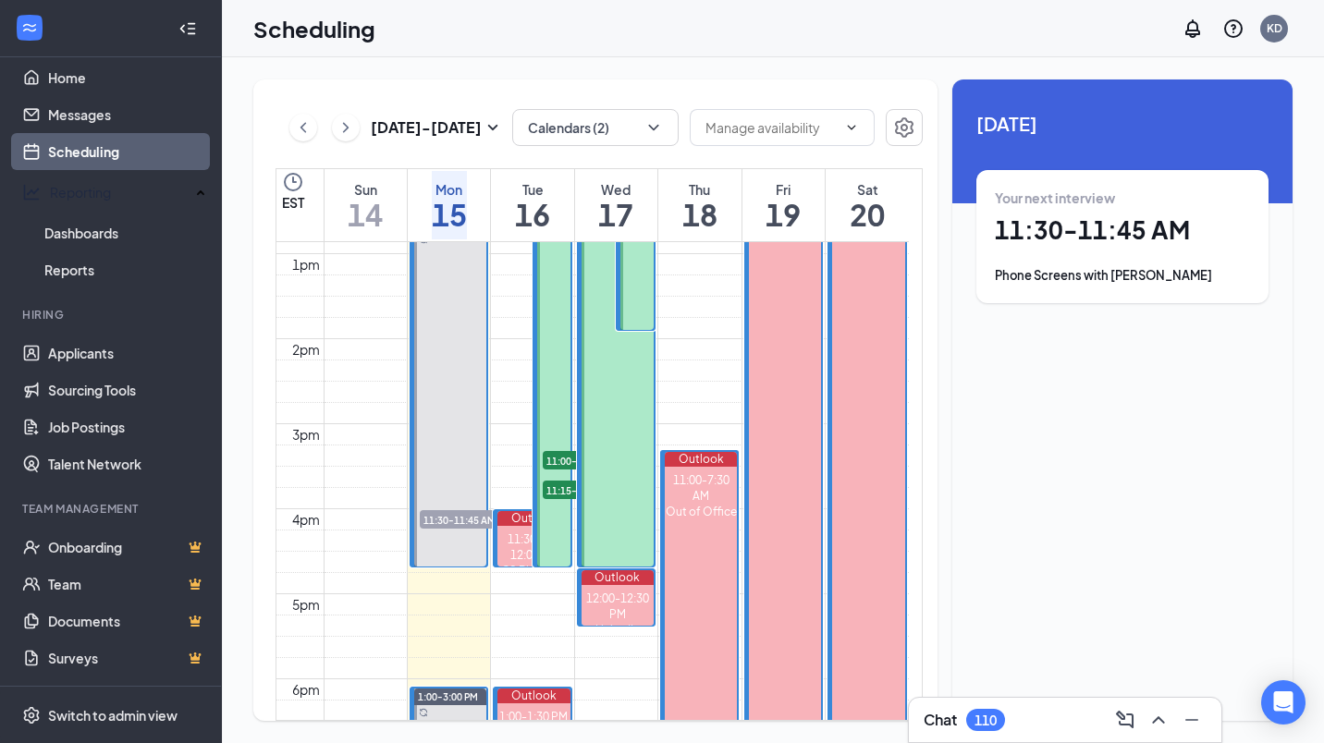
click at [1023, 730] on div "Chat 110" at bounding box center [1065, 720] width 283 height 30
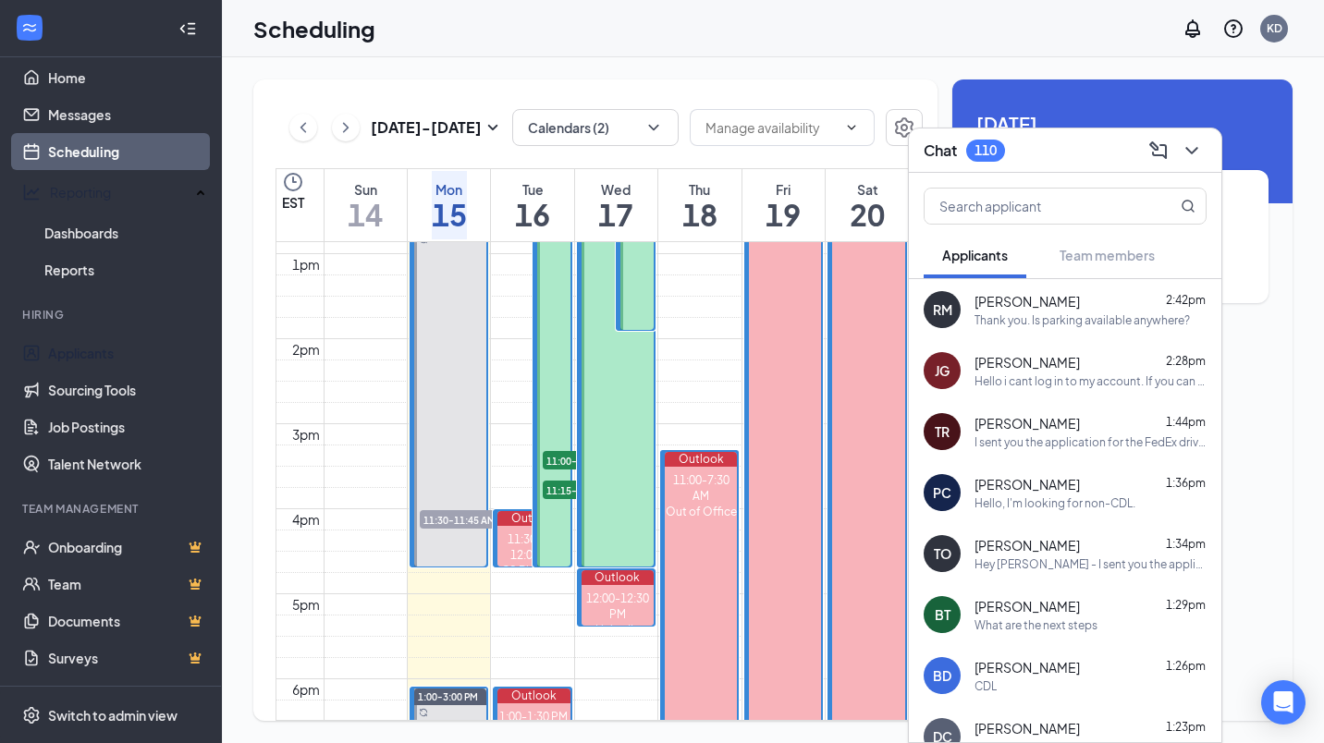
click at [110, 335] on link "Applicants" at bounding box center [127, 353] width 158 height 37
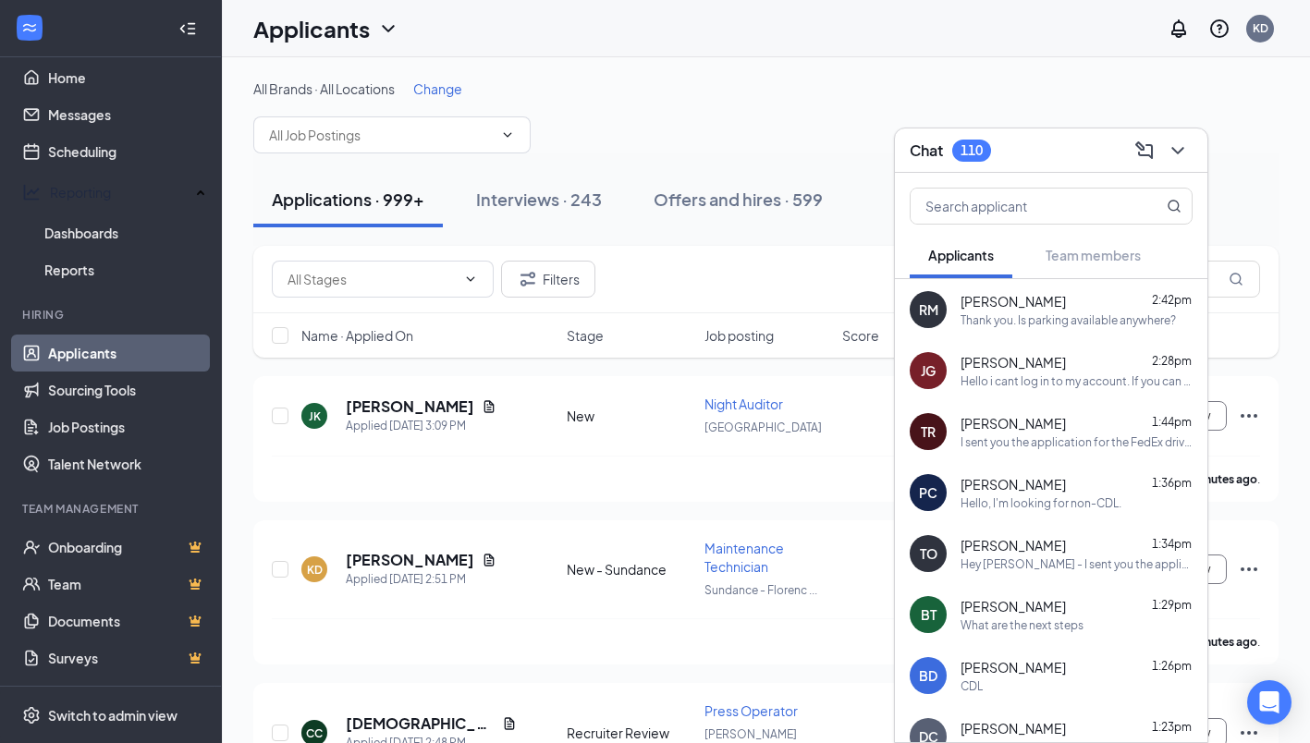
scroll to position [370, 0]
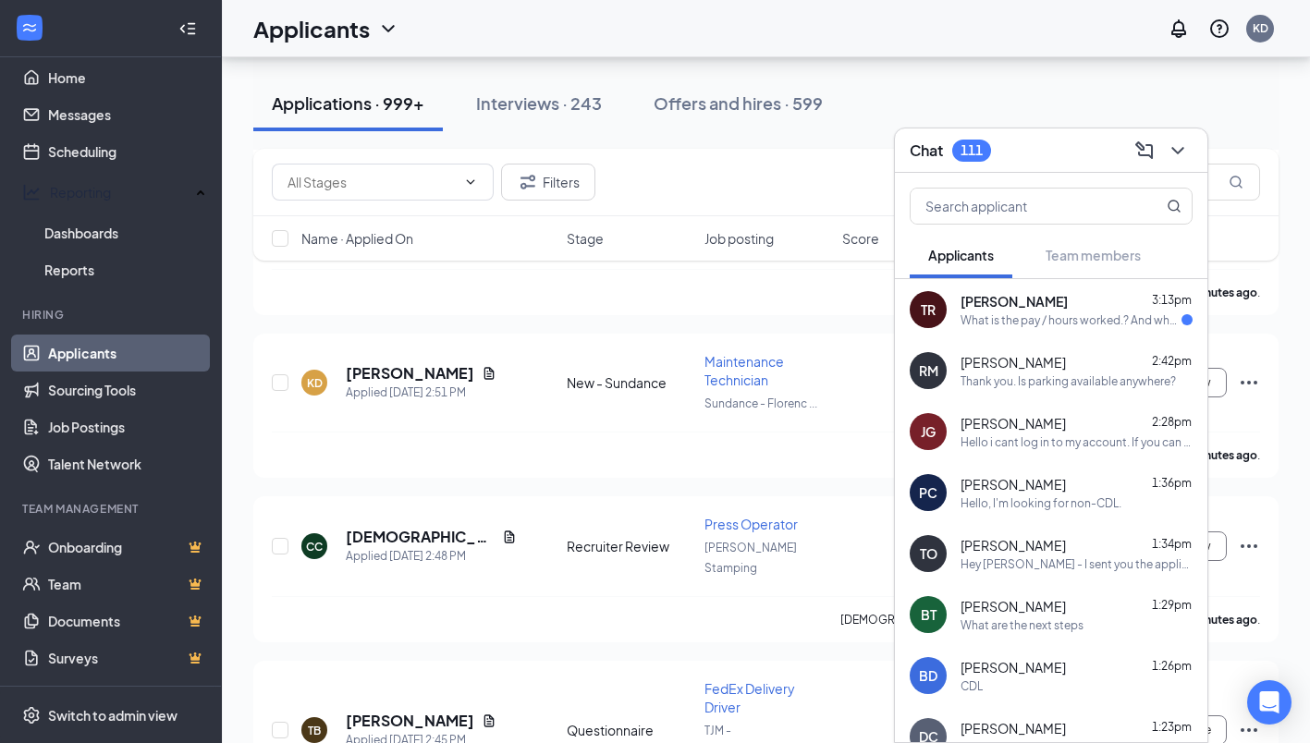
click at [1072, 322] on div "What is the pay / hours worked.? And what got me at the last fed ex position wa…" at bounding box center [1071, 321] width 221 height 16
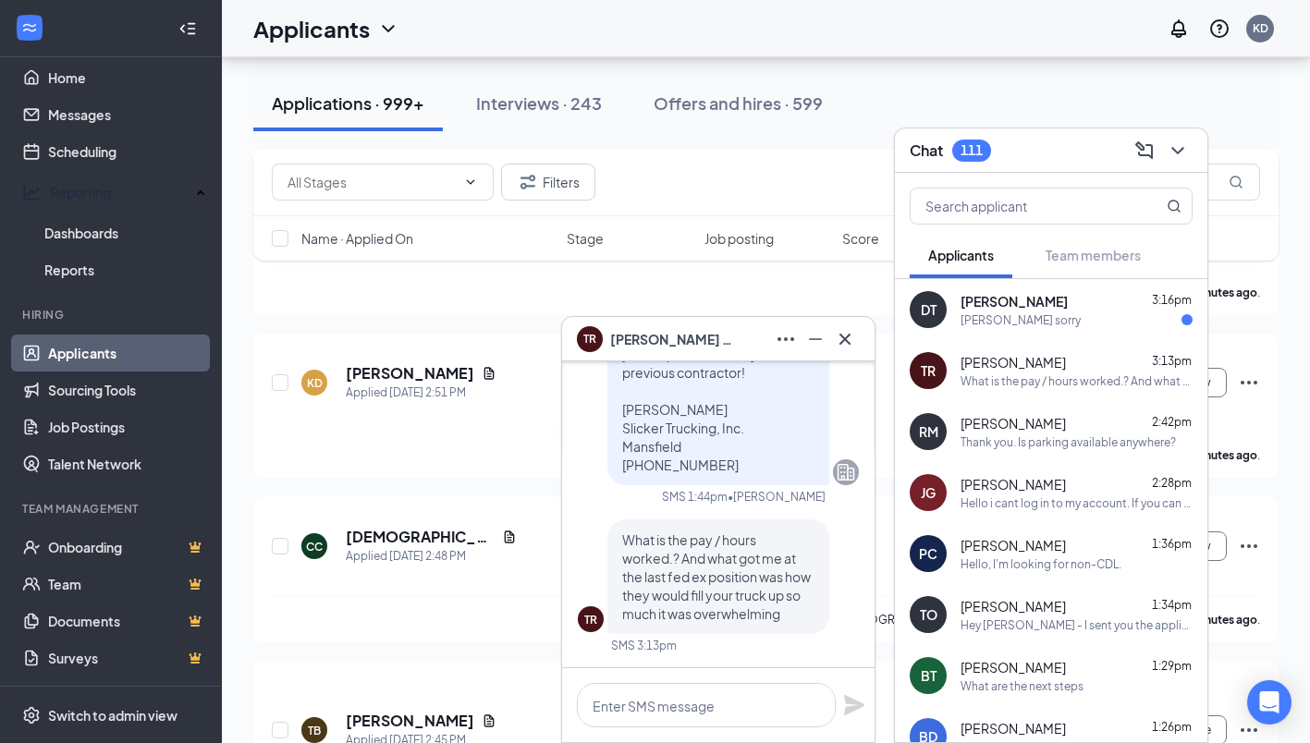
scroll to position [0, 0]
click at [1044, 315] on div "[PERSON_NAME] sorry" at bounding box center [1021, 321] width 120 height 16
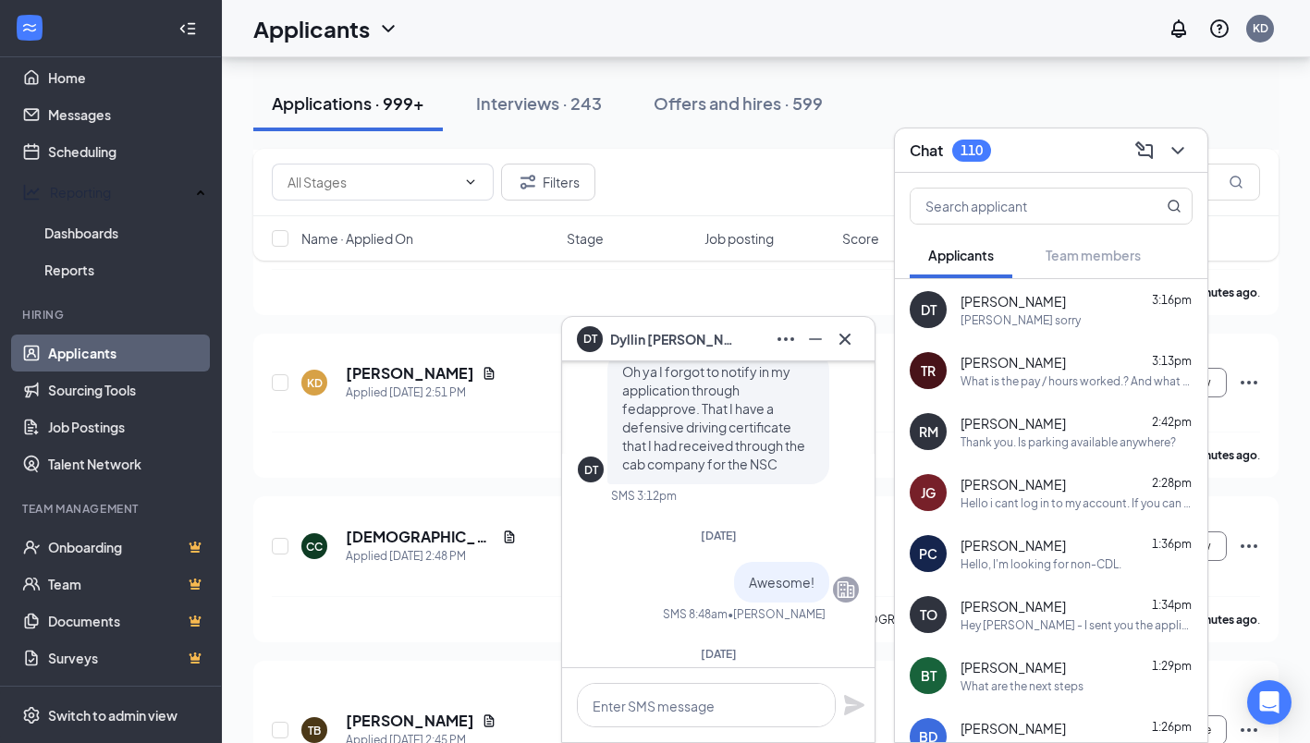
scroll to position [-185, 0]
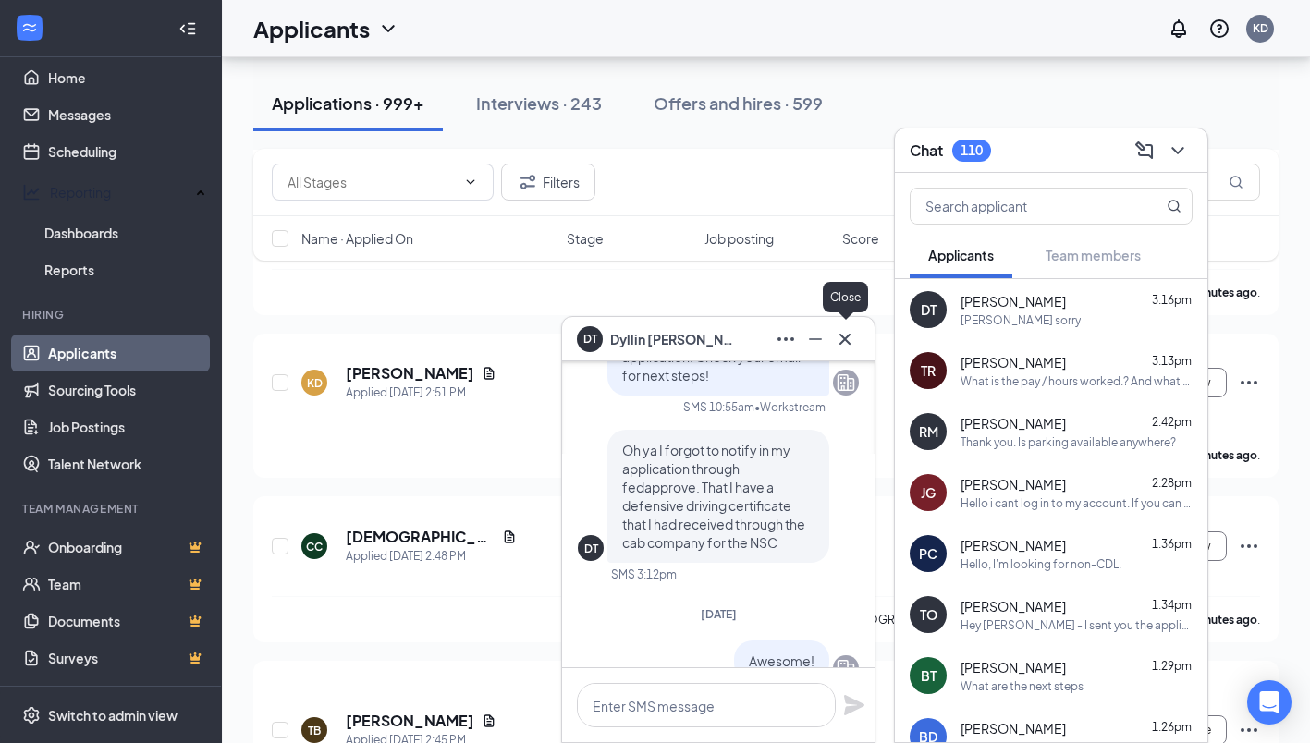
click at [851, 348] on icon "Cross" at bounding box center [845, 339] width 22 height 22
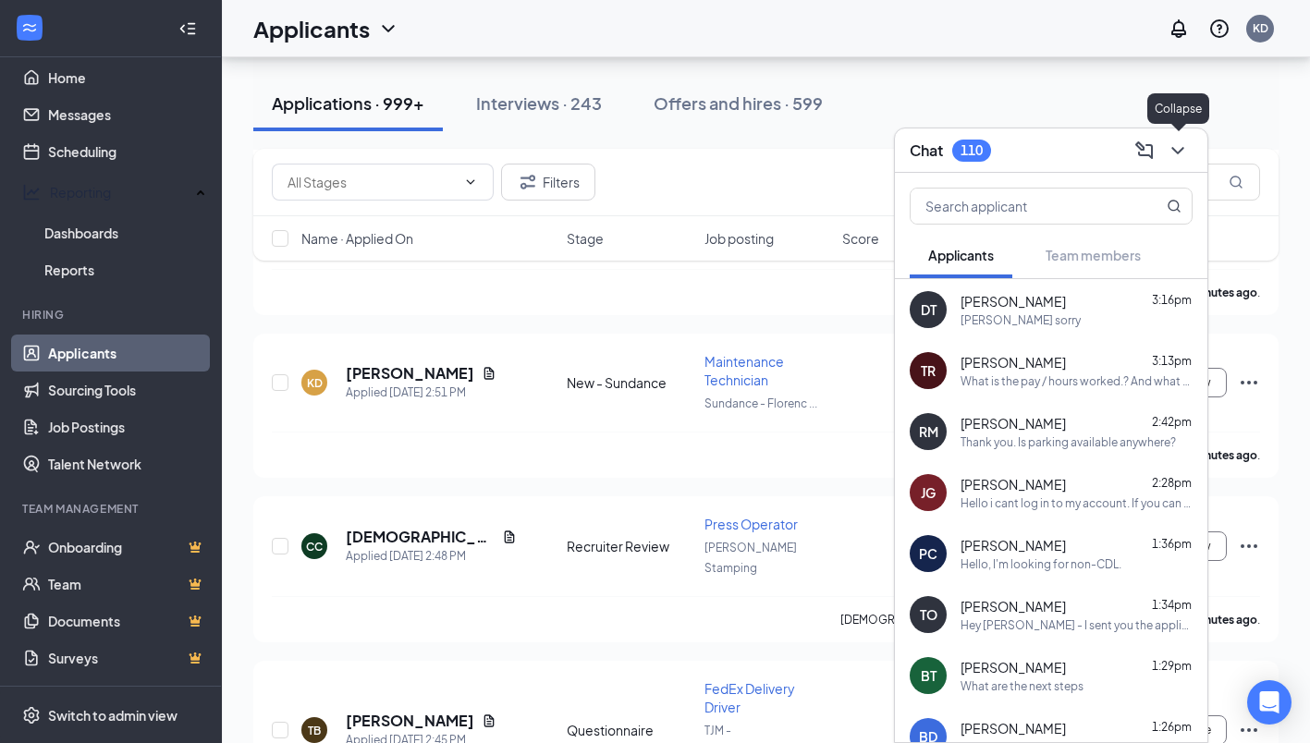
click at [1190, 141] on button at bounding box center [1178, 151] width 30 height 30
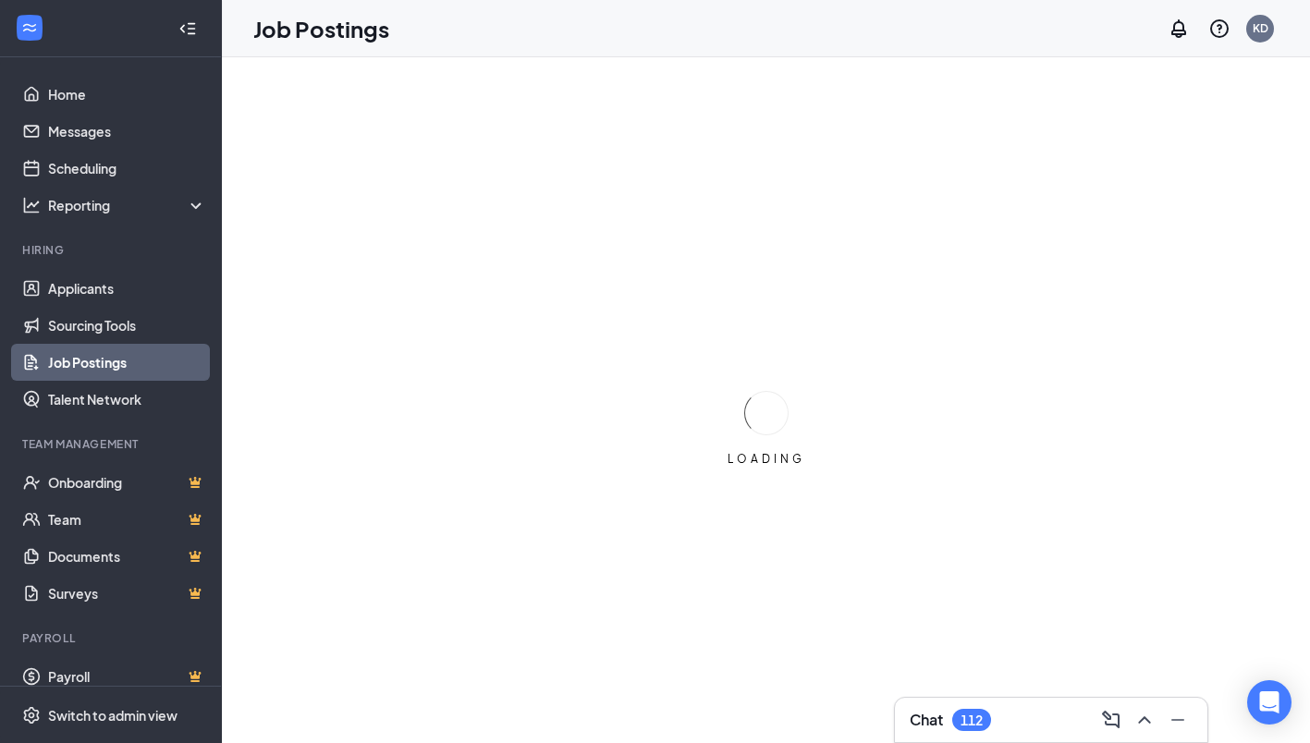
click at [1002, 728] on div "Chat 112" at bounding box center [1051, 720] width 283 height 30
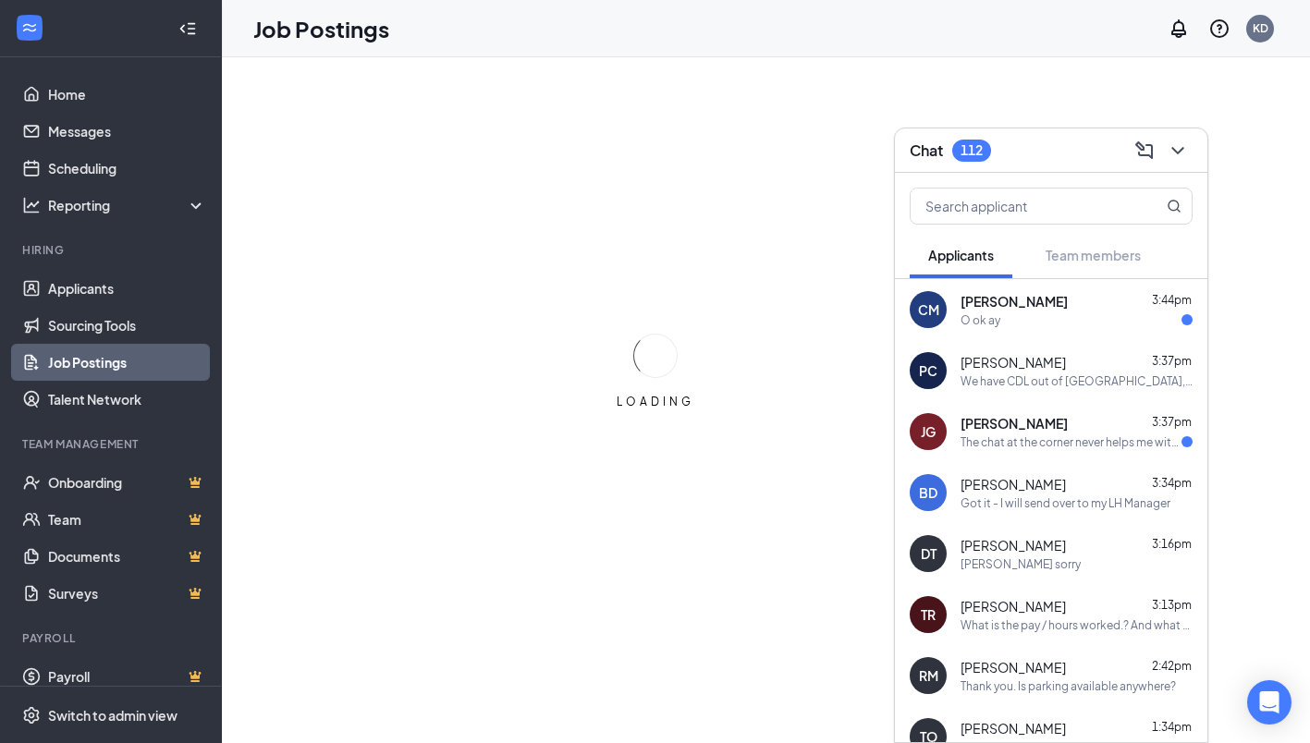
click at [1032, 424] on span "[PERSON_NAME]" at bounding box center [1014, 423] width 107 height 18
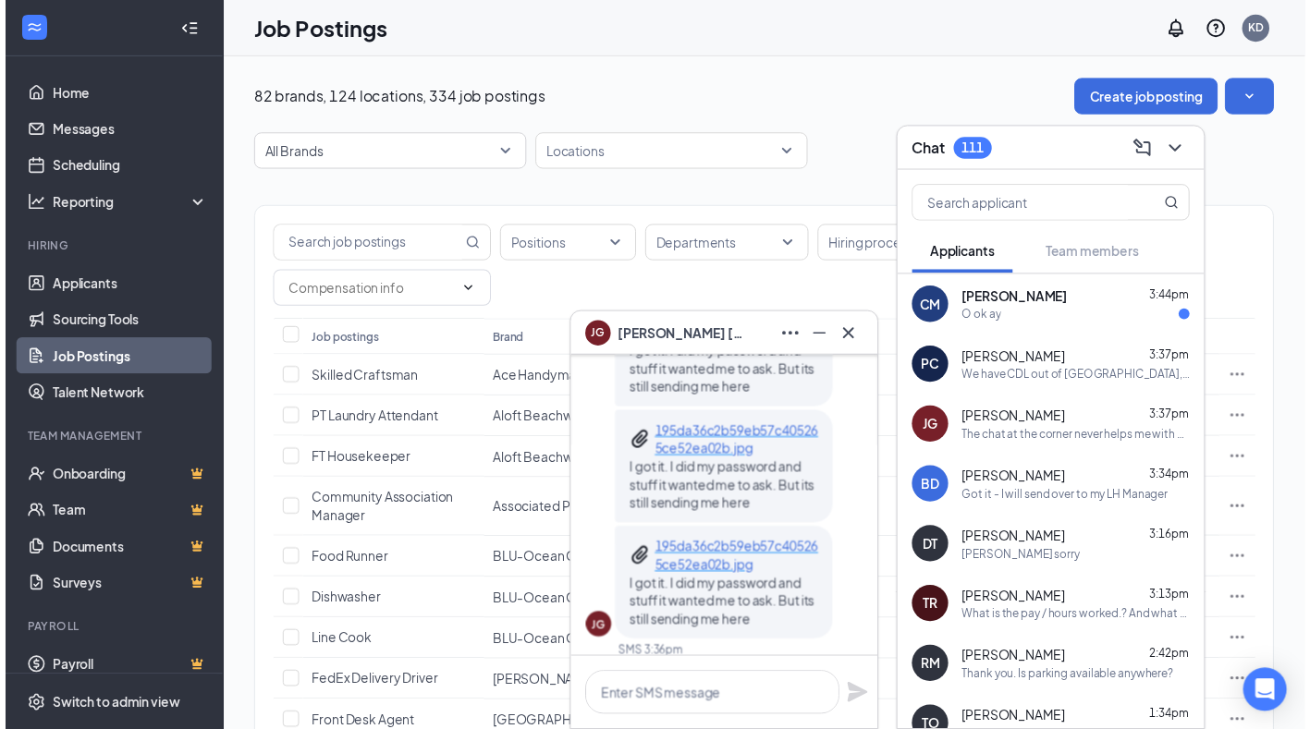
scroll to position [-647, 0]
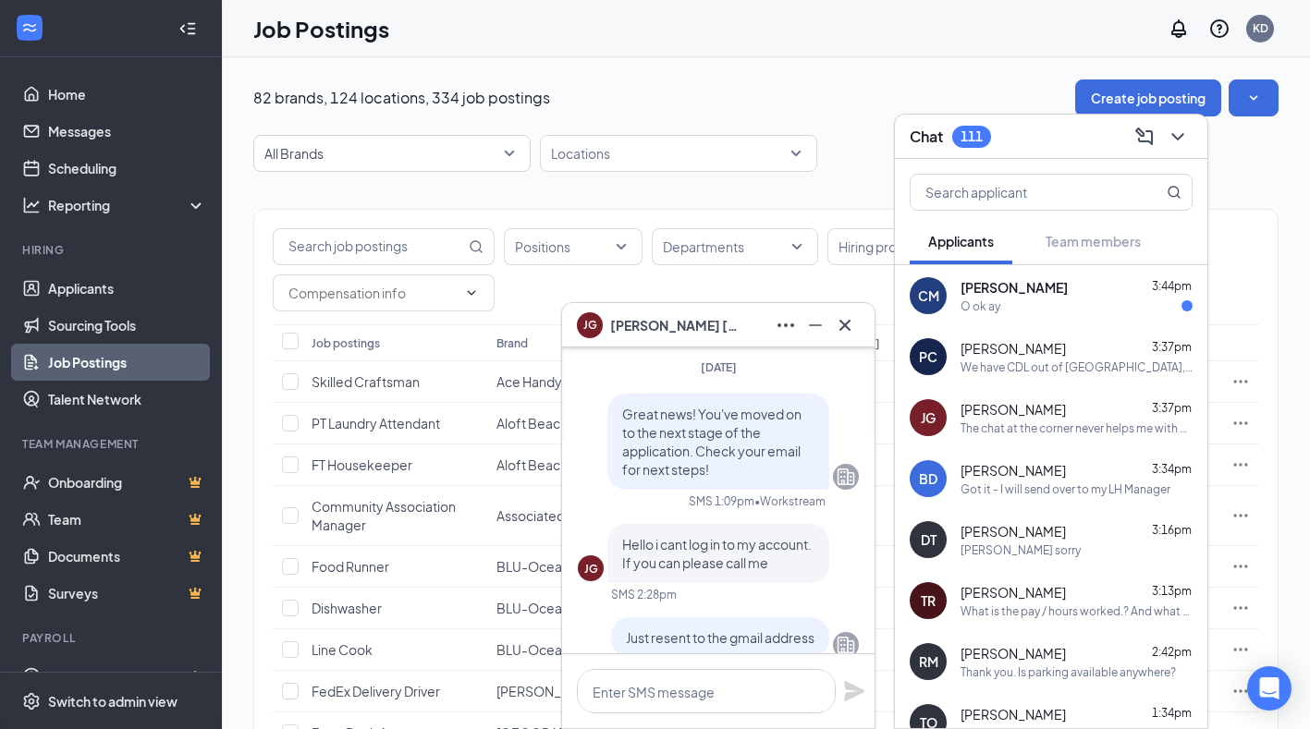
click at [993, 312] on div "O ok ay" at bounding box center [981, 307] width 40 height 16
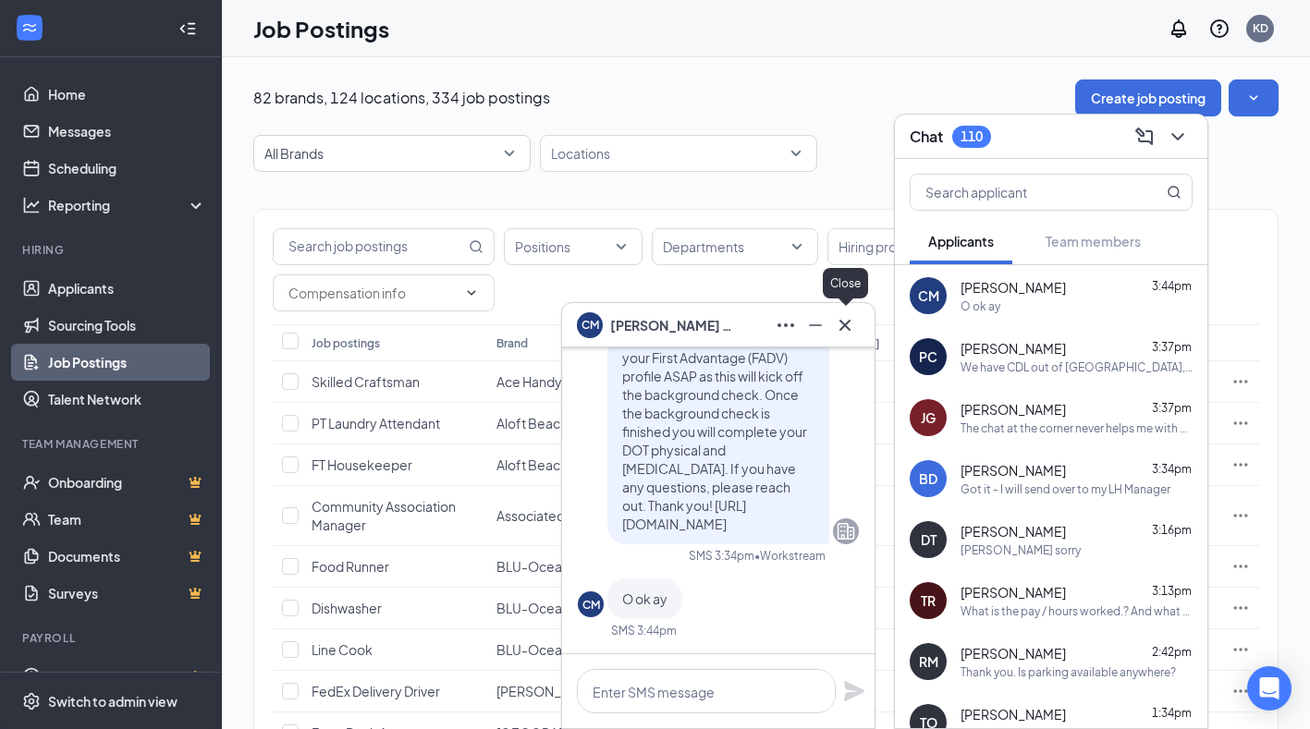
click at [849, 336] on icon "Cross" at bounding box center [845, 325] width 22 height 22
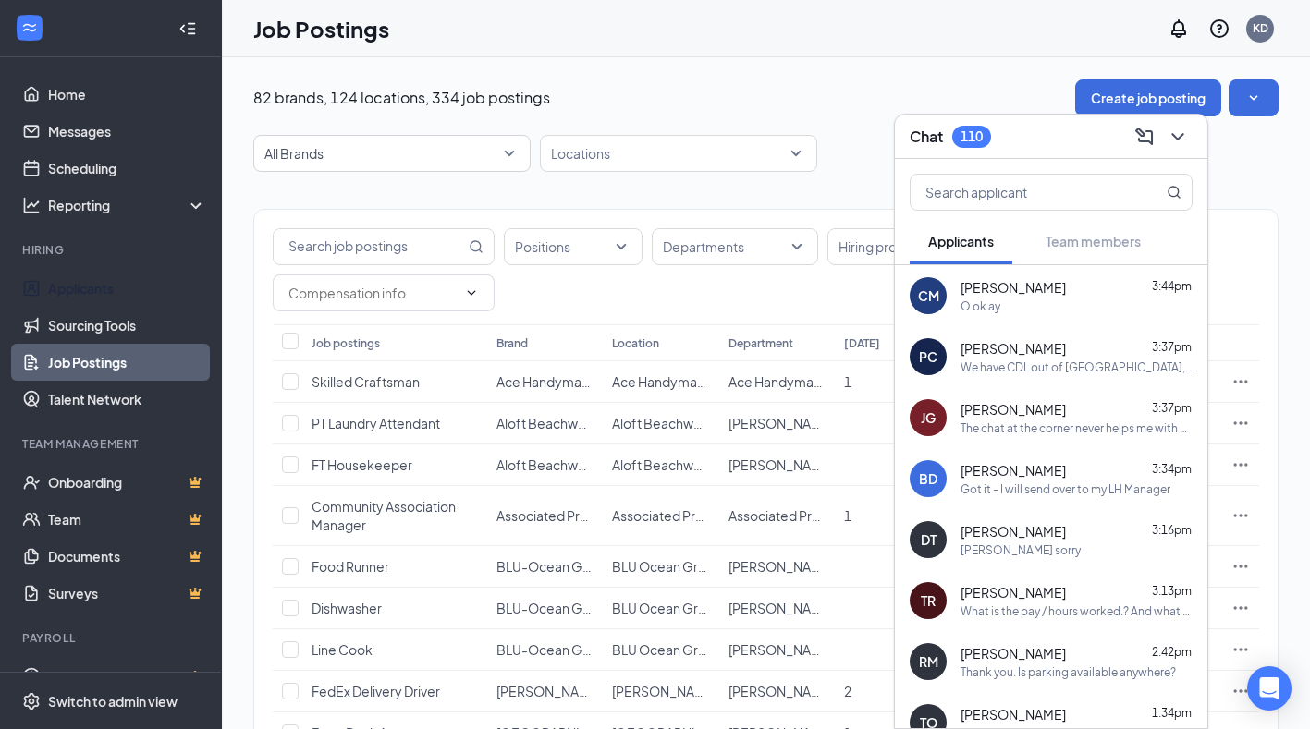
click at [140, 292] on link "Applicants" at bounding box center [127, 288] width 158 height 37
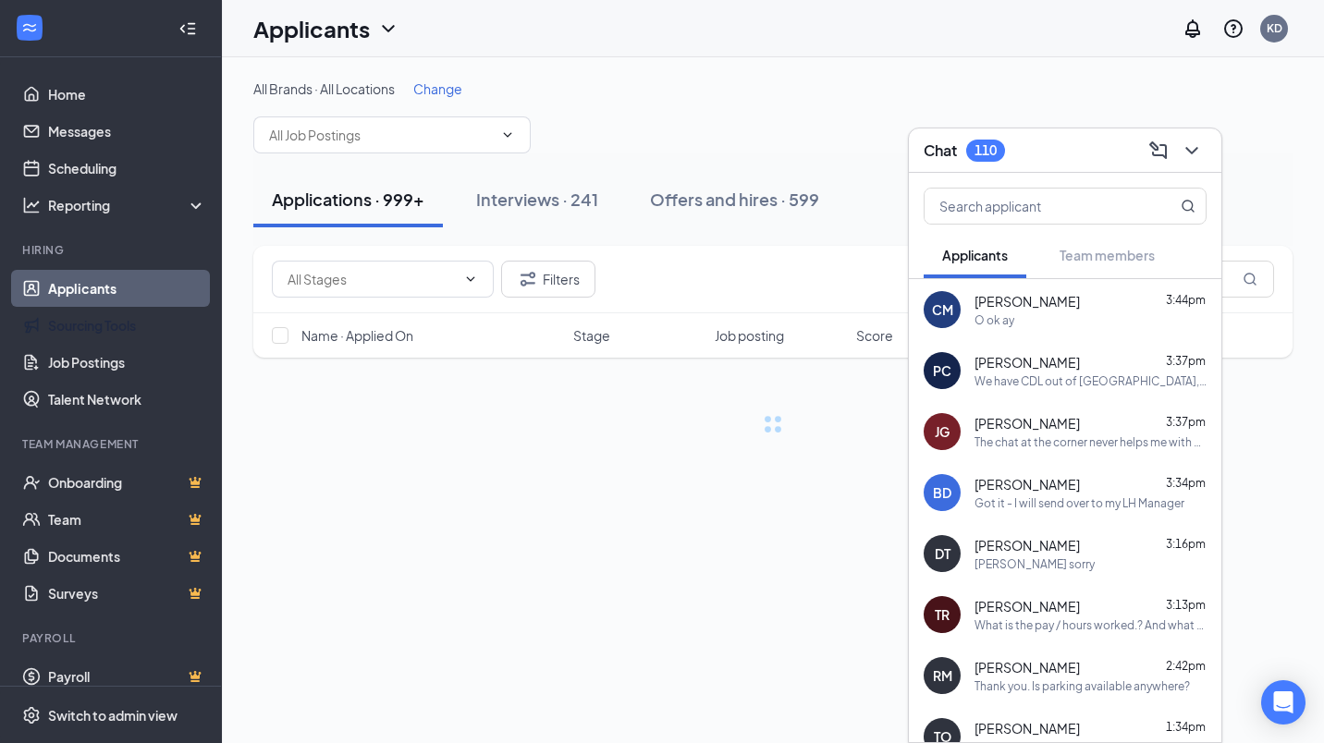
click at [130, 310] on link "Sourcing Tools" at bounding box center [127, 325] width 158 height 37
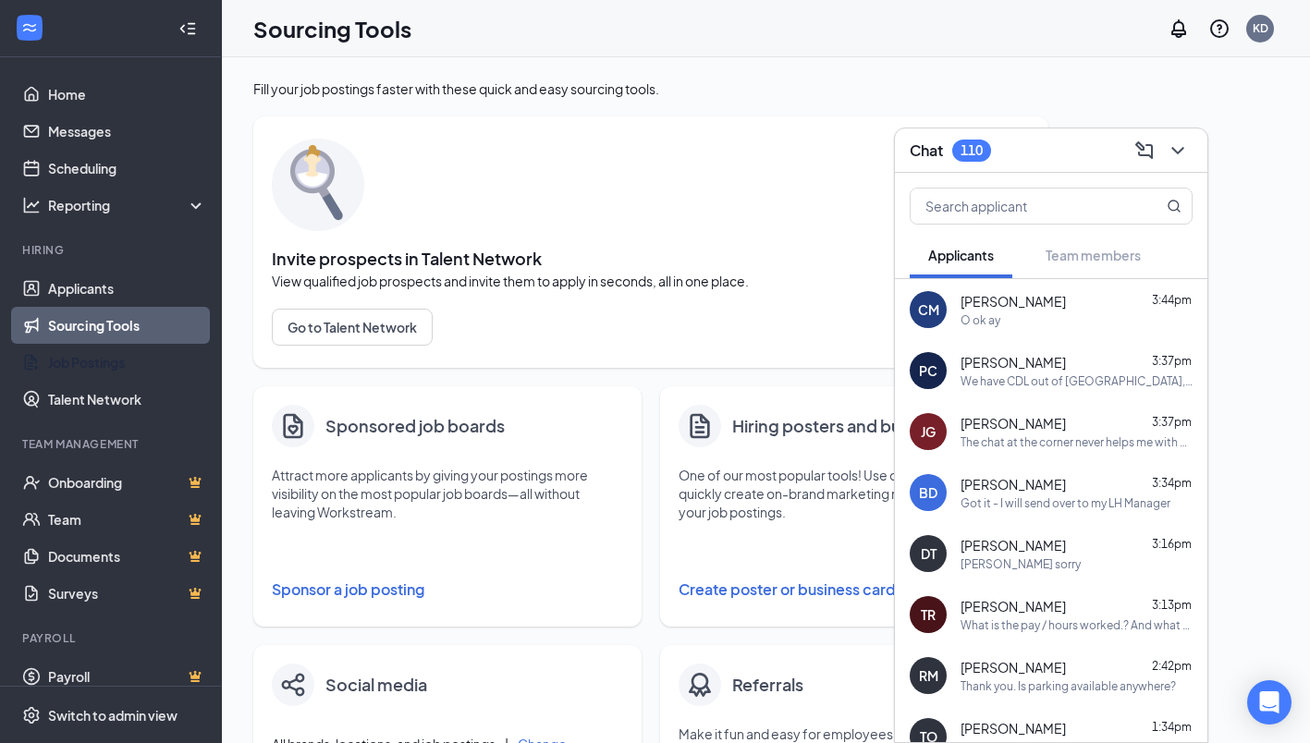
click at [140, 347] on link "Job Postings" at bounding box center [127, 362] width 158 height 37
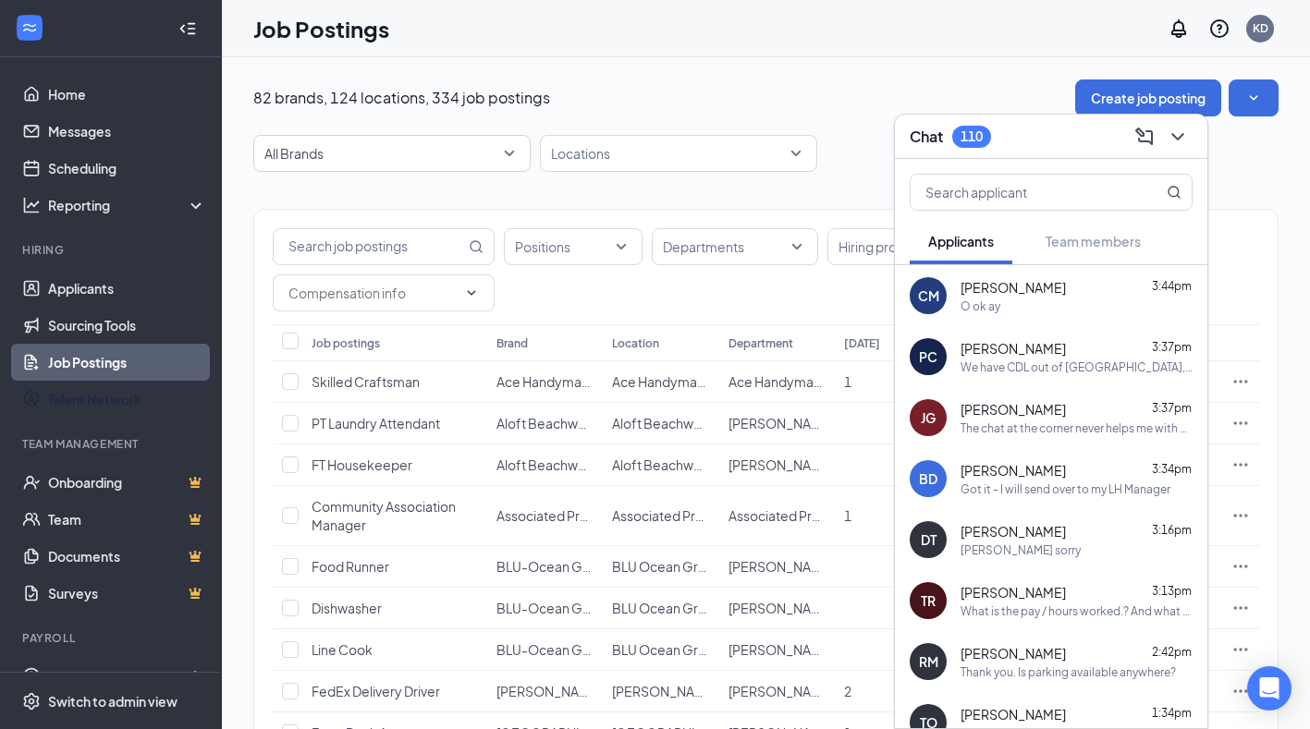
click at [155, 398] on link "Talent Network" at bounding box center [127, 399] width 158 height 37
